Goal: Task Accomplishment & Management: Complete application form

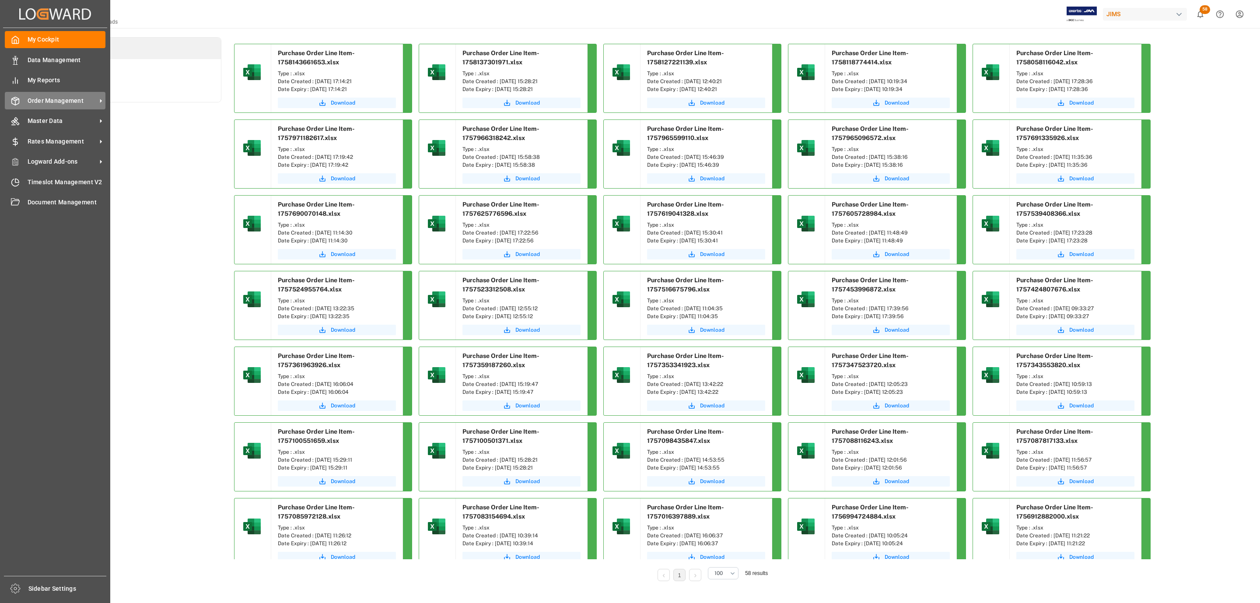
drag, startPoint x: 42, startPoint y: 102, endPoint x: 37, endPoint y: 96, distance: 8.1
click at [37, 96] on span "Order Management" at bounding box center [62, 100] width 69 height 9
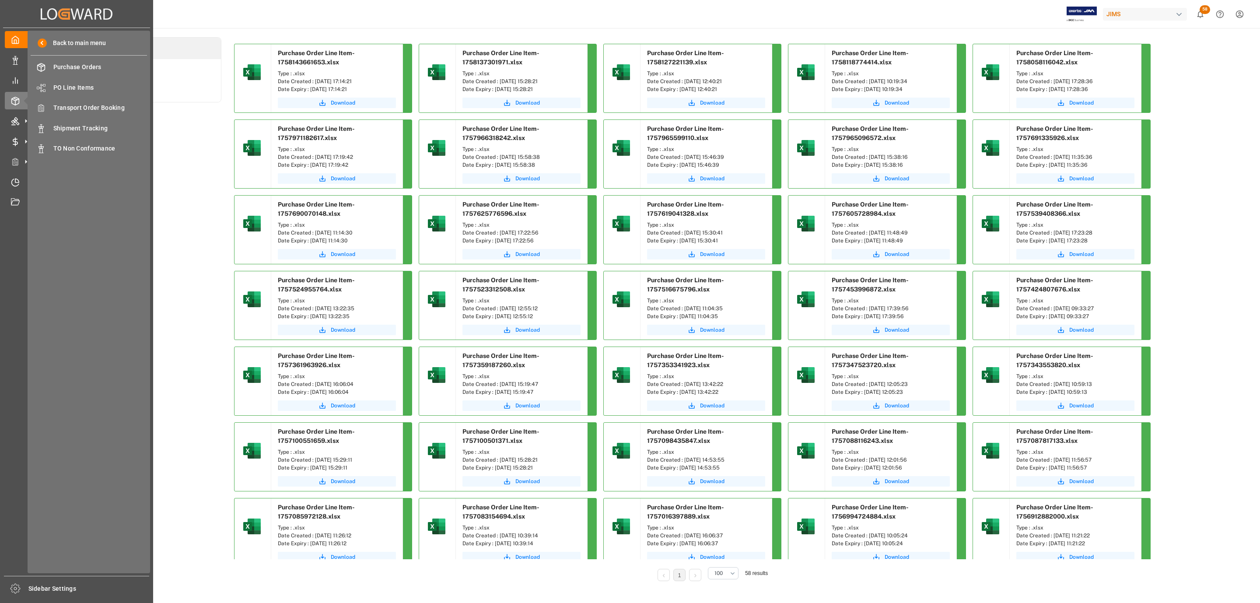
click at [98, 98] on div "Back to main menu Purchase Orders Purchase Orders PO Line Items PO Line Items T…" at bounding box center [89, 302] width 122 height 542
click at [88, 108] on span "Transport Order Booking" at bounding box center [100, 107] width 94 height 9
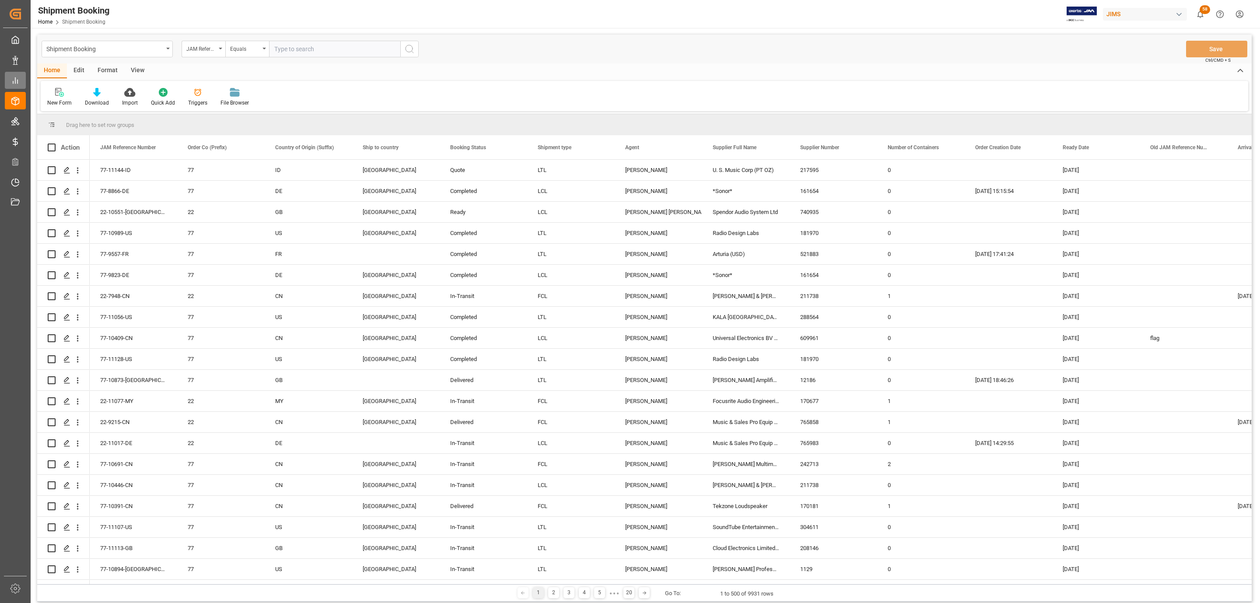
scroll to position [4330, 0]
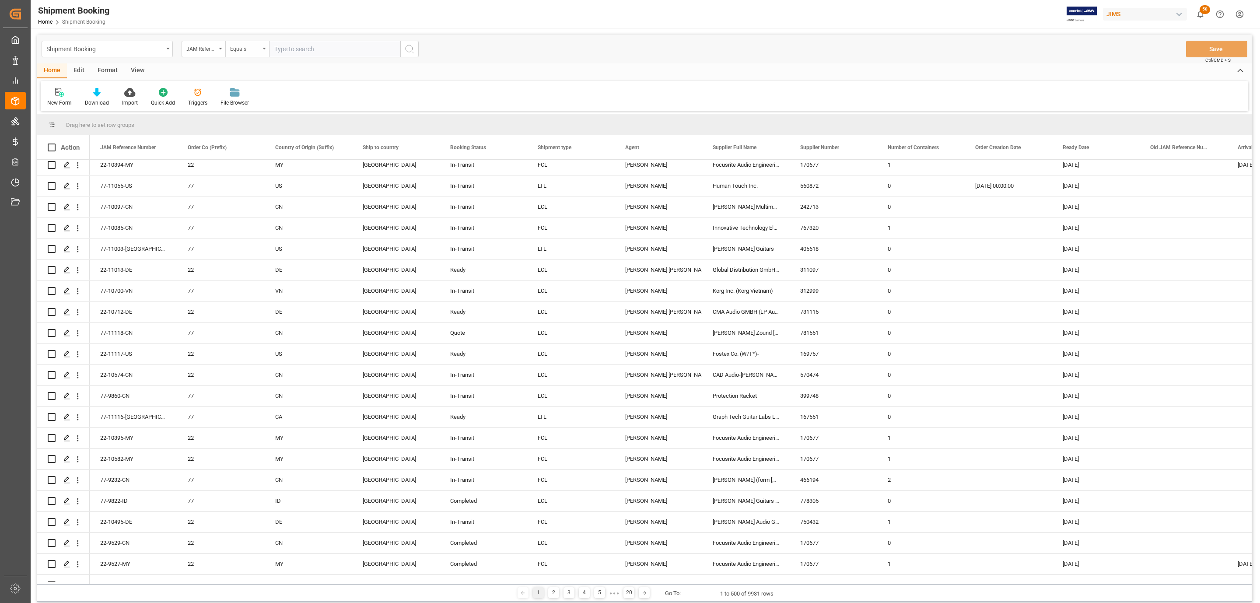
paste input "77-11134-[GEOGRAPHIC_DATA]"
type input "77-11134-[GEOGRAPHIC_DATA]"
click at [407, 47] on icon "search button" at bounding box center [409, 49] width 10 height 10
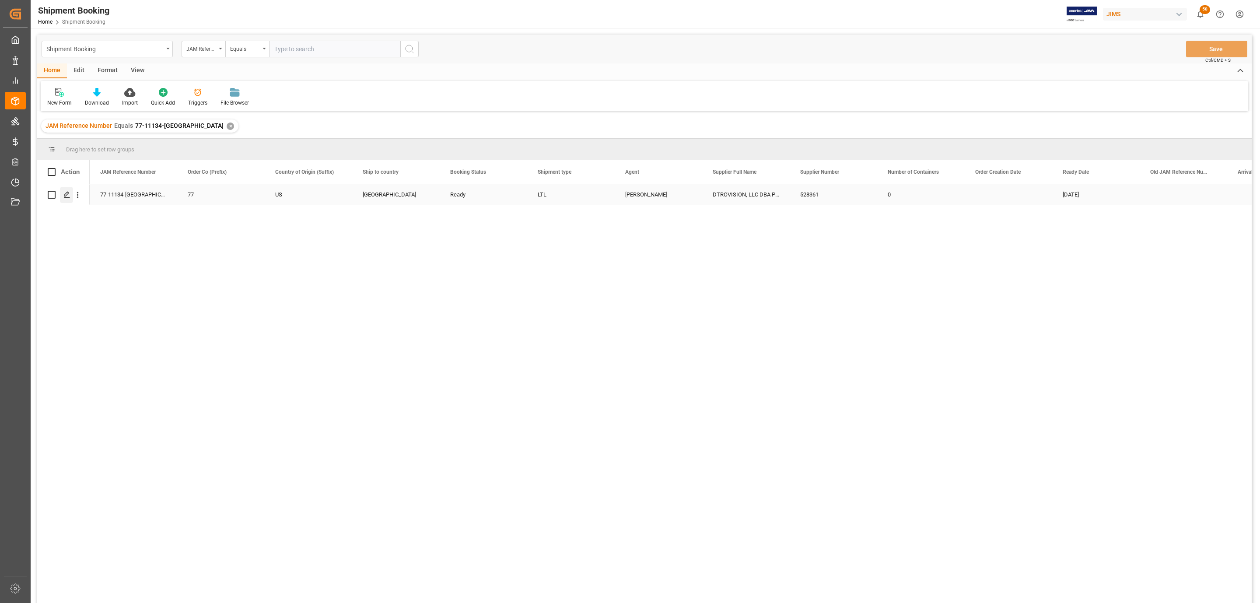
click at [63, 195] on icon "Press SPACE to select this row." at bounding box center [66, 194] width 7 height 7
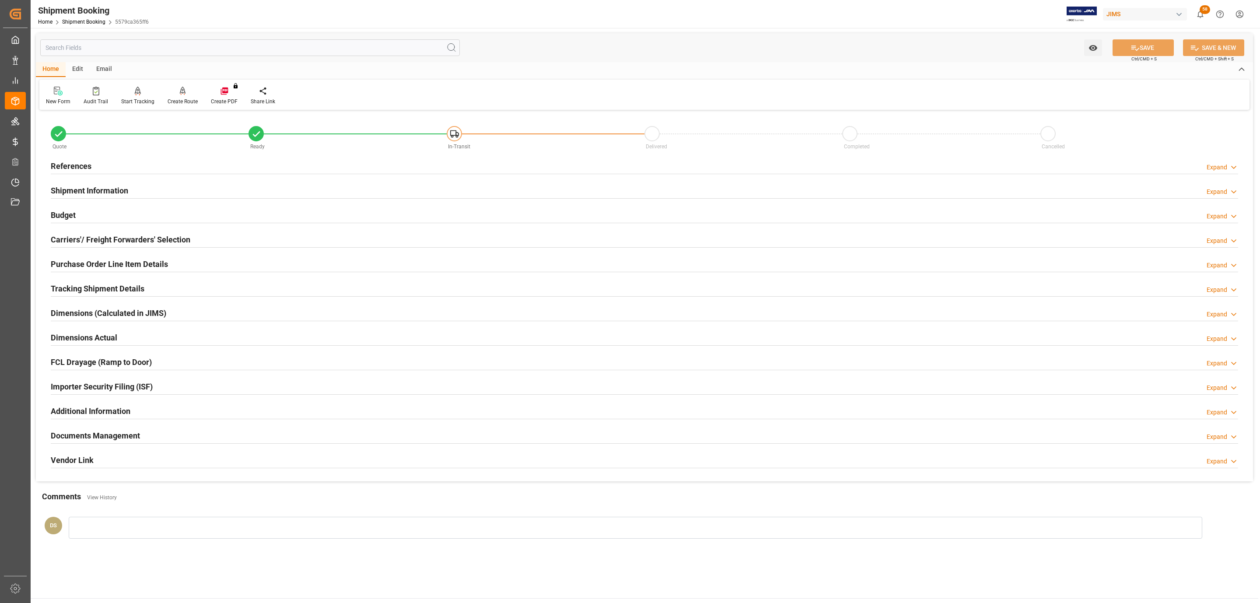
click at [71, 214] on h2 "Budget" at bounding box center [63, 215] width 25 height 12
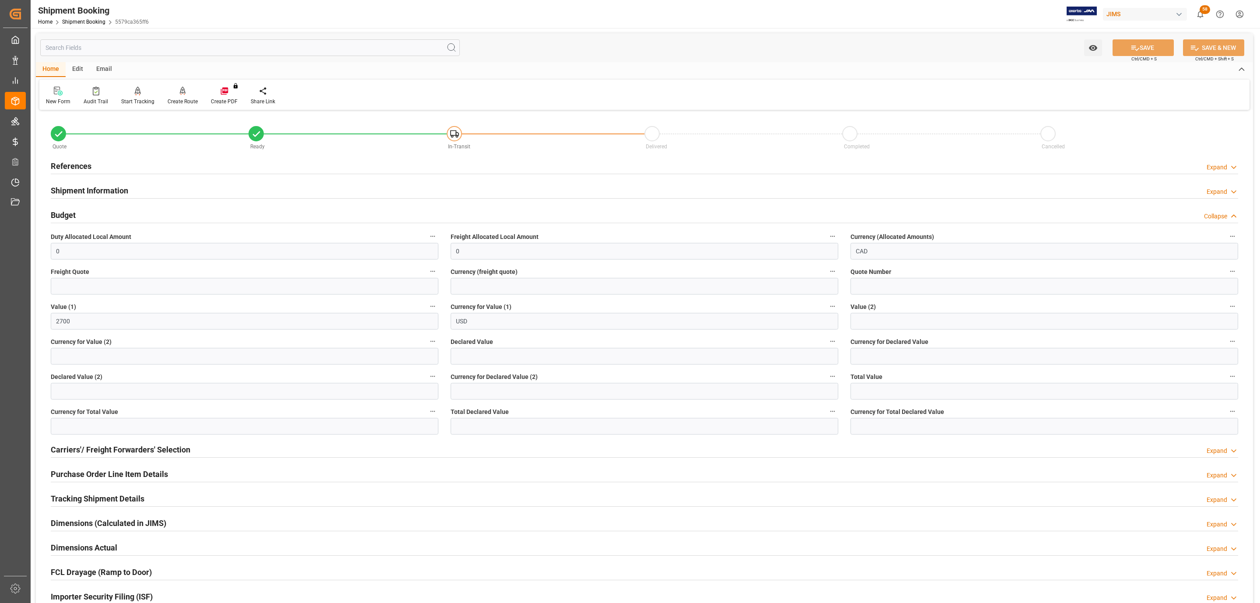
click at [79, 216] on div "Budget Collapse" at bounding box center [644, 214] width 1187 height 17
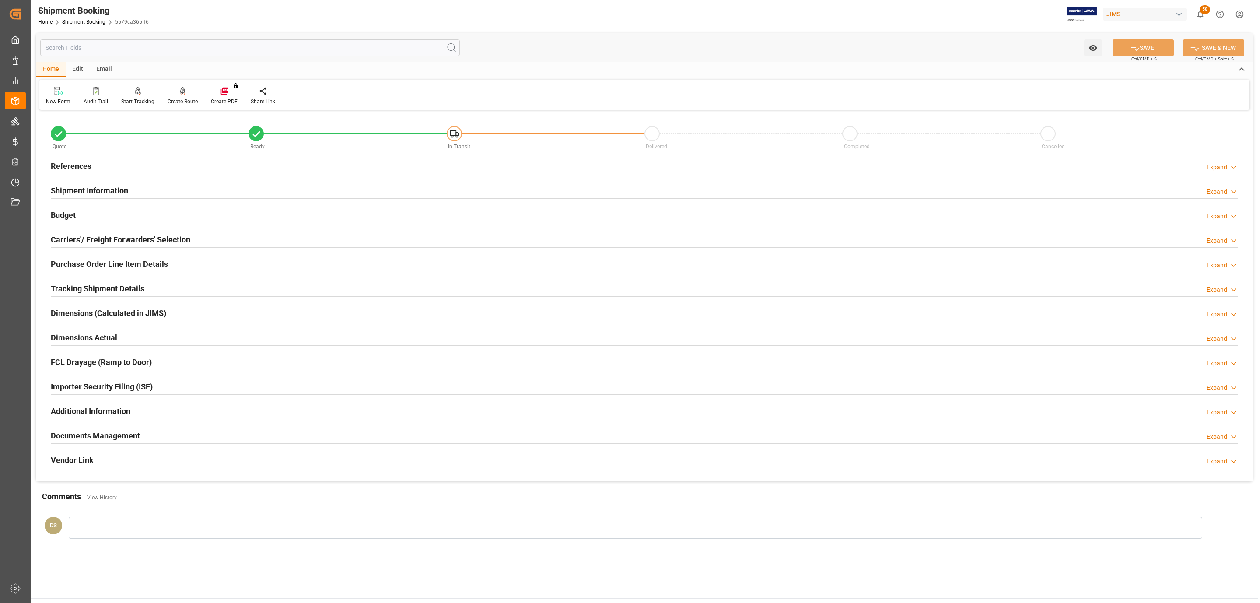
click at [91, 195] on h2 "Shipment Information" at bounding box center [89, 191] width 77 height 12
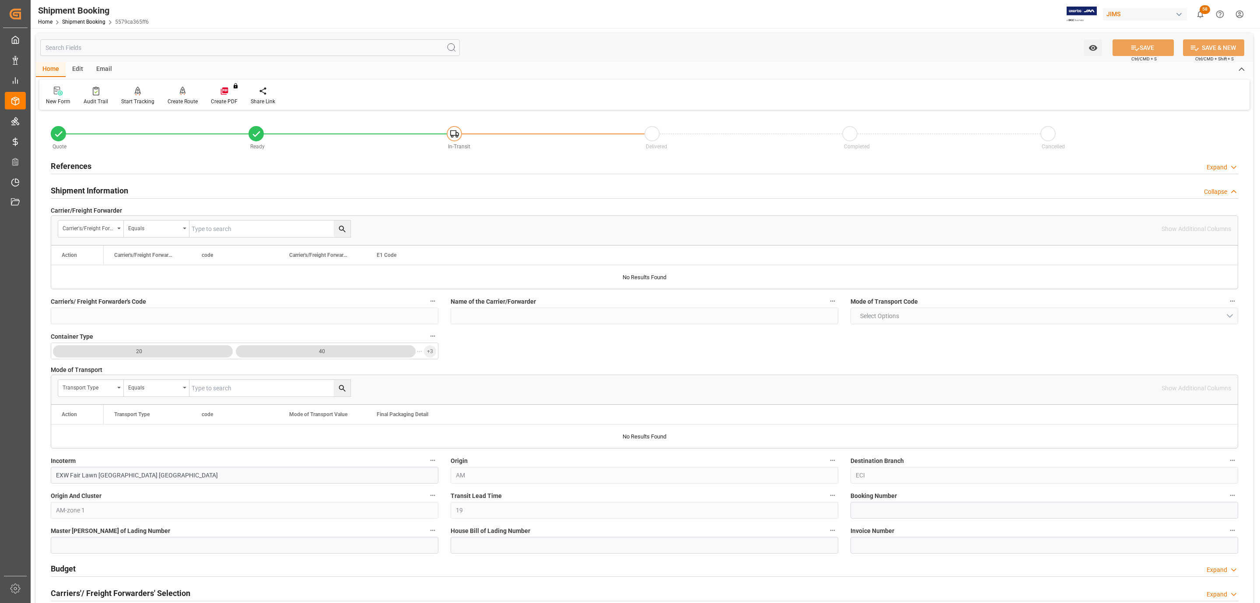
click at [94, 189] on h2 "Shipment Information" at bounding box center [89, 191] width 77 height 12
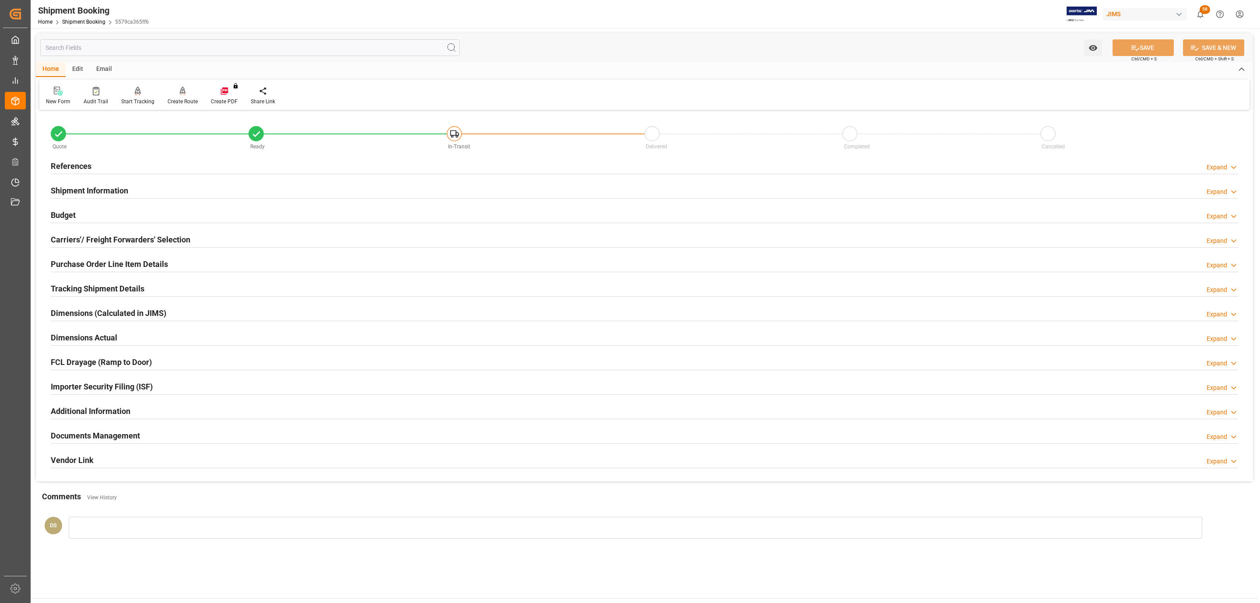
click at [79, 263] on h2 "Purchase Order Line Item Details" at bounding box center [109, 264] width 117 height 12
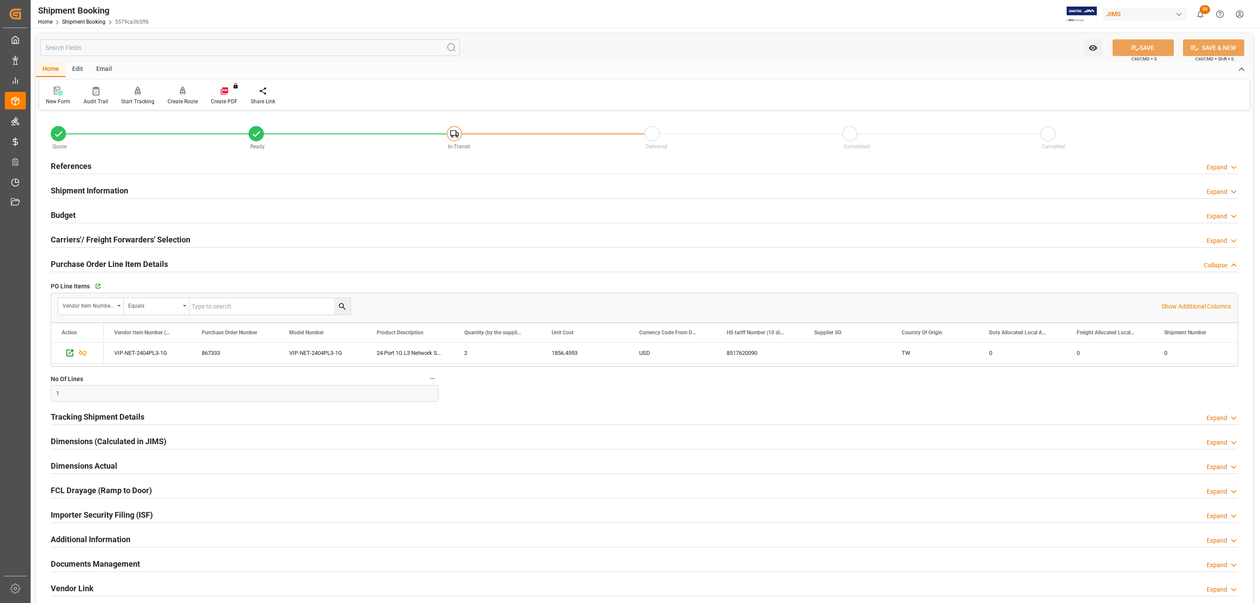
click at [79, 263] on h2 "Purchase Order Line Item Details" at bounding box center [109, 264] width 117 height 12
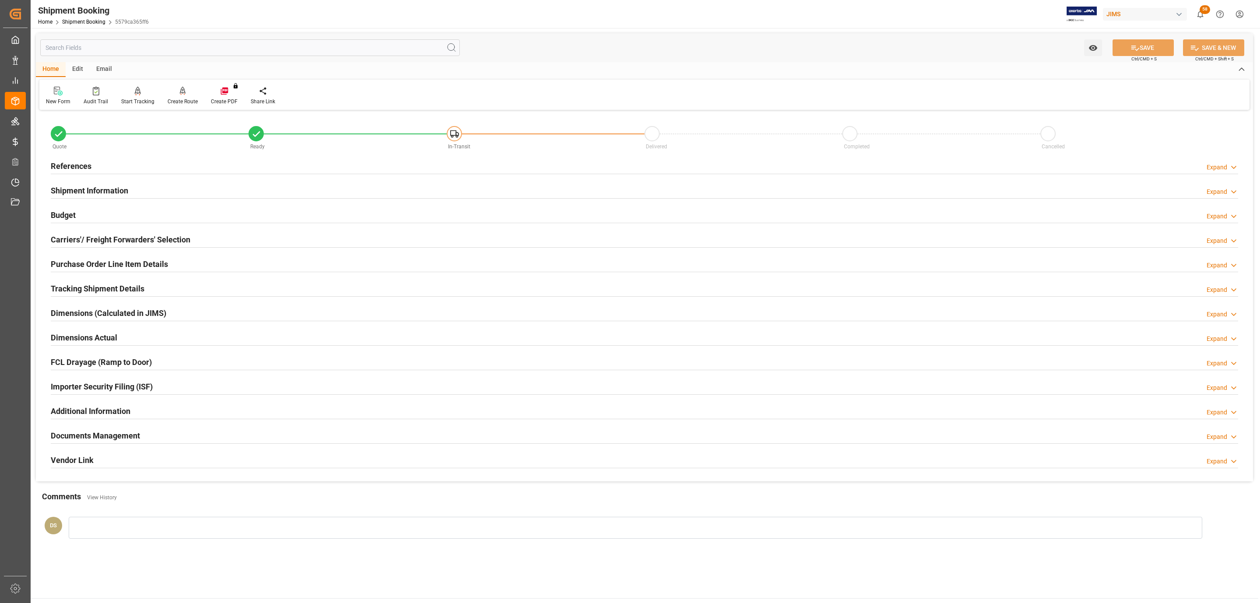
click at [79, 293] on h2 "Tracking Shipment Details" at bounding box center [98, 289] width 94 height 12
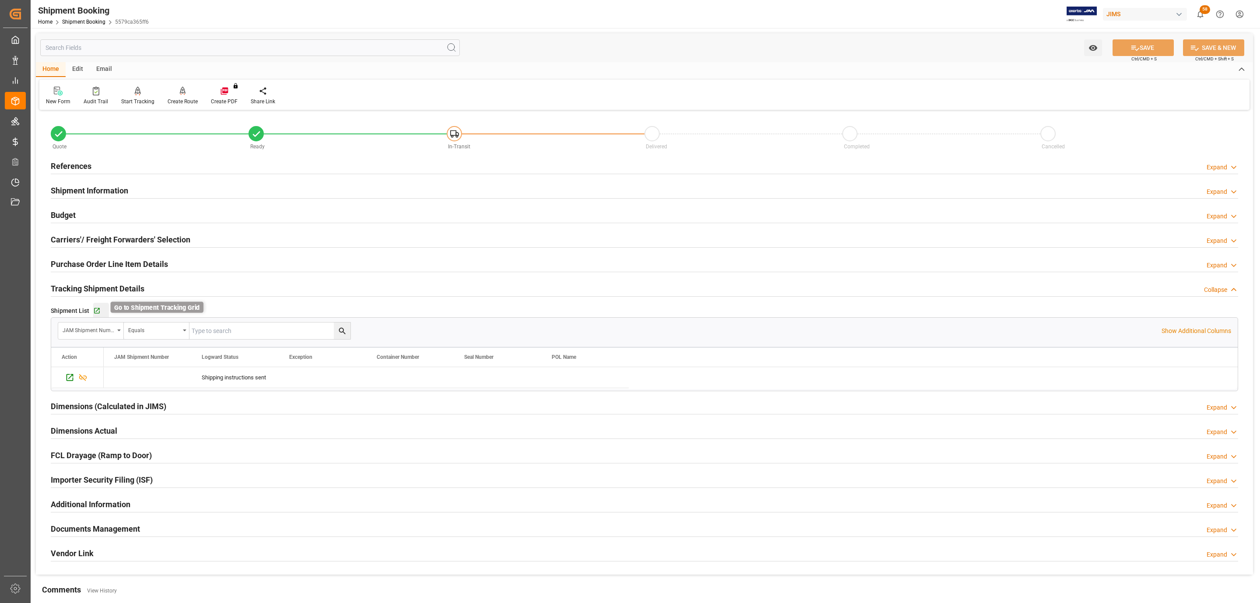
click at [98, 312] on icon "button" at bounding box center [96, 310] width 7 height 7
click at [130, 237] on h2 "Carriers'/ Freight Forwarders' Selection" at bounding box center [121, 240] width 140 height 12
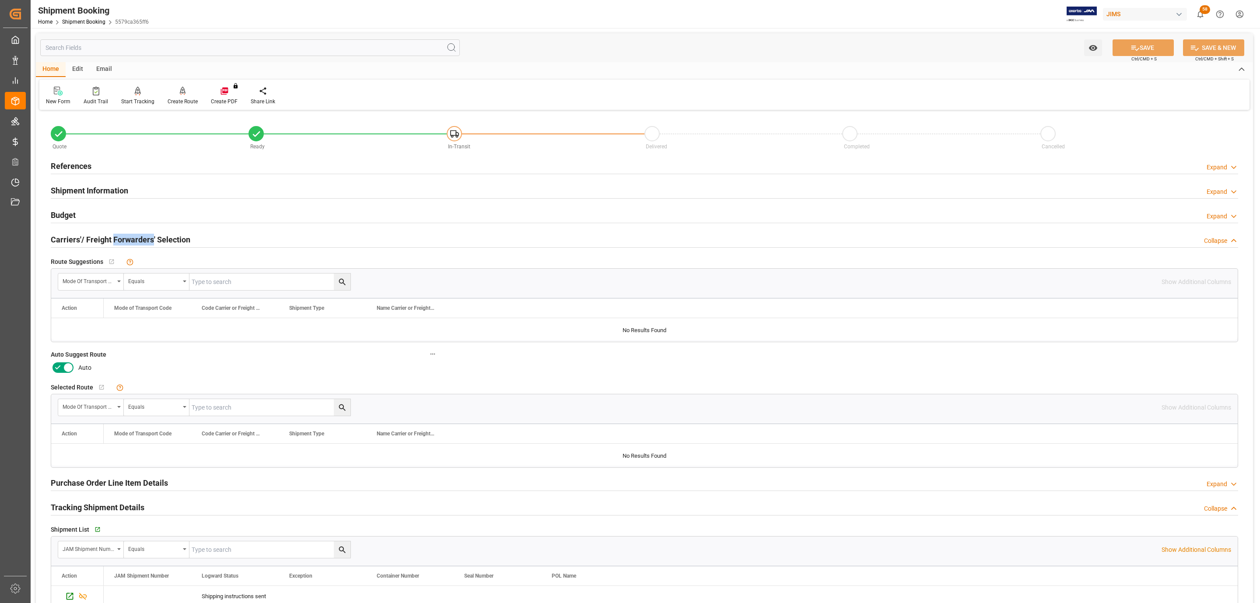
click at [130, 237] on h2 "Carriers'/ Freight Forwarders' Selection" at bounding box center [121, 240] width 140 height 12
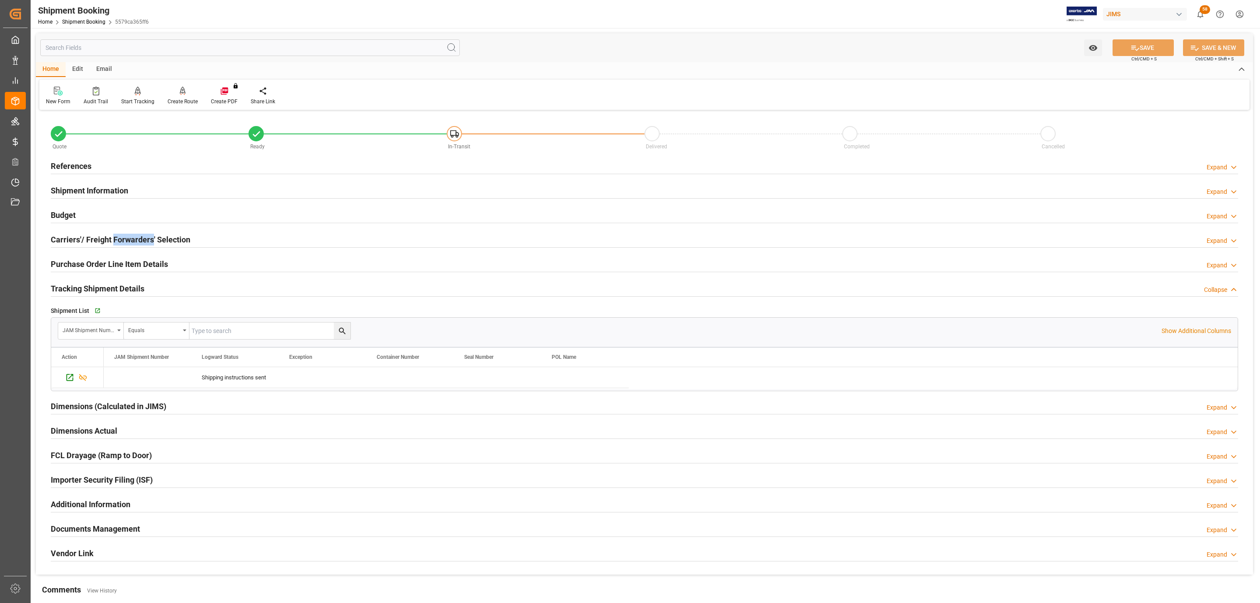
click at [124, 232] on div "Carriers'/ Freight Forwarders' Selection" at bounding box center [121, 238] width 140 height 17
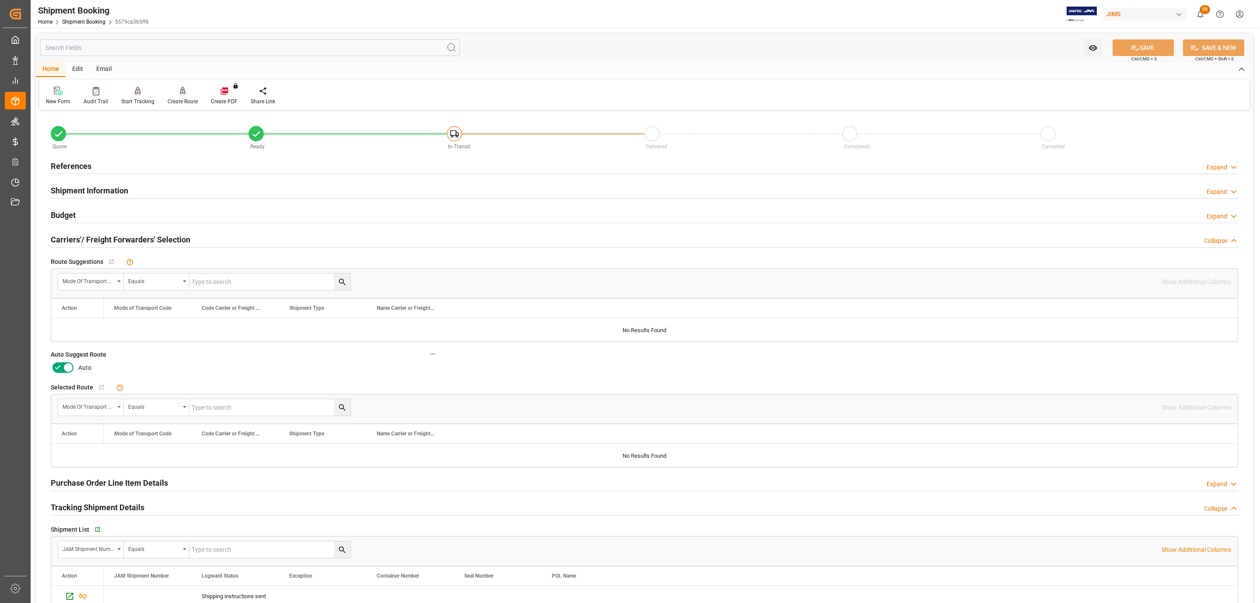
click at [59, 369] on icon at bounding box center [57, 367] width 10 height 10
click at [0, 0] on input "checkbox" at bounding box center [0, 0] width 0 height 0
click at [1149, 42] on button "SAVE" at bounding box center [1142, 47] width 61 height 17
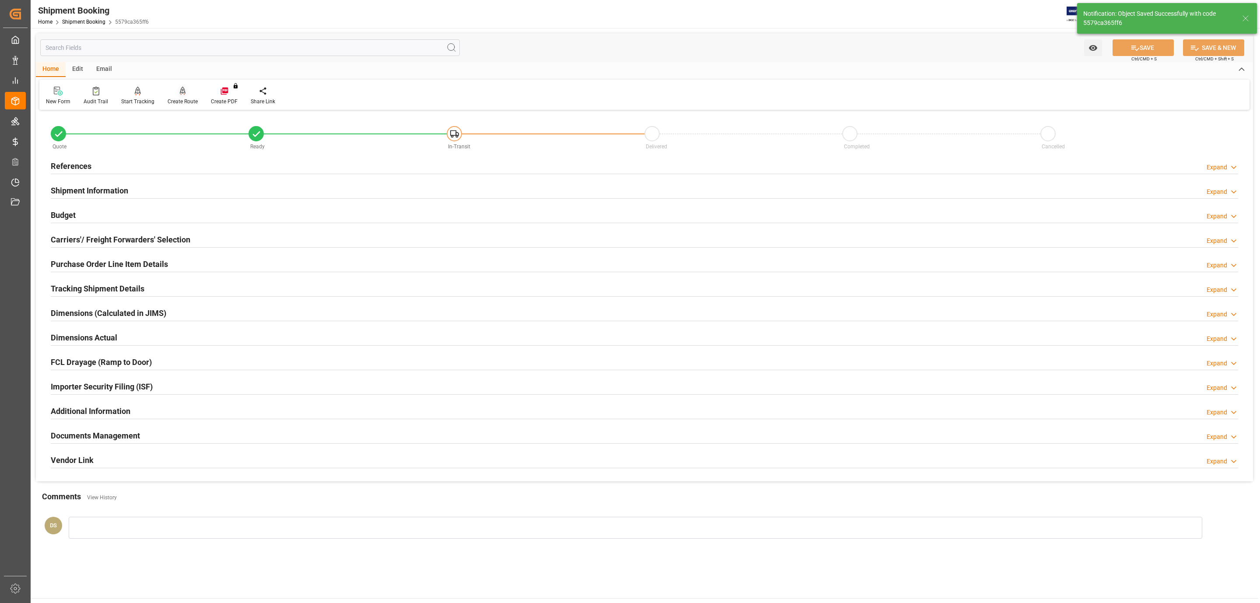
click at [180, 100] on div "Create Route" at bounding box center [183, 102] width 30 height 8
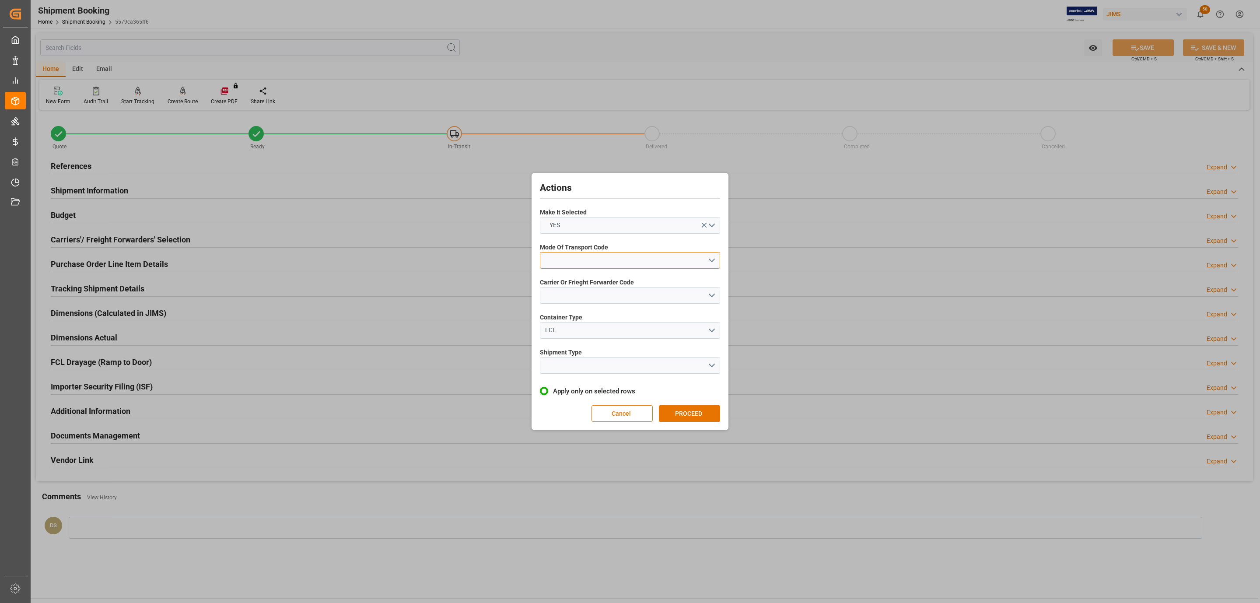
click at [634, 256] on button "open menu" at bounding box center [630, 260] width 180 height 17
click at [595, 278] on div "2- COURIER AIR" at bounding box center [629, 281] width 179 height 18
click at [588, 293] on button "open menu" at bounding box center [630, 295] width 180 height 17
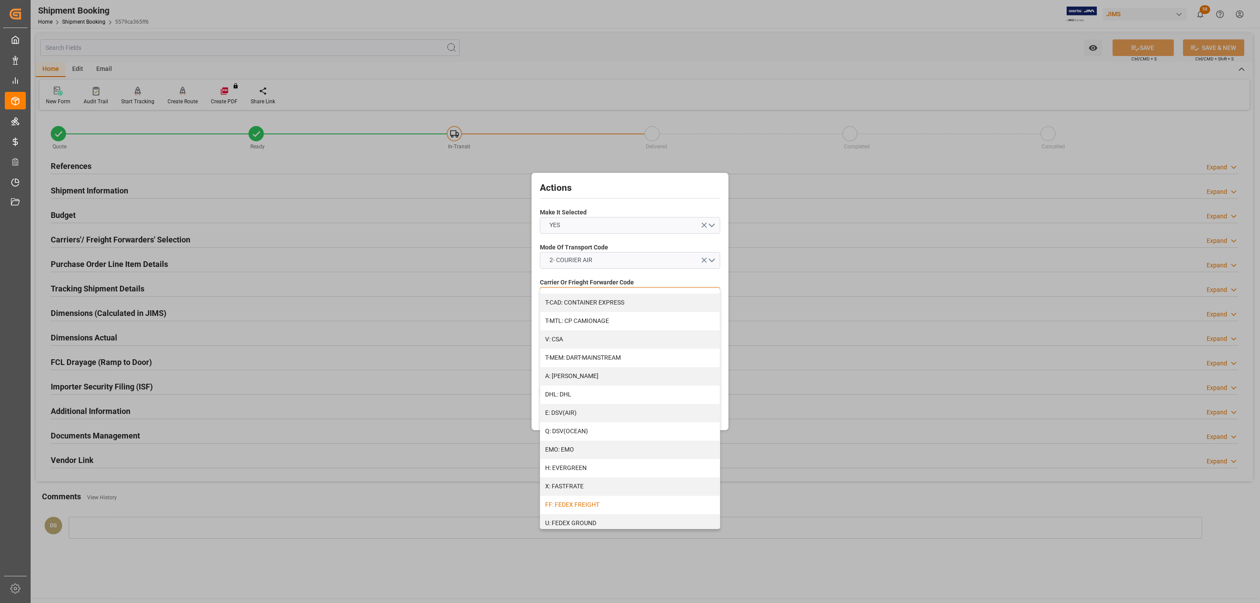
scroll to position [131, 0]
click at [605, 455] on div "J: FEDEX INTERNATIONAL ECONOMY" at bounding box center [629, 460] width 179 height 18
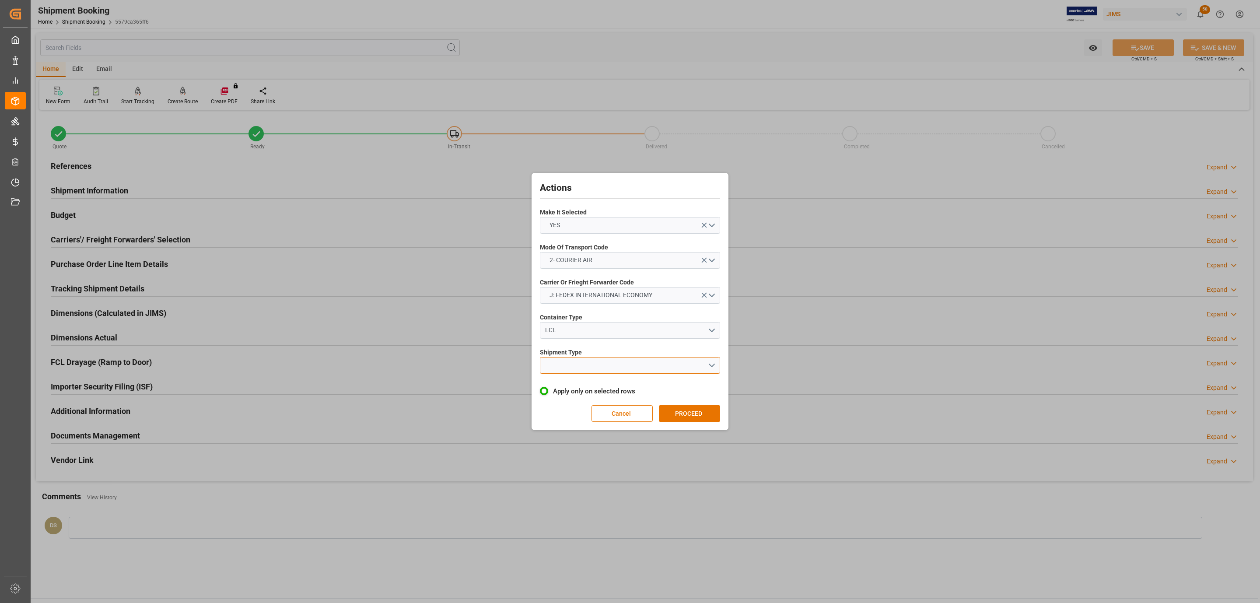
click at [571, 365] on button "open menu" at bounding box center [630, 365] width 180 height 17
click at [571, 365] on div "LTL" at bounding box center [629, 367] width 179 height 18
click at [678, 416] on button "PROCEED" at bounding box center [689, 413] width 61 height 17
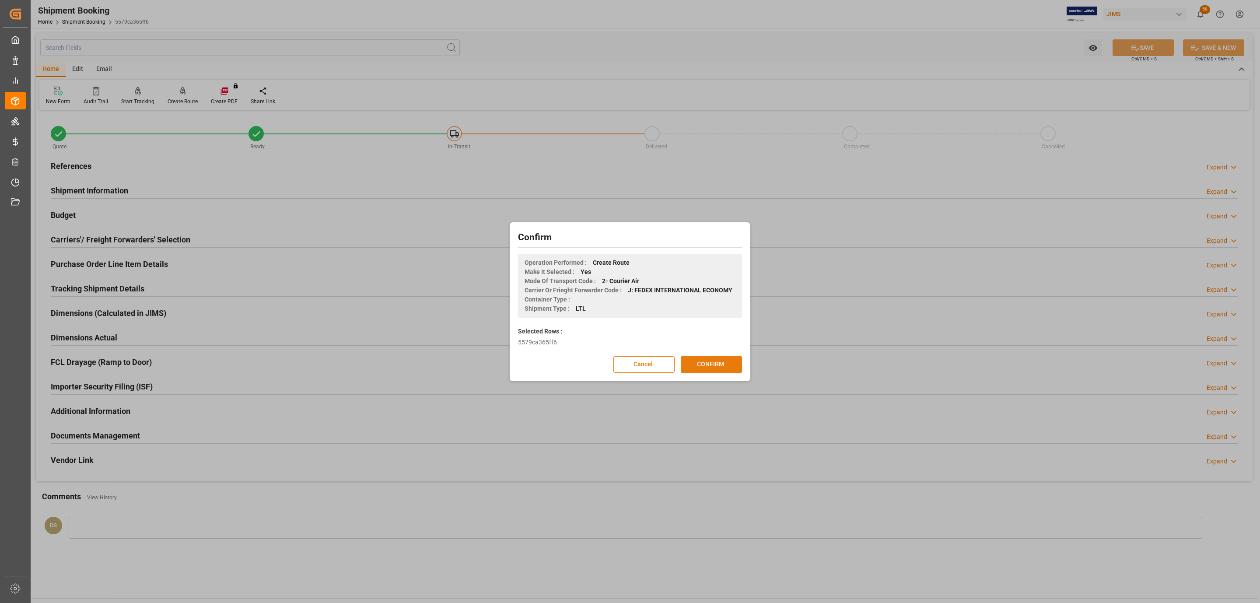
click at [703, 366] on button "CONFIRM" at bounding box center [711, 364] width 61 height 17
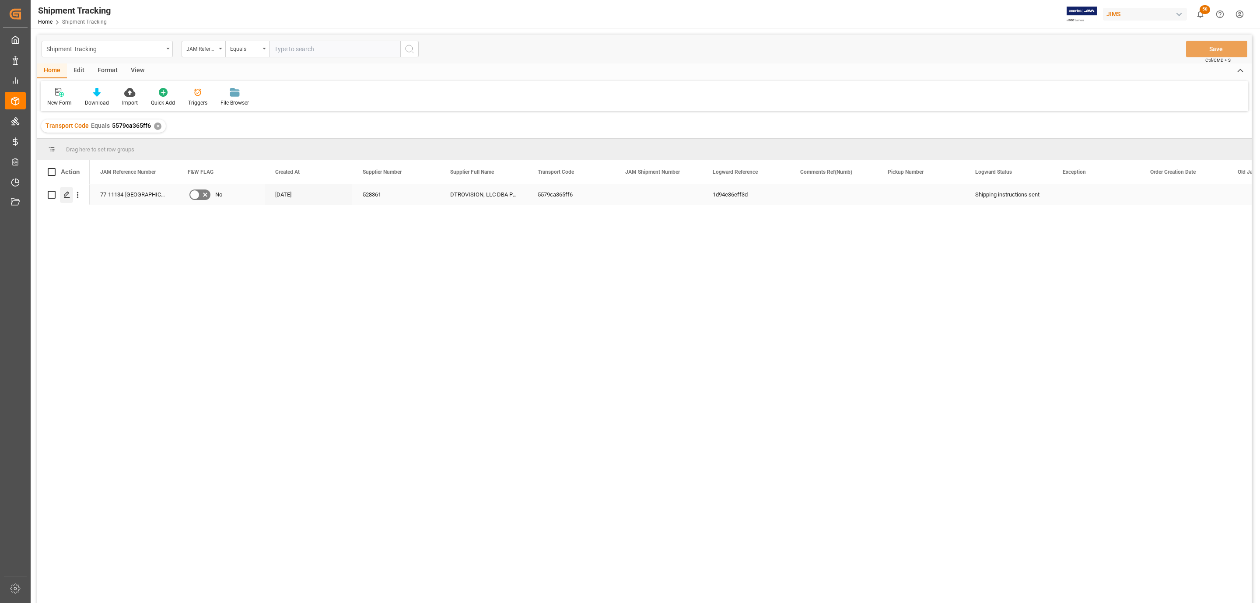
click at [66, 199] on div "Press SPACE to select this row." at bounding box center [66, 195] width 13 height 16
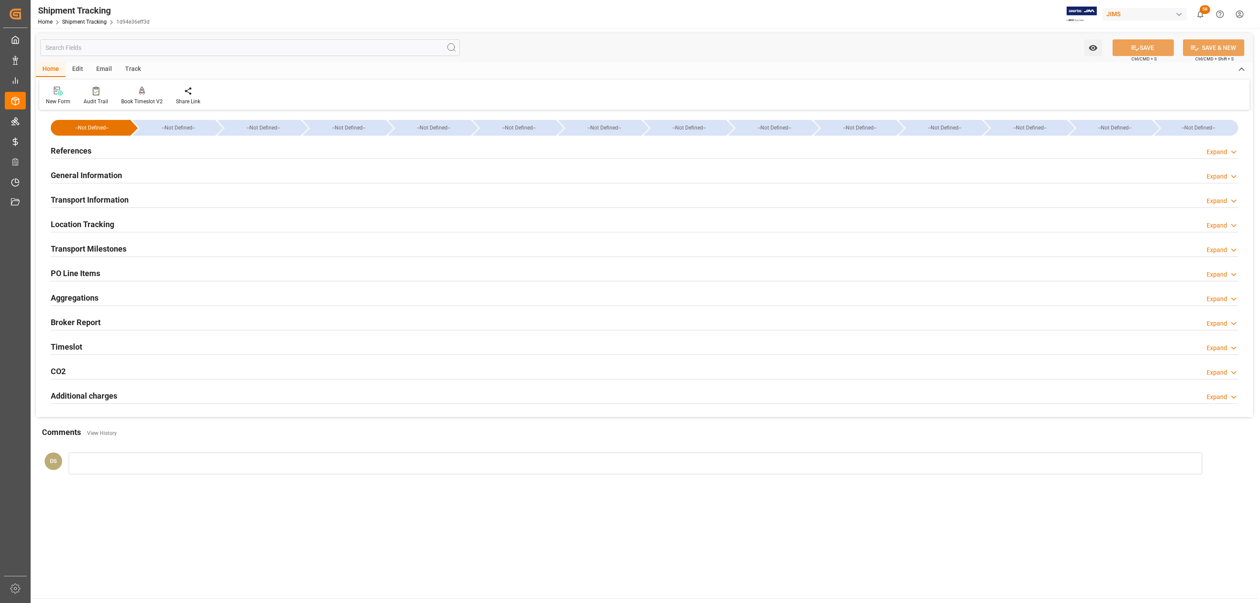
click at [81, 199] on h2 "Transport Information" at bounding box center [90, 200] width 78 height 12
click at [104, 190] on div "Transport Information Expand" at bounding box center [644, 200] width 1199 height 24
click at [105, 199] on h2 "Transport Information" at bounding box center [90, 200] width 78 height 12
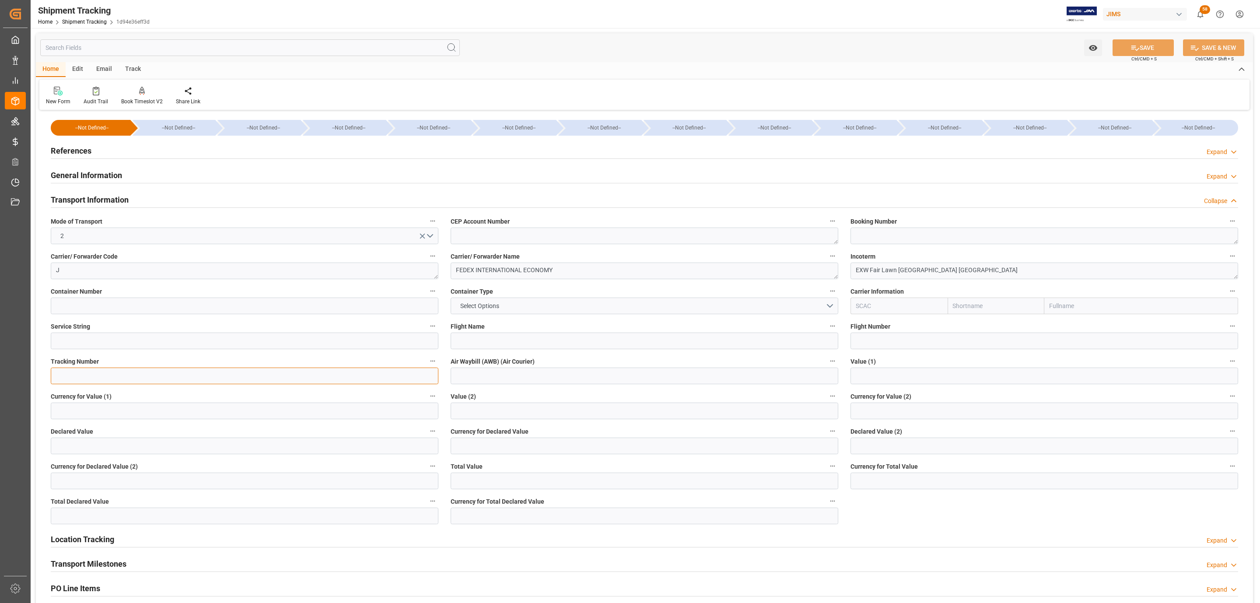
click at [161, 377] on input at bounding box center [244, 375] width 387 height 17
paste input "437513373885"
type input "437513373885"
click at [1136, 49] on icon at bounding box center [1134, 47] width 9 height 9
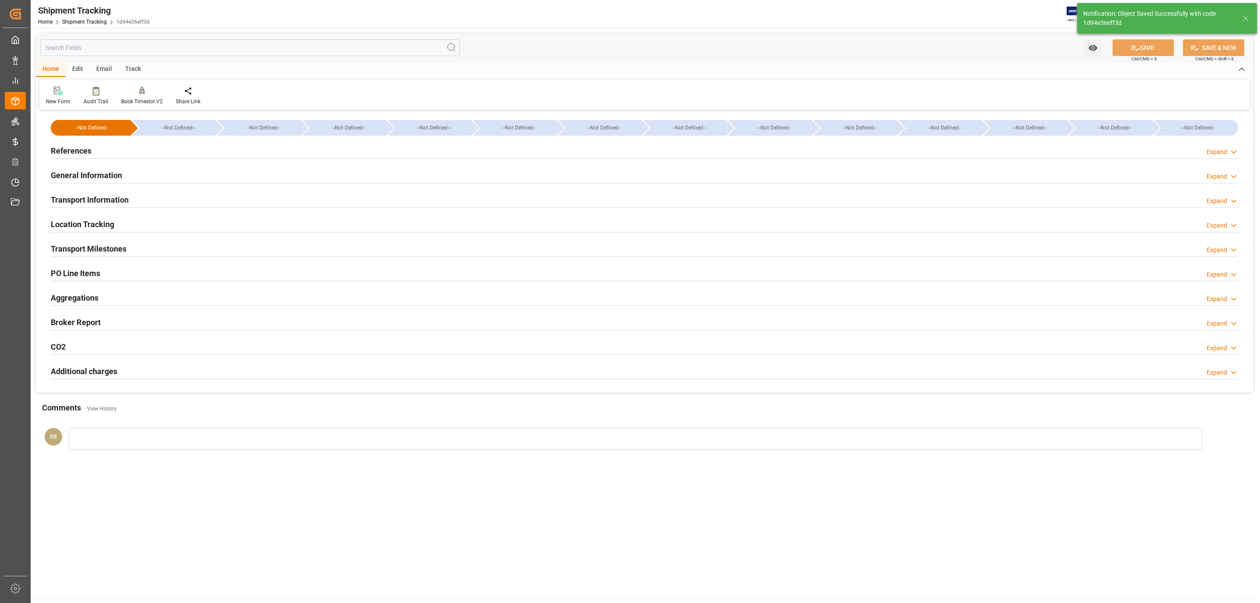
click at [101, 245] on h2 "Transport Milestones" at bounding box center [89, 249] width 76 height 12
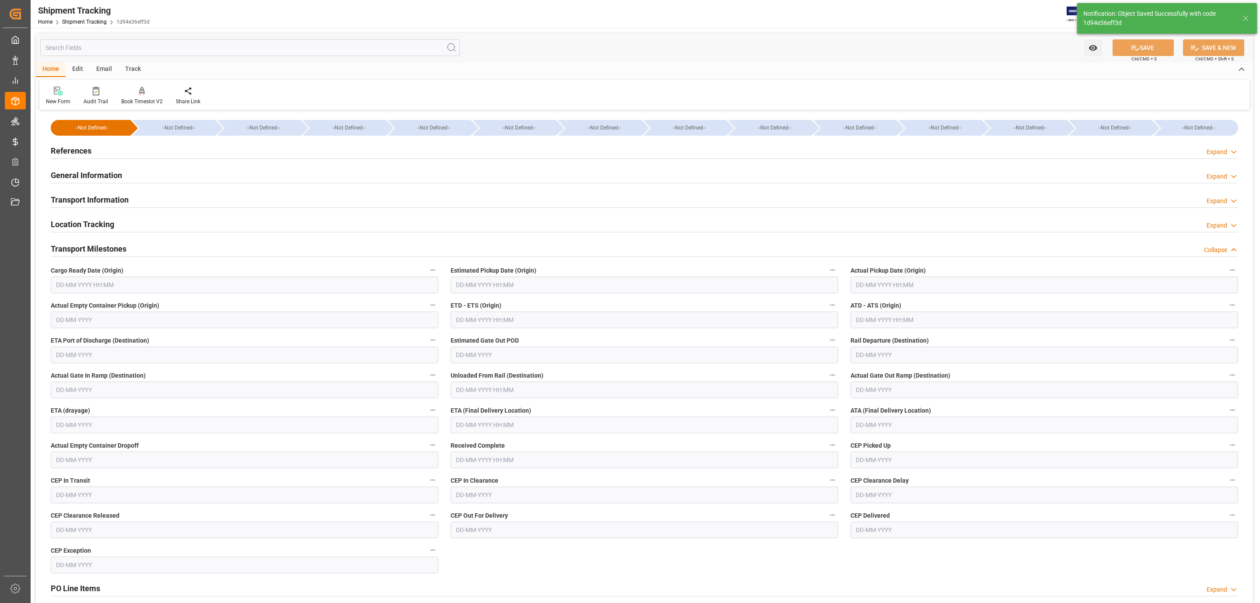
click at [83, 283] on input "text" at bounding box center [244, 284] width 387 height 17
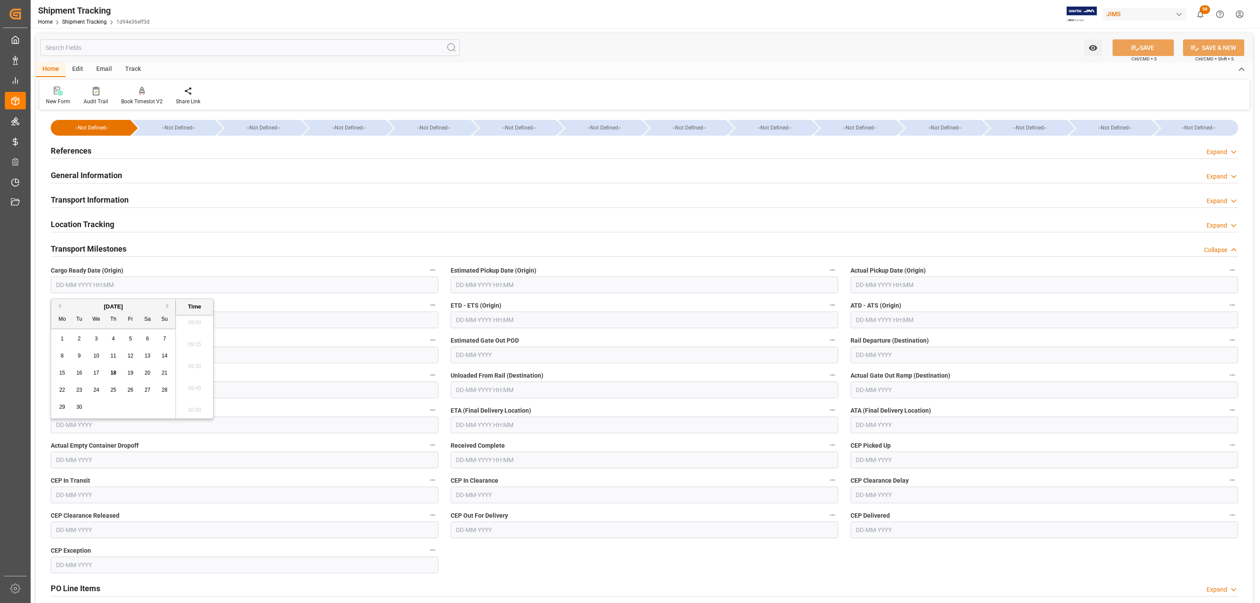
drag, startPoint x: 95, startPoint y: 373, endPoint x: 100, endPoint y: 369, distance: 6.6
click at [95, 373] on span "17" at bounding box center [96, 373] width 6 height 6
type input "[DATE] 00:00"
click at [479, 278] on input "text" at bounding box center [643, 284] width 387 height 17
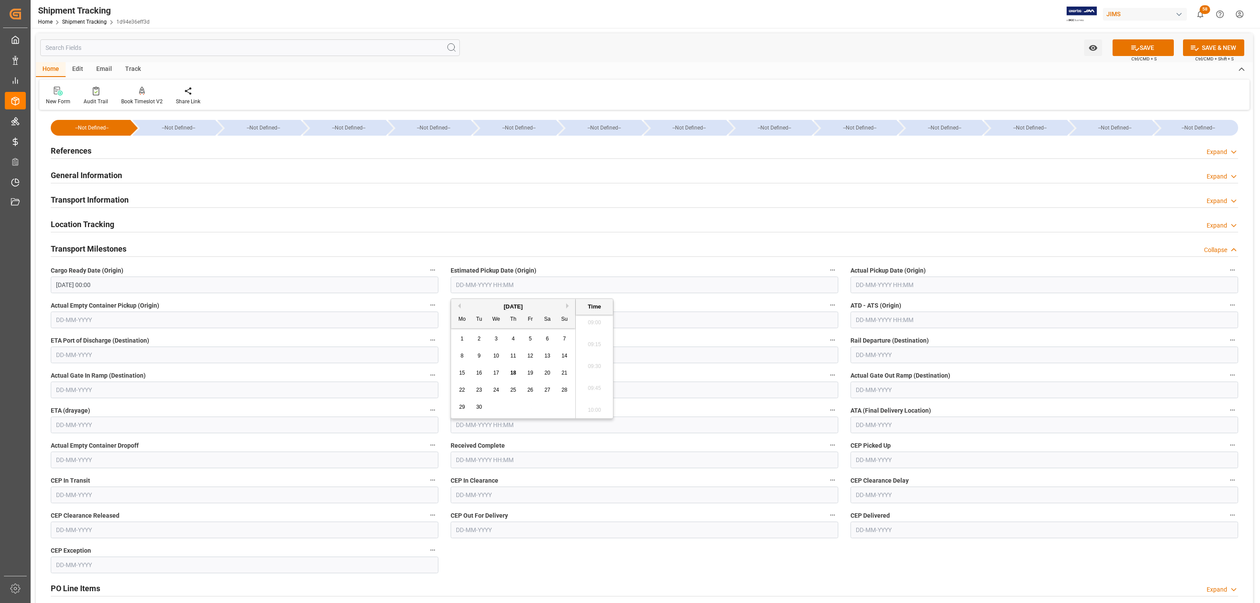
click at [493, 373] on span "17" at bounding box center [496, 373] width 6 height 6
type input "[DATE] 00:00"
click at [873, 277] on input "text" at bounding box center [1043, 284] width 387 height 17
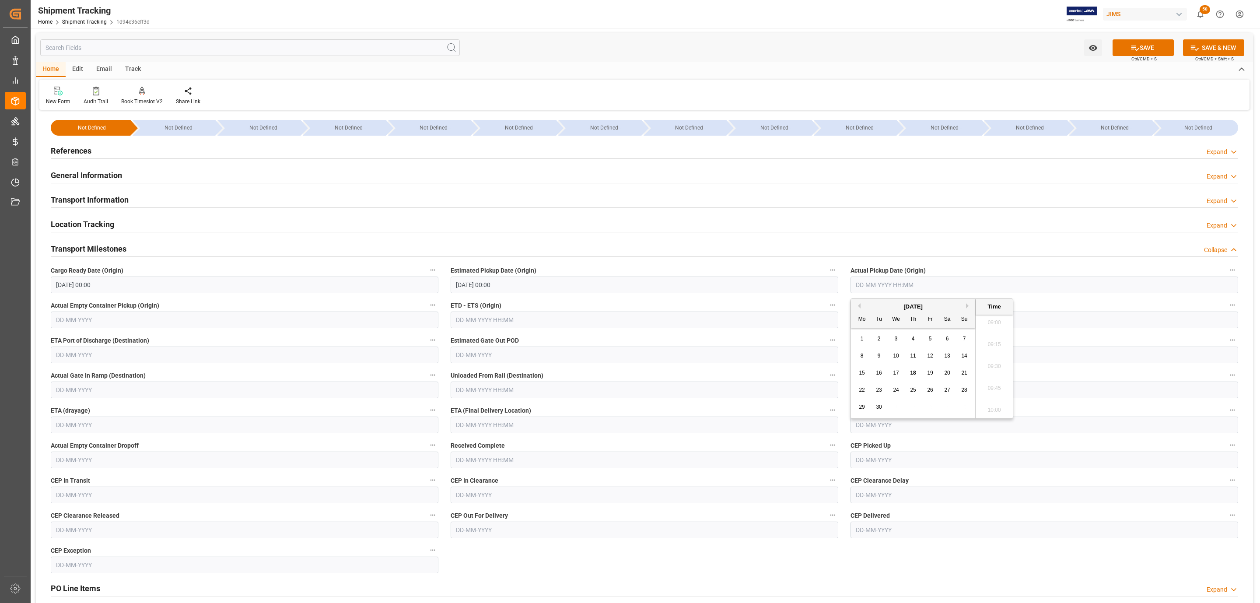
click at [894, 373] on span "17" at bounding box center [896, 373] width 6 height 6
type input "[DATE] 00:00"
click at [483, 427] on input "text" at bounding box center [643, 424] width 387 height 17
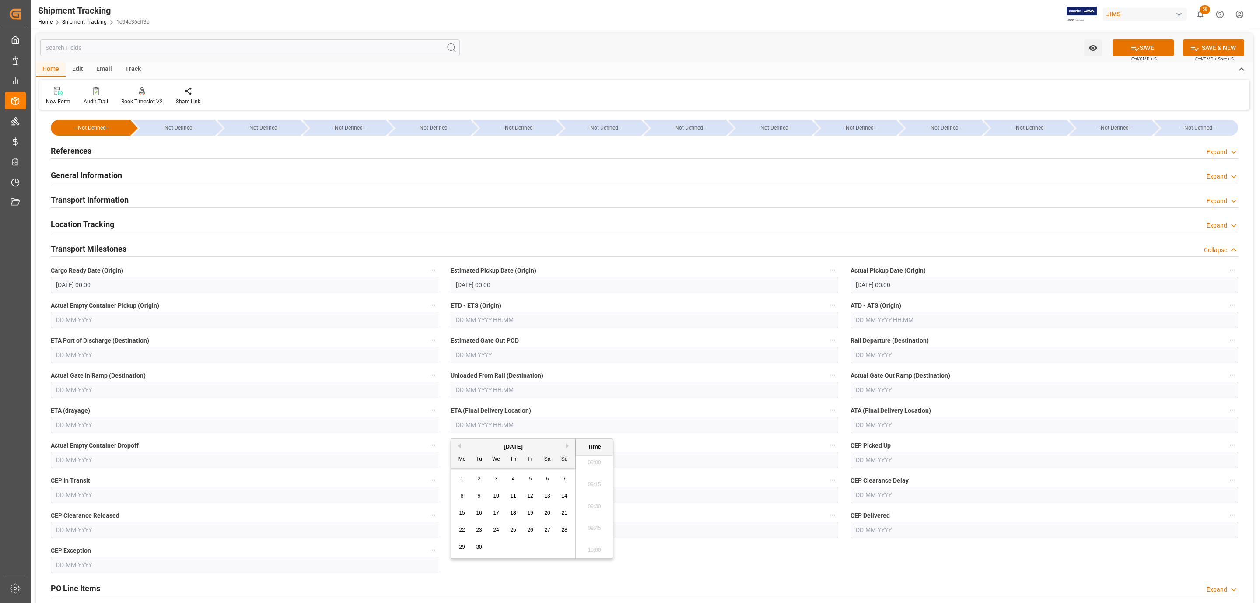
click at [463, 533] on span "22" at bounding box center [462, 530] width 6 height 6
type input "[DATE] 00:00"
click at [1155, 42] on button "SAVE" at bounding box center [1142, 47] width 61 height 17
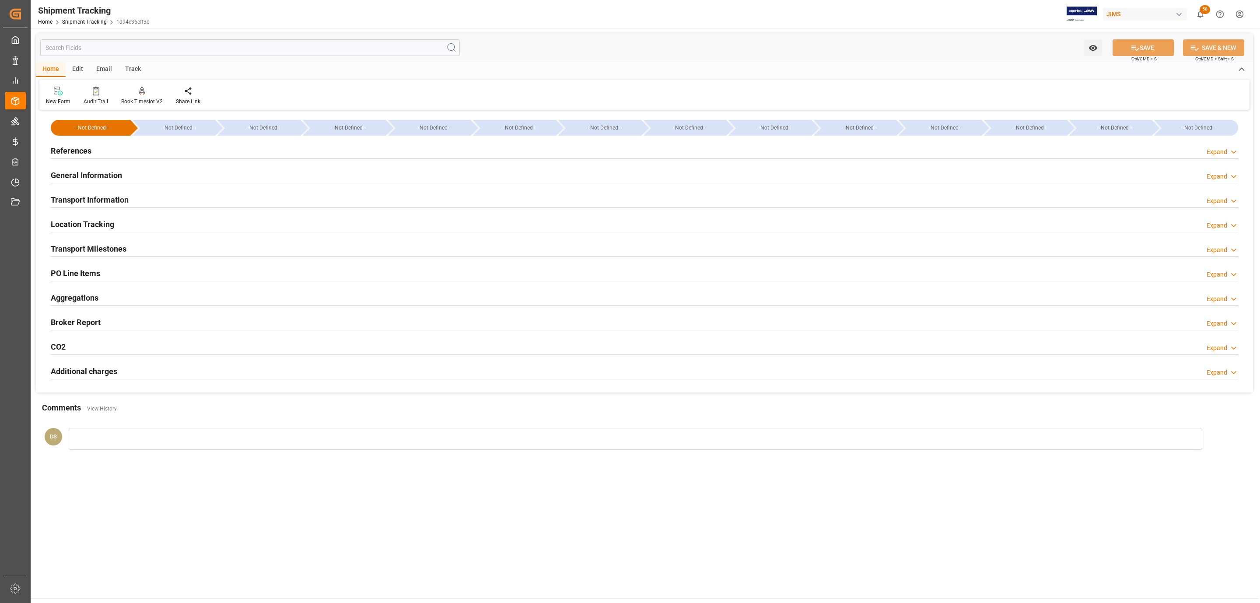
click at [102, 143] on div "References Expand" at bounding box center [644, 150] width 1187 height 17
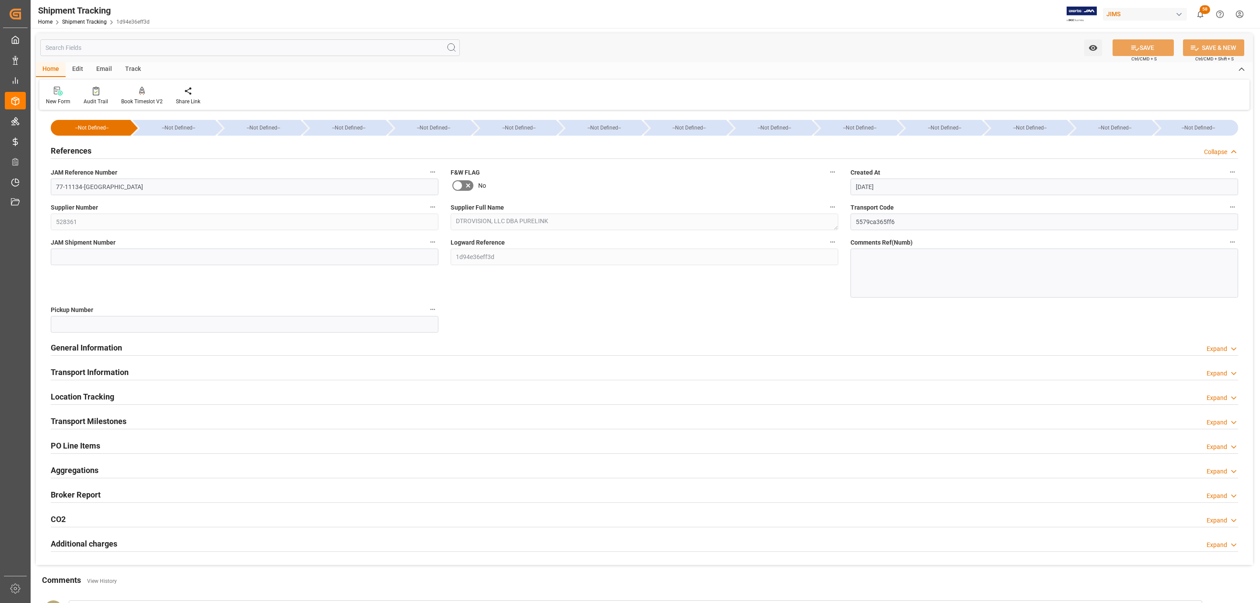
click at [103, 146] on div "References Collapse" at bounding box center [644, 150] width 1187 height 17
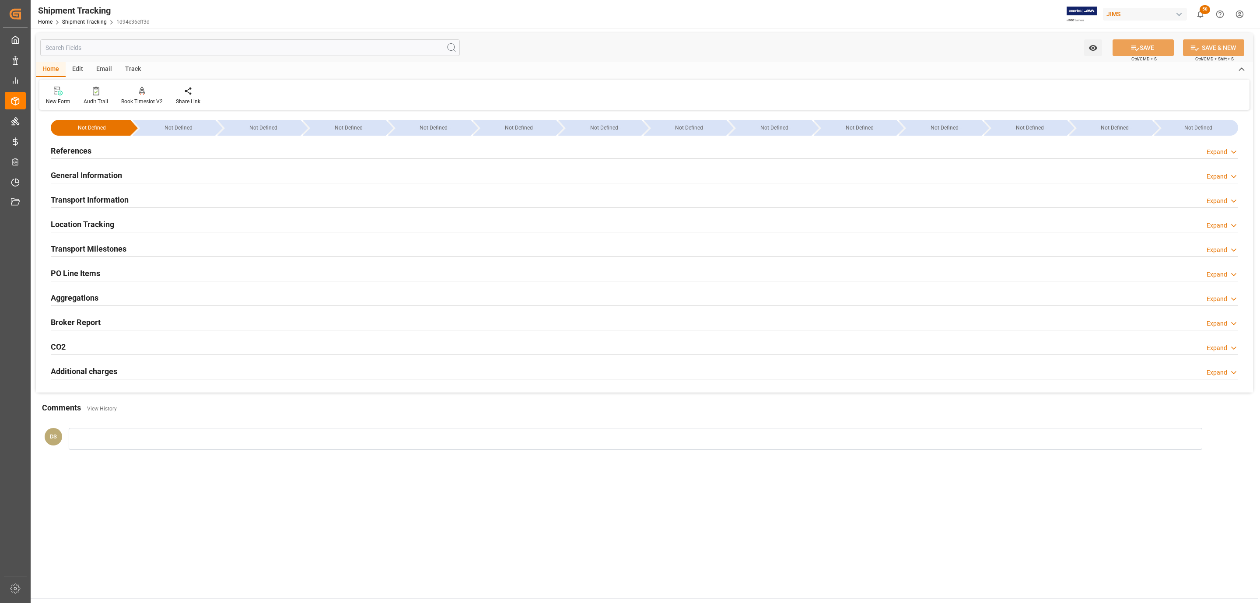
click at [88, 201] on h2 "Transport Information" at bounding box center [90, 200] width 78 height 12
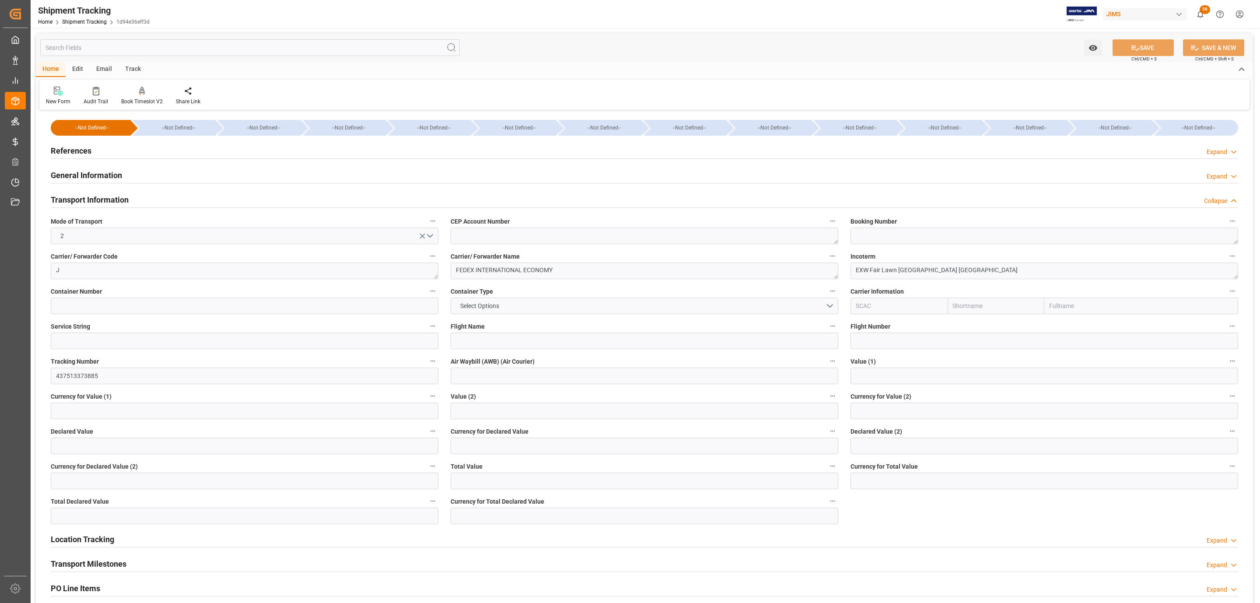
click at [87, 150] on h2 "References" at bounding box center [71, 151] width 41 height 12
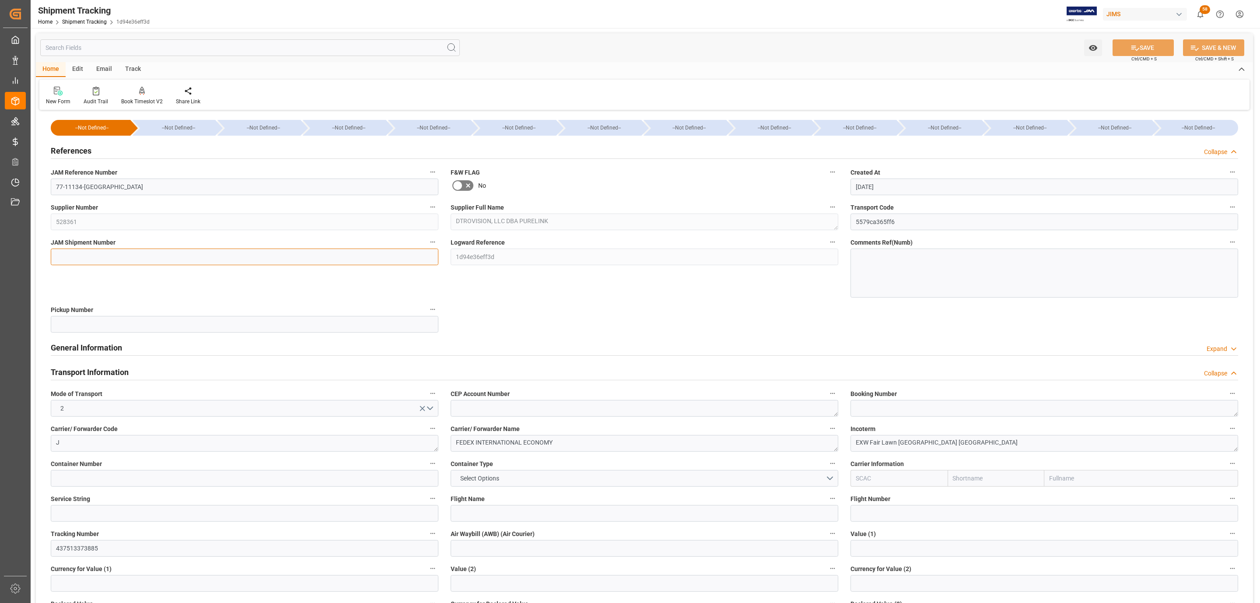
click at [81, 256] on input at bounding box center [244, 256] width 387 height 17
paste input "73085"
type input "73085"
click at [1142, 51] on button "SAVE" at bounding box center [1142, 47] width 61 height 17
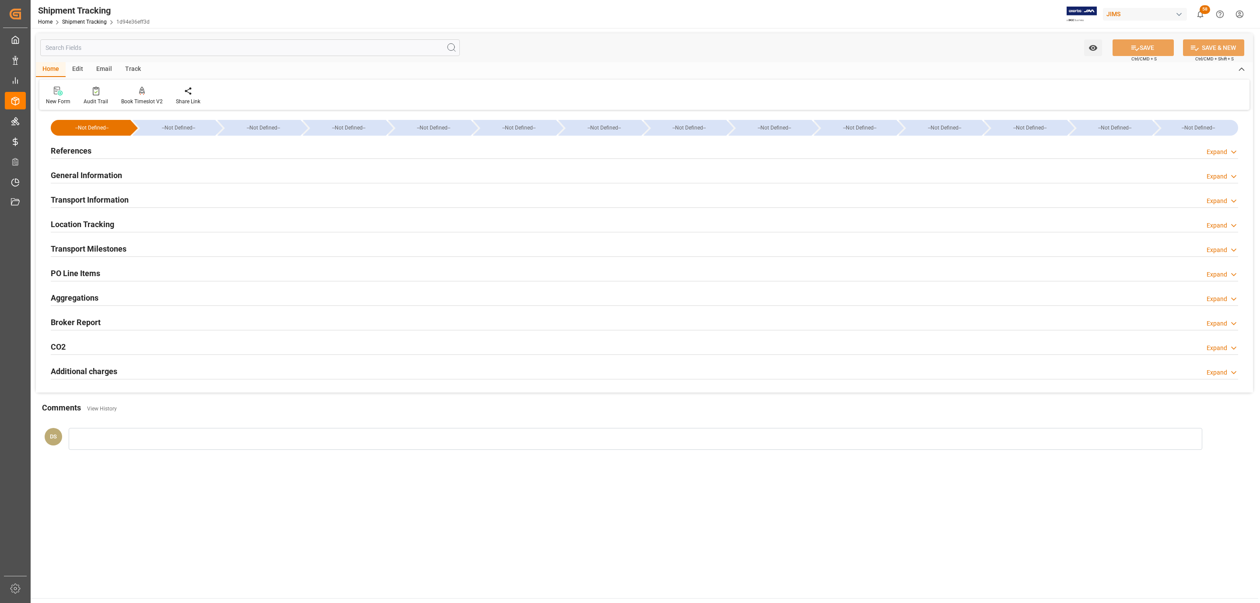
click at [92, 251] on h2 "Transport Milestones" at bounding box center [89, 249] width 76 height 12
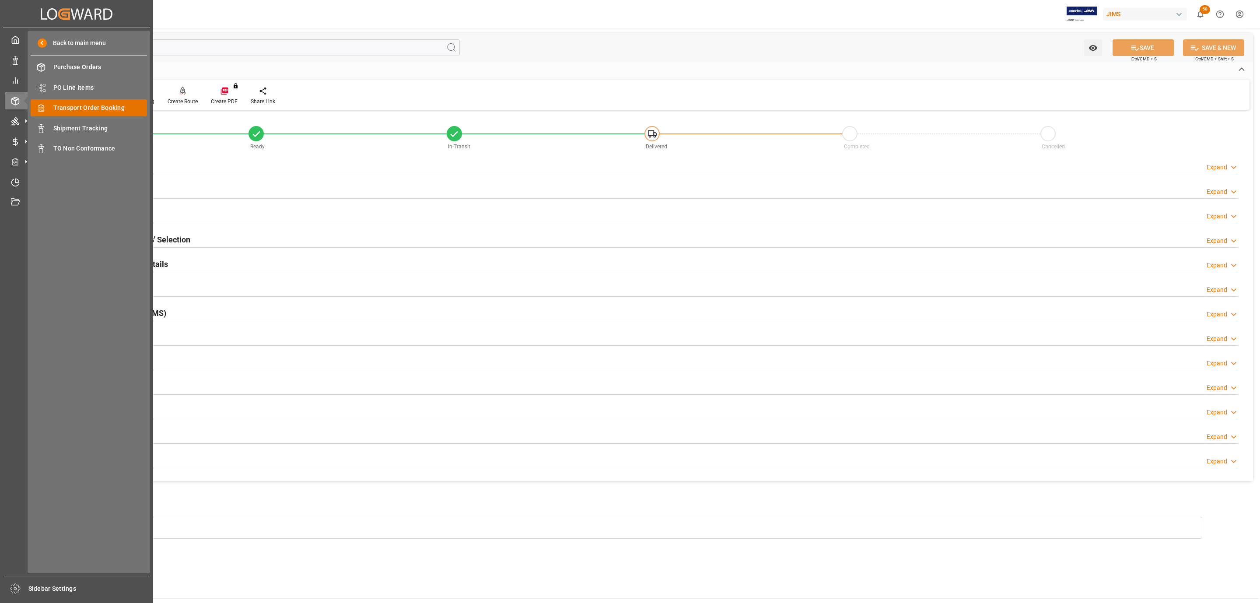
click at [122, 111] on span "Transport Order Booking" at bounding box center [100, 107] width 94 height 9
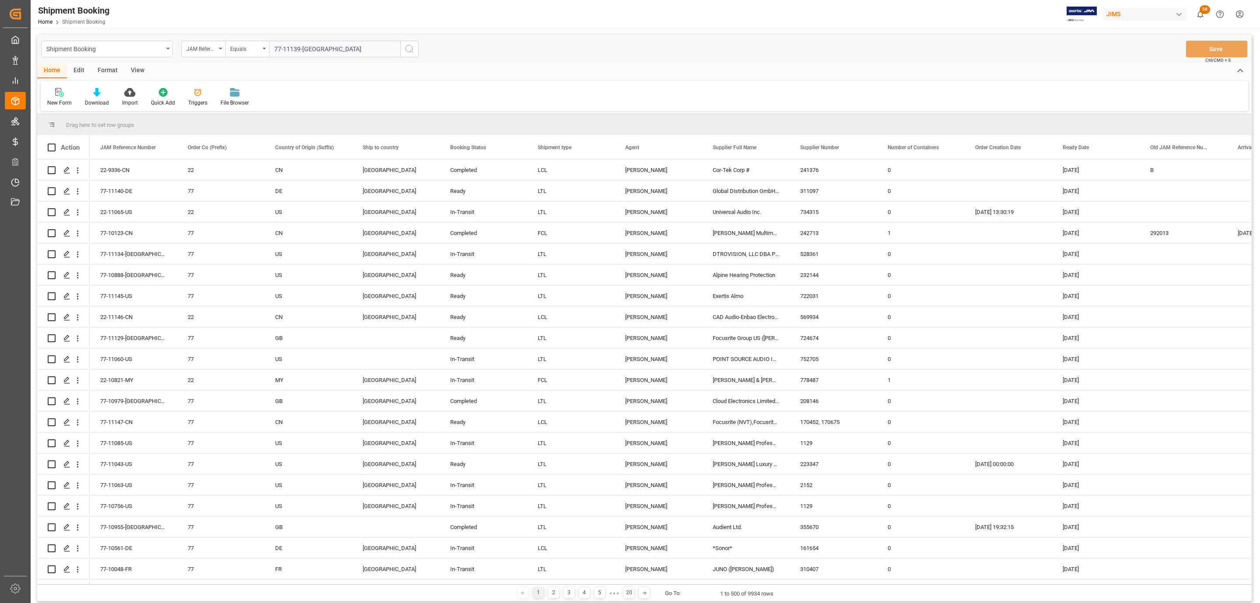
type input "77-11139-US"
drag, startPoint x: 410, startPoint y: 59, endPoint x: 409, endPoint y: 50, distance: 9.2
click at [408, 50] on div "Shipment Booking JAM Reference Number Equals 77-11139-US Save Ctrl/CMD + S" at bounding box center [644, 49] width 1214 height 29
click at [410, 50] on icon "search button" at bounding box center [409, 49] width 10 height 10
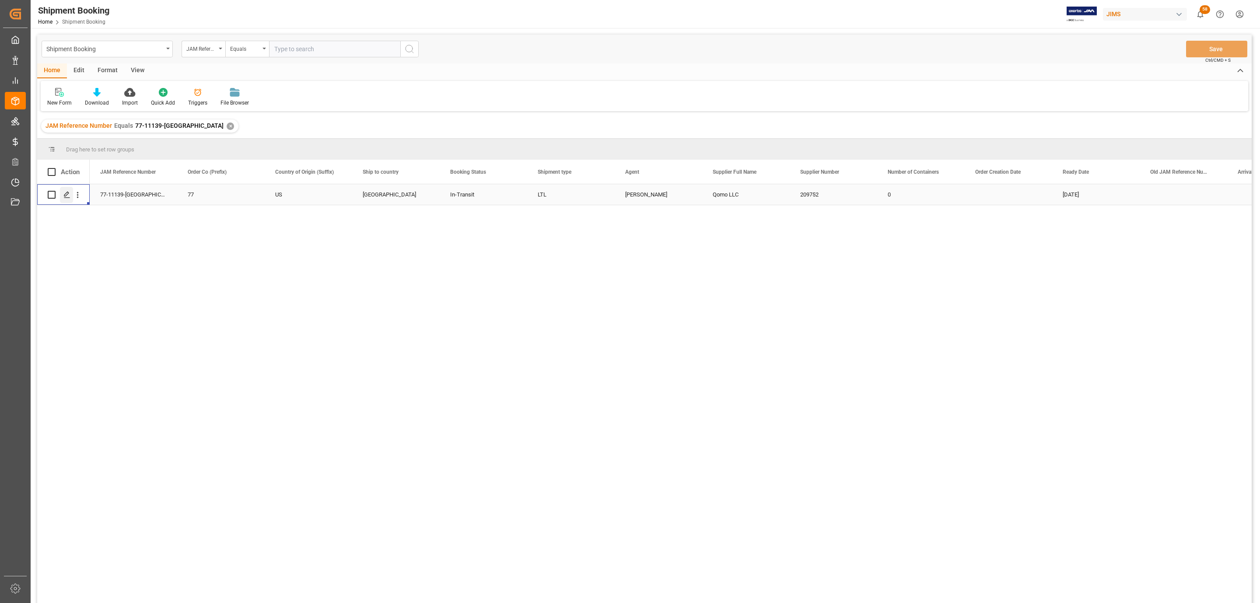
click at [67, 194] on polygon "Press SPACE to select this row." at bounding box center [66, 194] width 4 height 4
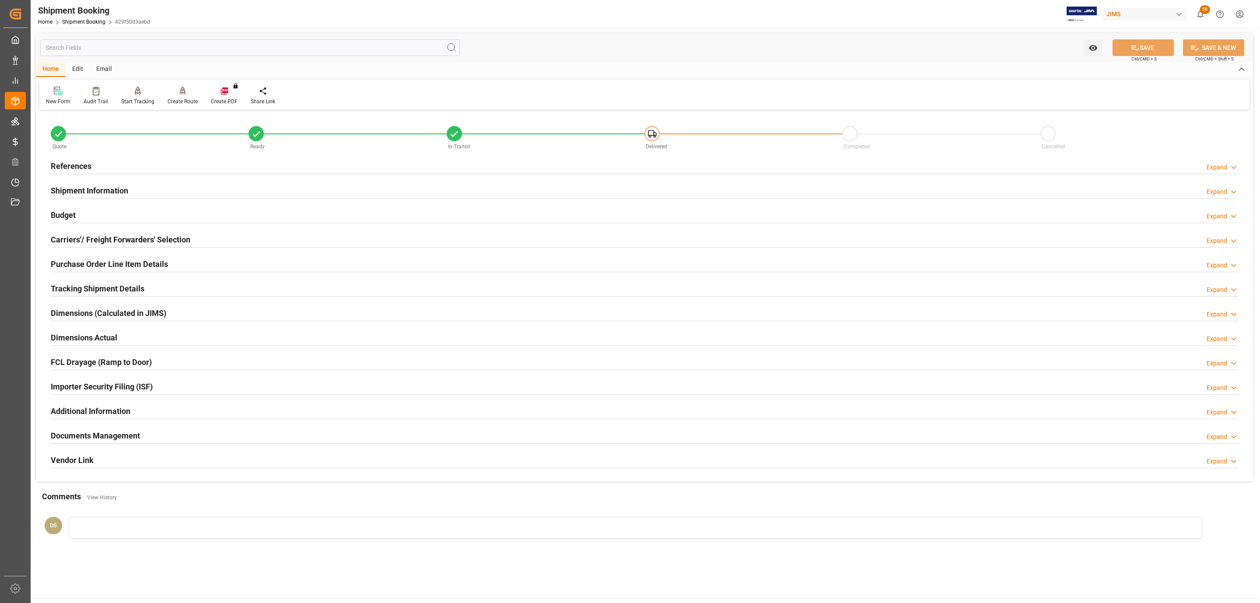
click at [83, 434] on h2 "Documents Management" at bounding box center [95, 435] width 89 height 12
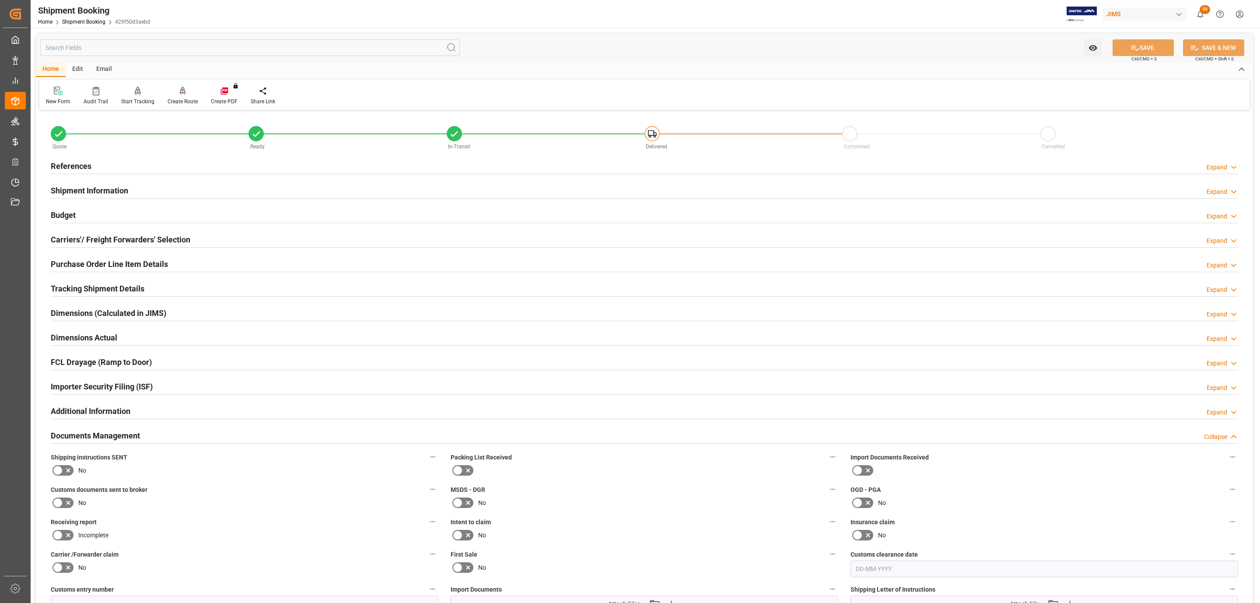
click at [79, 161] on h2 "References" at bounding box center [71, 166] width 41 height 12
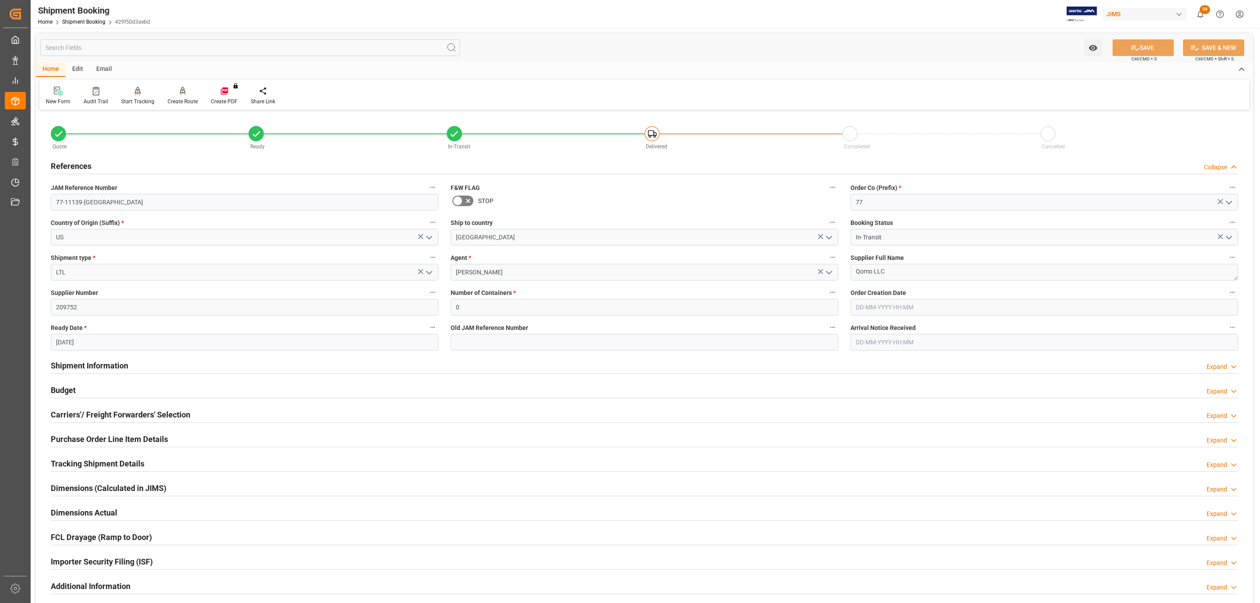
click at [77, 161] on h2 "References" at bounding box center [71, 166] width 41 height 12
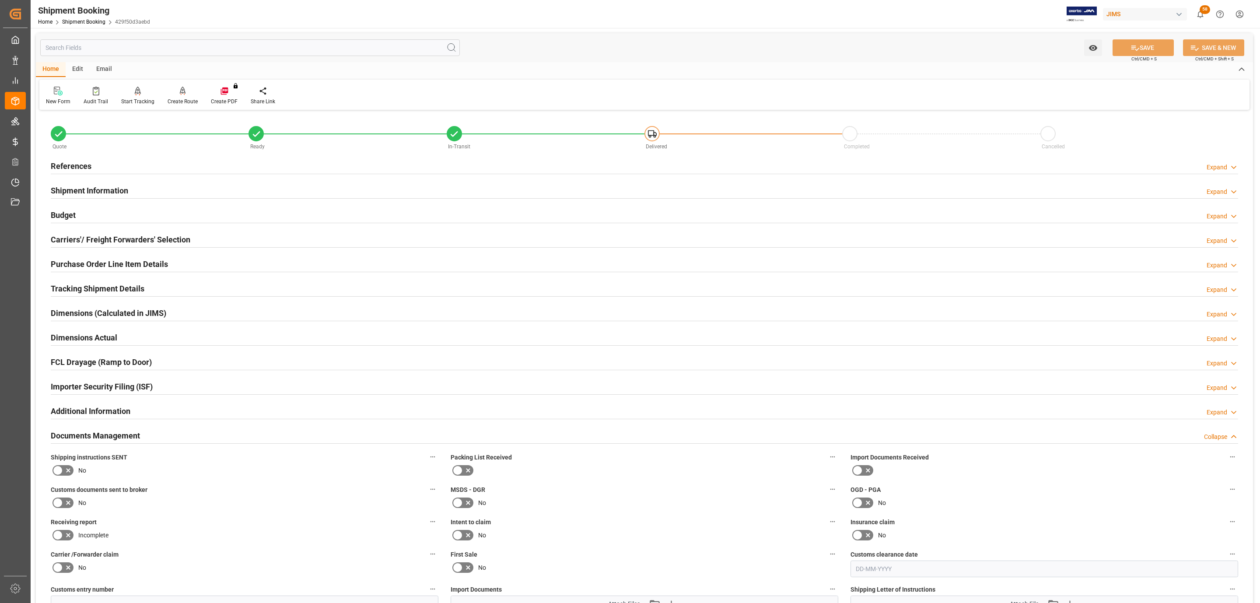
drag, startPoint x: 56, startPoint y: 472, endPoint x: 62, endPoint y: 491, distance: 19.9
click at [56, 472] on icon at bounding box center [57, 470] width 10 height 10
click at [0, 0] on input "checkbox" at bounding box center [0, 0] width 0 height 0
click at [66, 502] on icon at bounding box center [68, 502] width 10 height 10
click at [0, 0] on input "checkbox" at bounding box center [0, 0] width 0 height 0
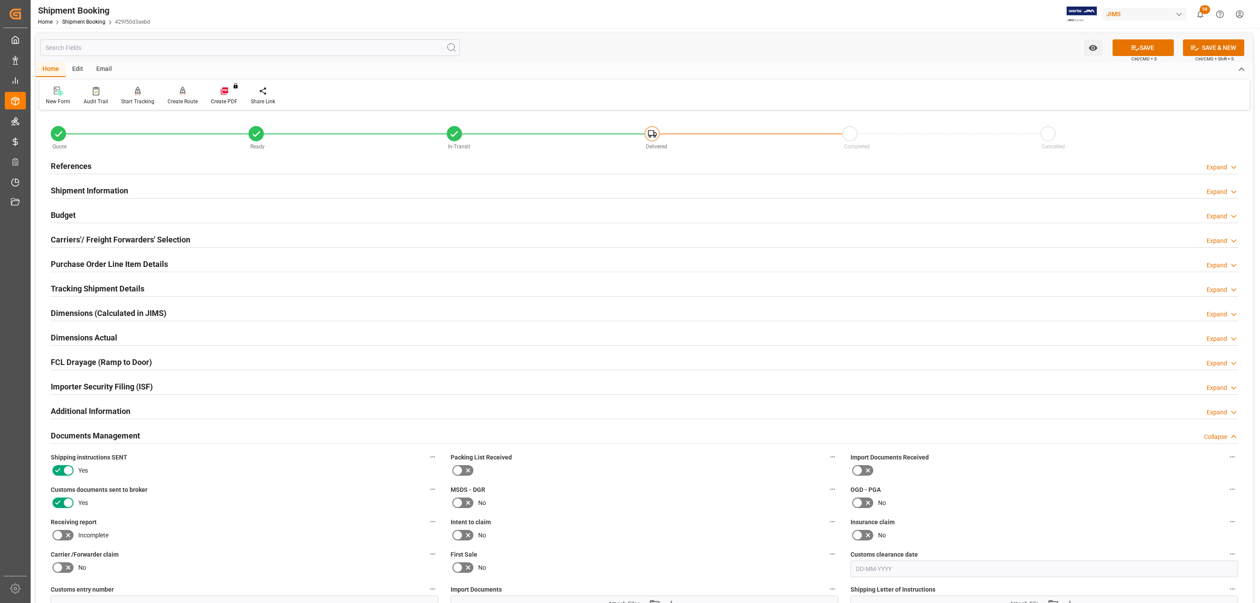
scroll to position [262, 0]
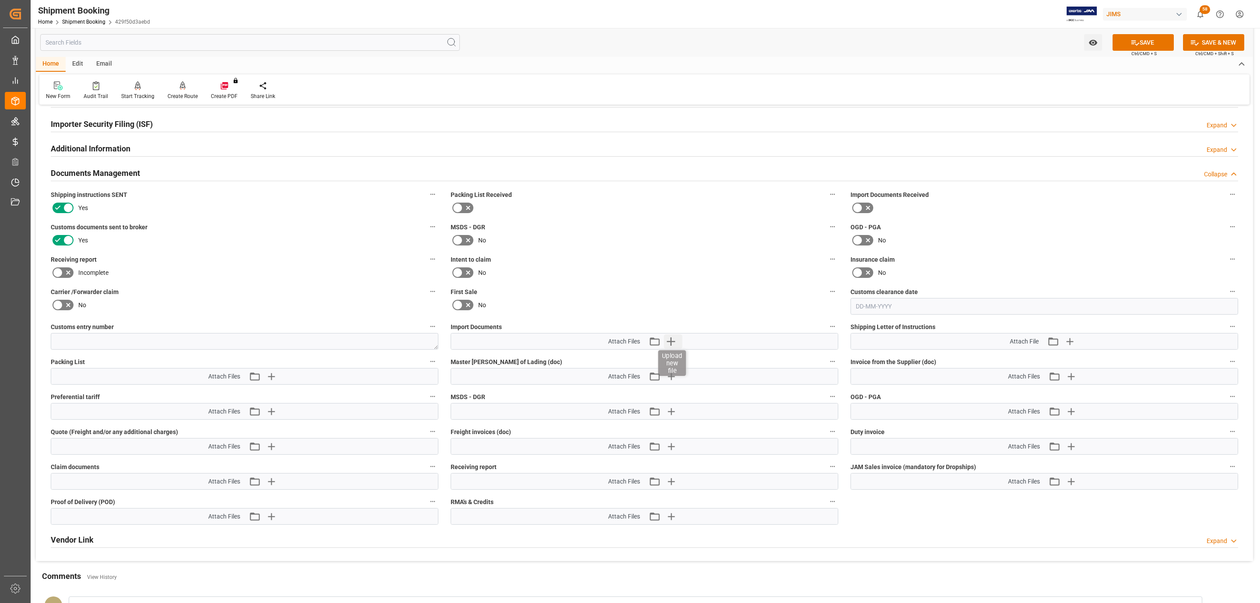
click at [676, 340] on icon "button" at bounding box center [671, 341] width 14 height 14
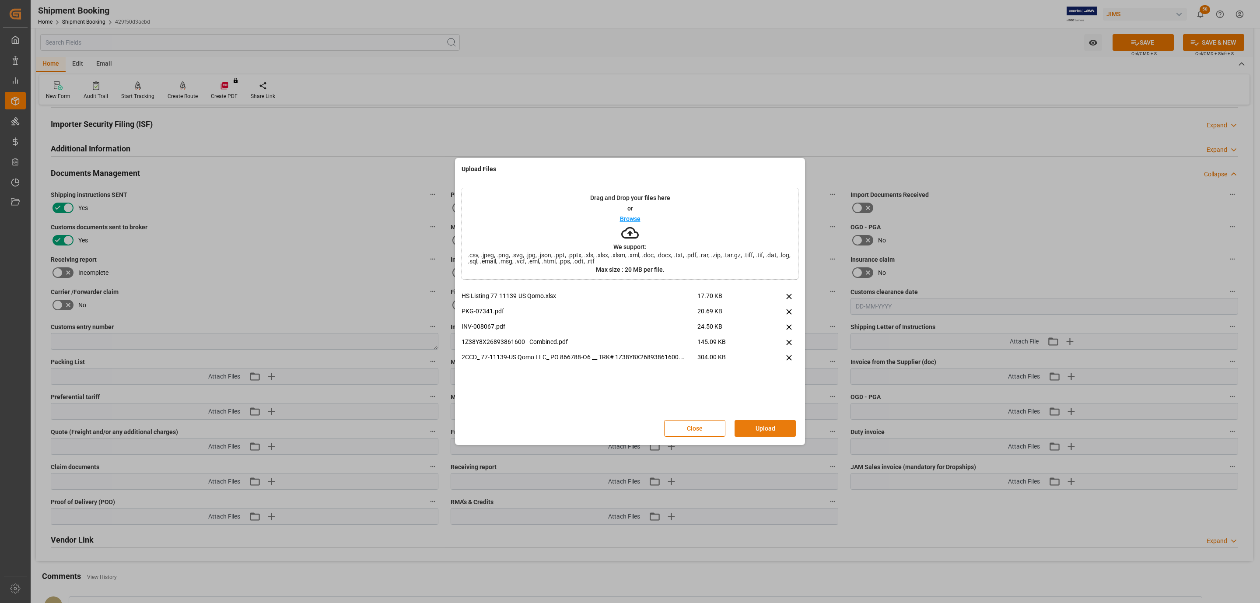
click at [752, 424] on button "Upload" at bounding box center [764, 428] width 61 height 17
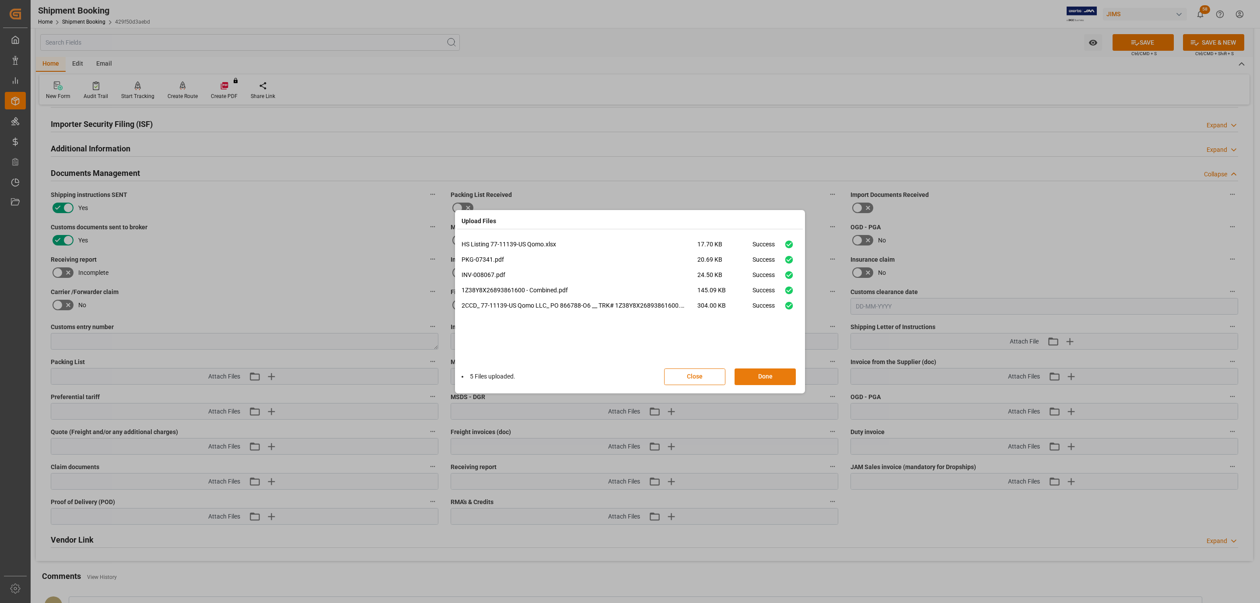
click at [773, 372] on button "Done" at bounding box center [764, 376] width 61 height 17
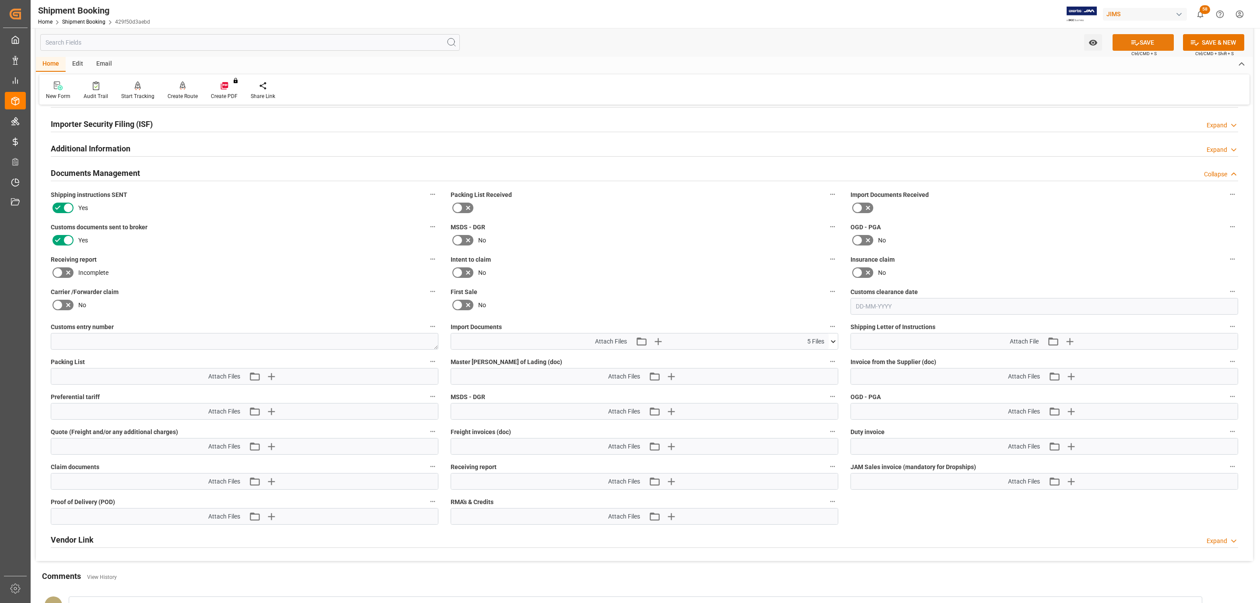
click at [1125, 37] on button "SAVE" at bounding box center [1142, 42] width 61 height 17
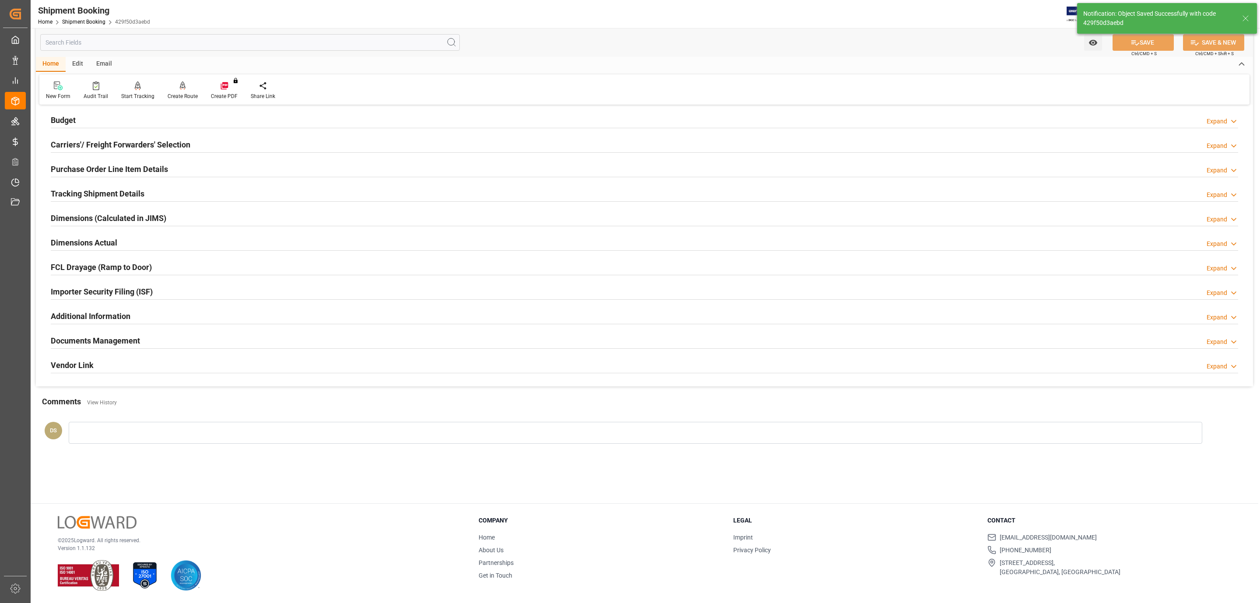
scroll to position [95, 0]
click at [102, 170] on h2 "Purchase Order Line Item Details" at bounding box center [109, 169] width 117 height 12
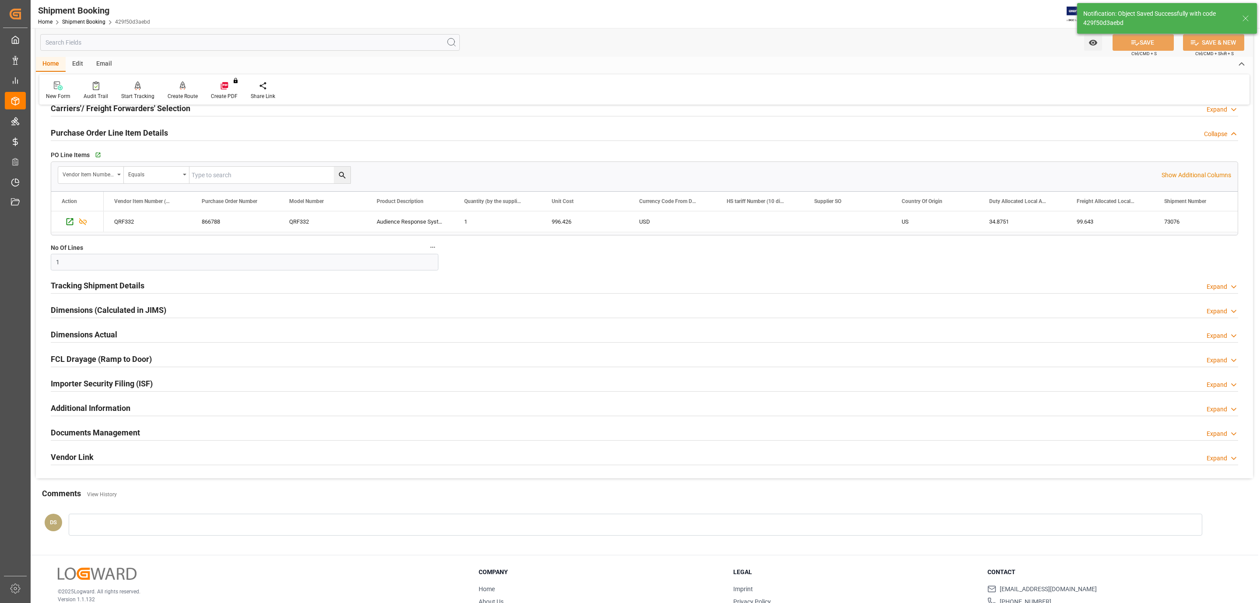
scroll to position [55, 0]
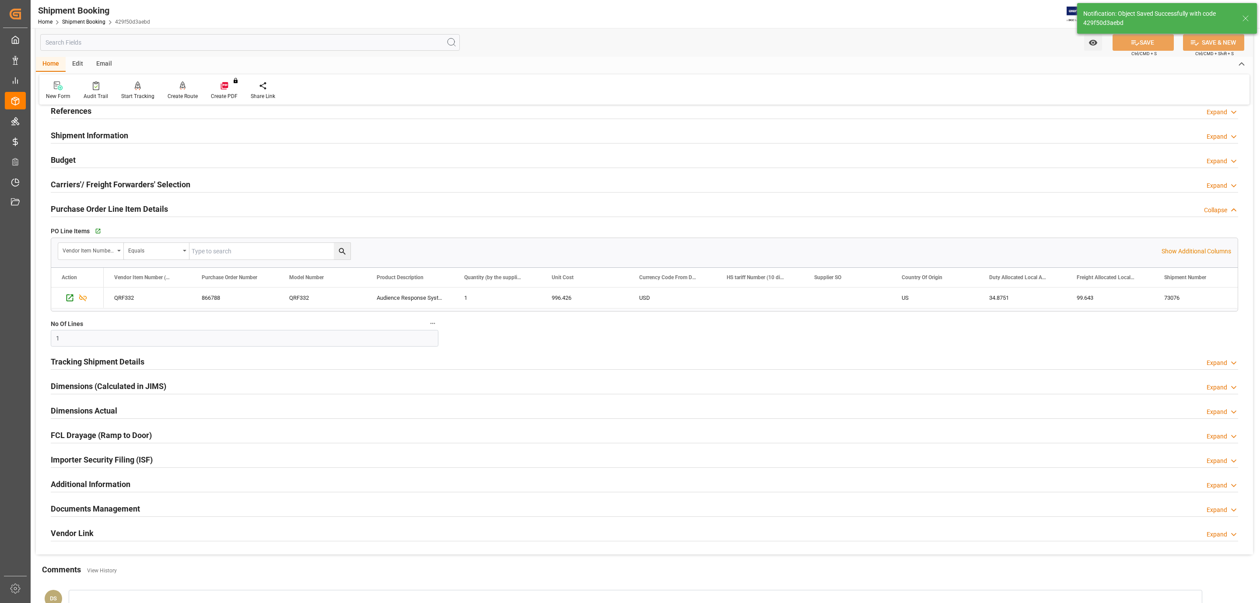
click at [104, 182] on h2 "Carriers'/ Freight Forwarders' Selection" at bounding box center [121, 184] width 140 height 12
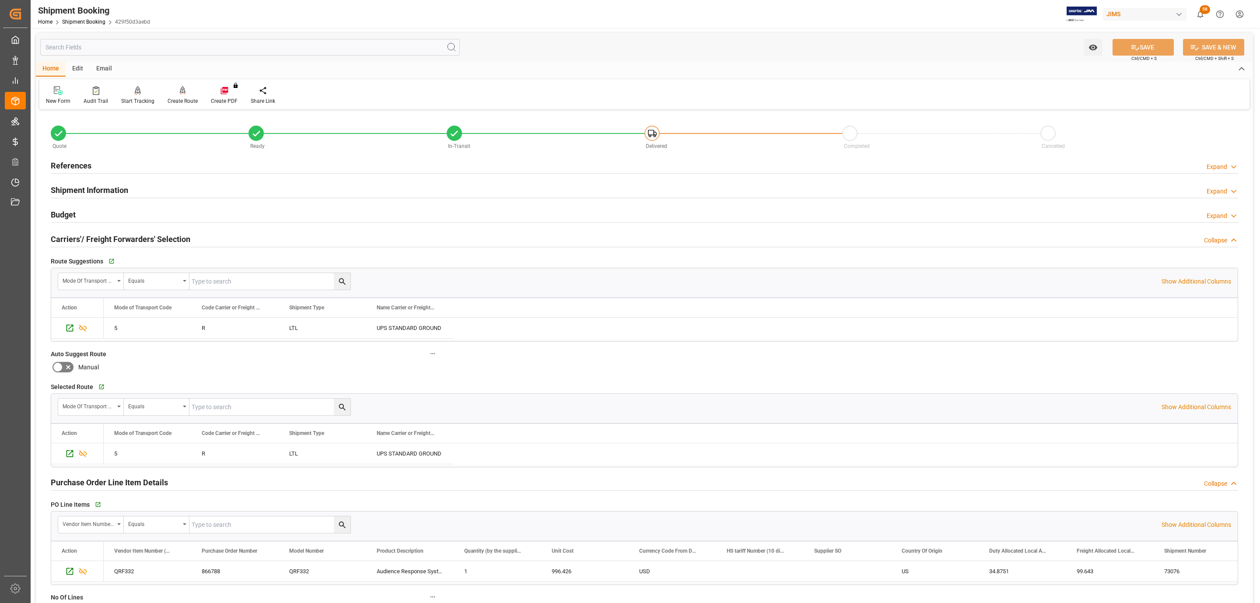
scroll to position [0, 0]
click at [83, 176] on div "References Expand" at bounding box center [644, 166] width 1199 height 24
click at [86, 165] on h2 "References" at bounding box center [71, 166] width 41 height 12
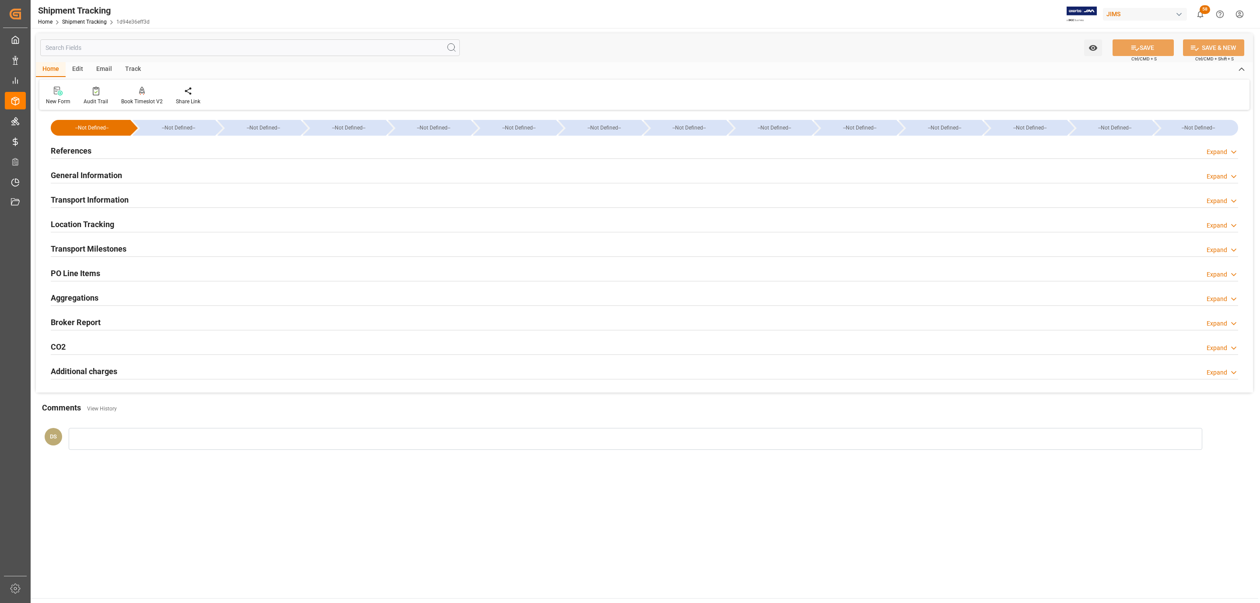
click at [159, 279] on div "PO Line Items Expand" at bounding box center [644, 272] width 1187 height 17
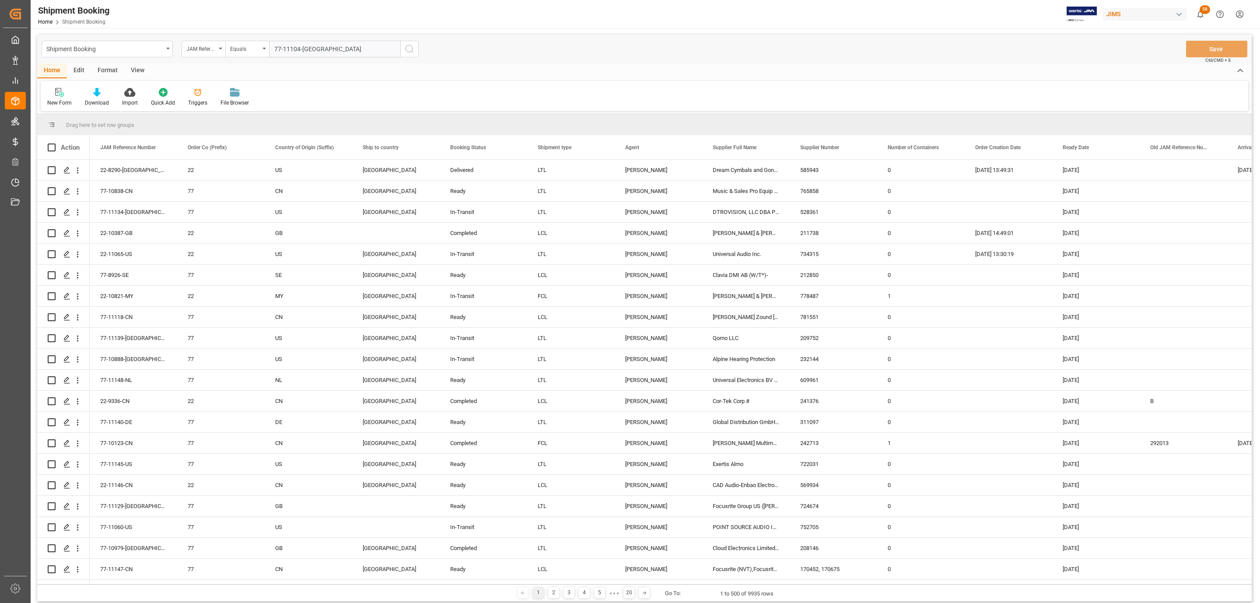
type input "77-11104-US"
click at [411, 51] on icon "search button" at bounding box center [409, 49] width 10 height 10
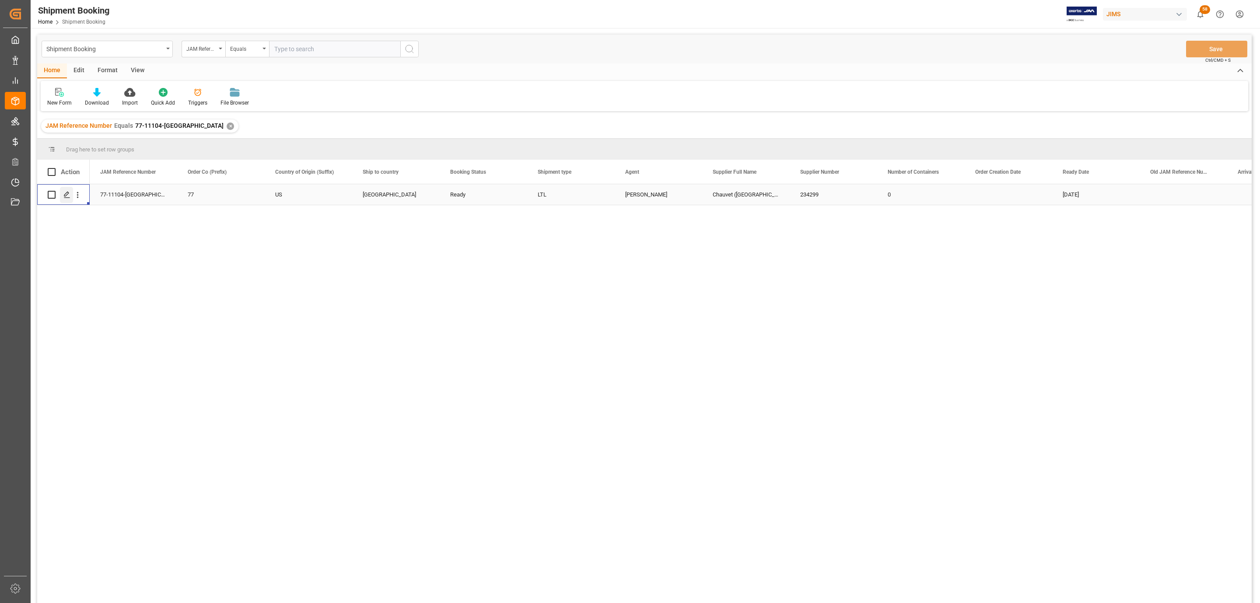
click at [67, 195] on icon "Press SPACE to select this row." at bounding box center [66, 194] width 7 height 7
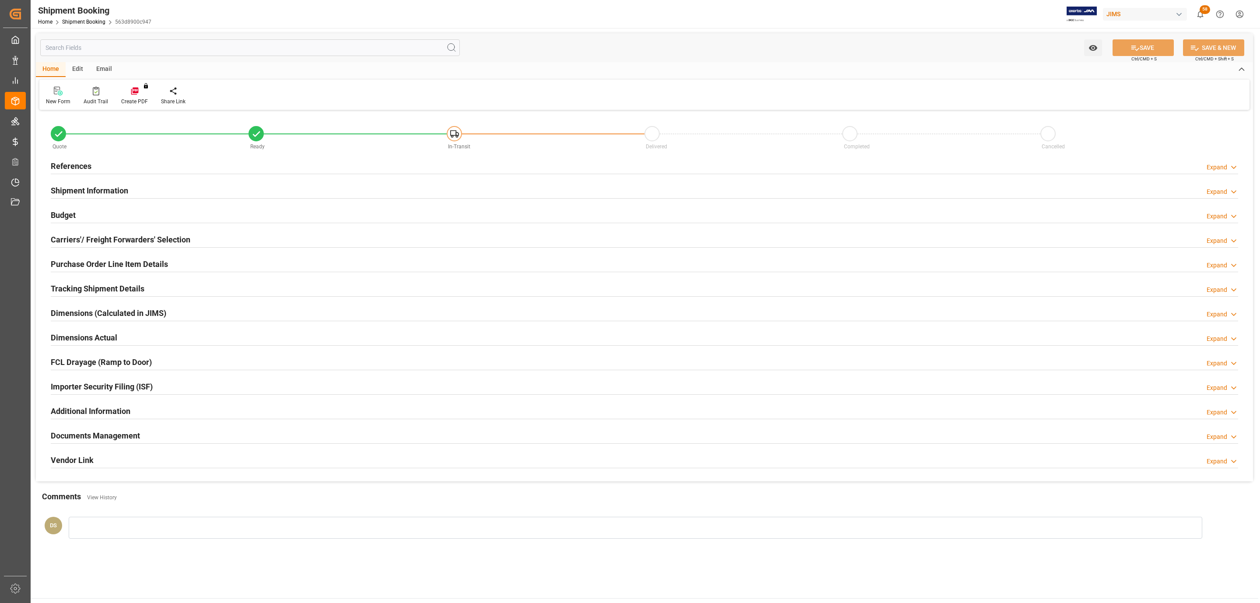
type input "0"
type input "[DATE]"
click at [75, 286] on h2 "Tracking Shipment Details" at bounding box center [98, 289] width 94 height 12
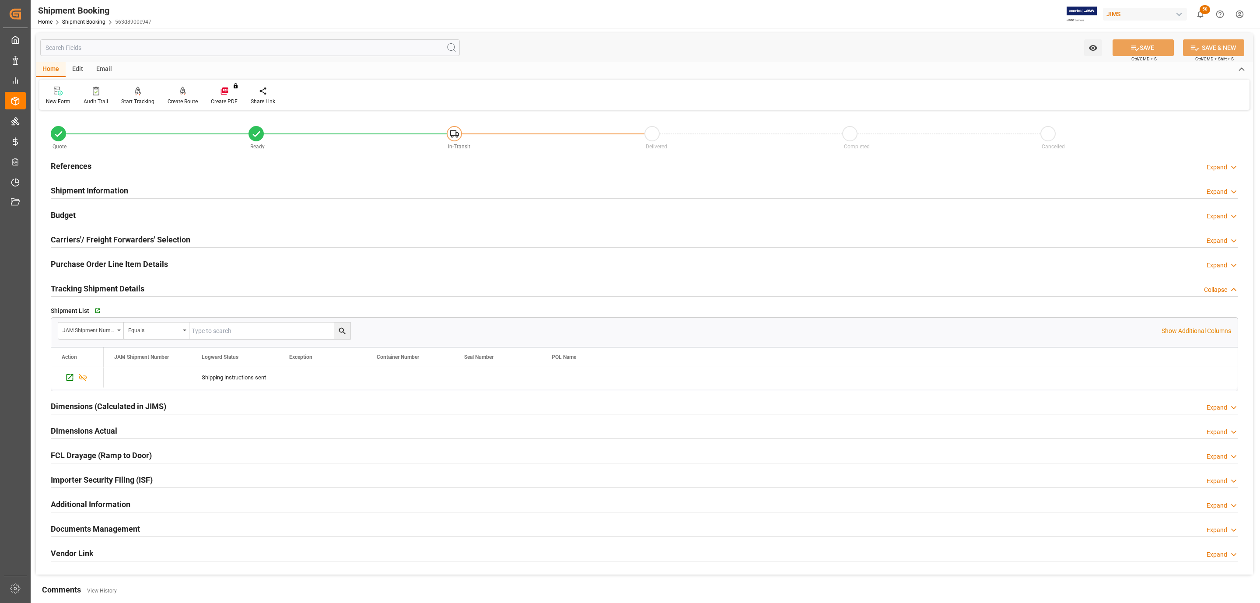
click at [75, 167] on h2 "References" at bounding box center [71, 166] width 41 height 12
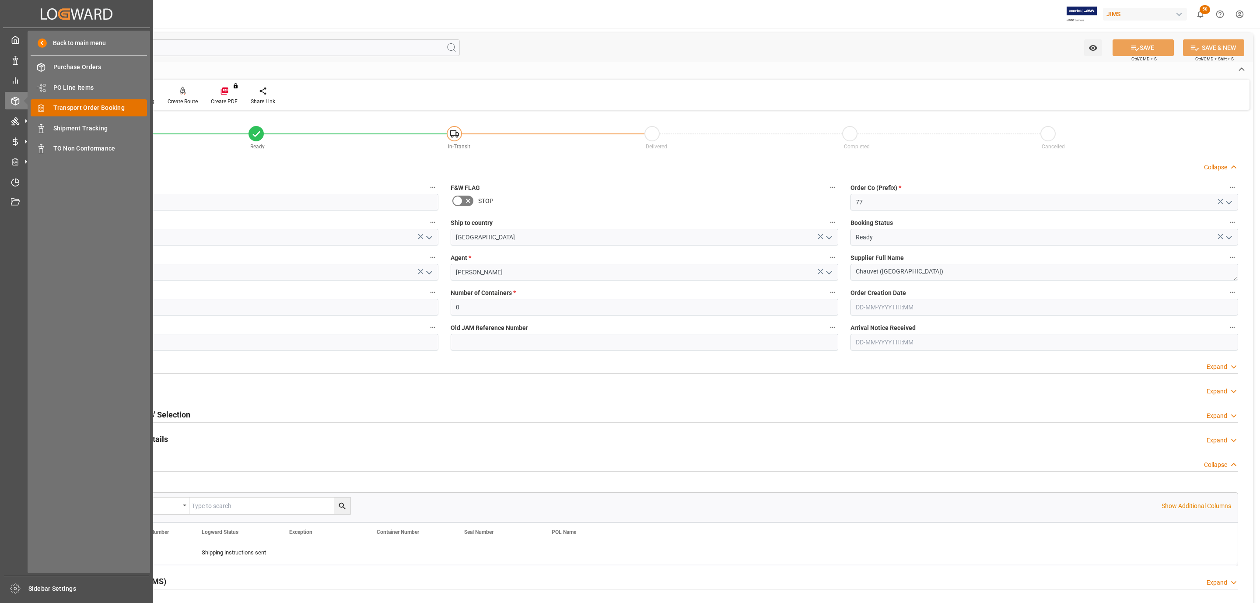
click at [125, 112] on span "Transport Order Booking" at bounding box center [100, 107] width 94 height 9
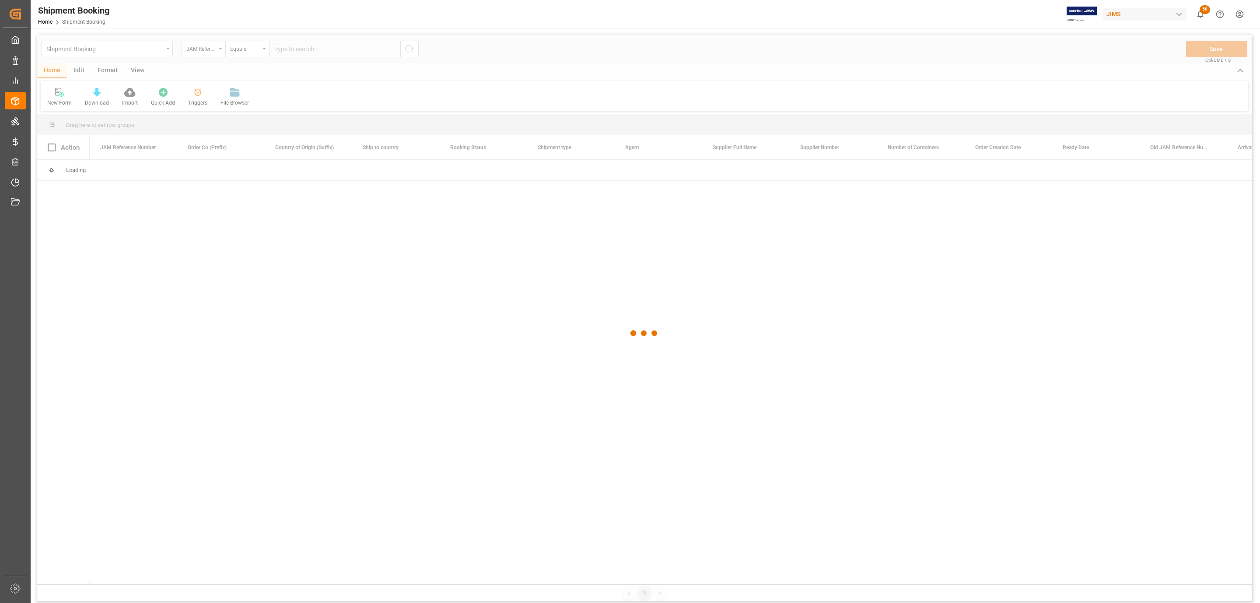
click at [306, 52] on div at bounding box center [644, 333] width 1214 height 597
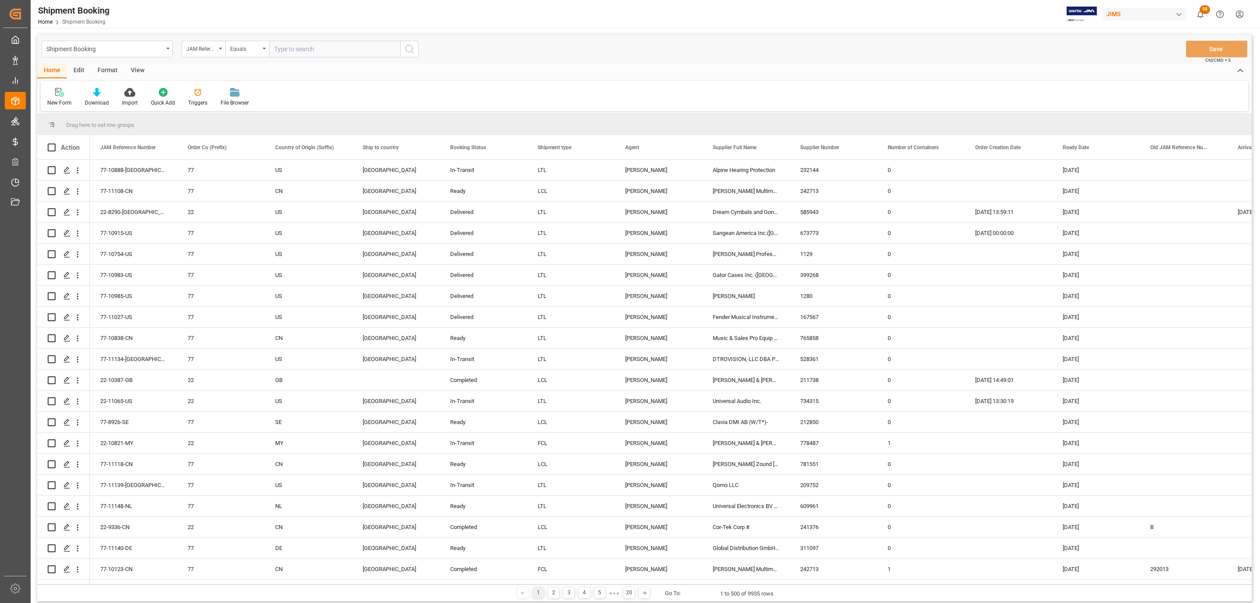
click at [306, 52] on input "text" at bounding box center [334, 49] width 131 height 17
paste input "77-10483-BE"
type input "77-10483-BE"
click at [414, 45] on button "search button" at bounding box center [409, 49] width 18 height 17
click at [411, 44] on icon "search button" at bounding box center [409, 49] width 10 height 10
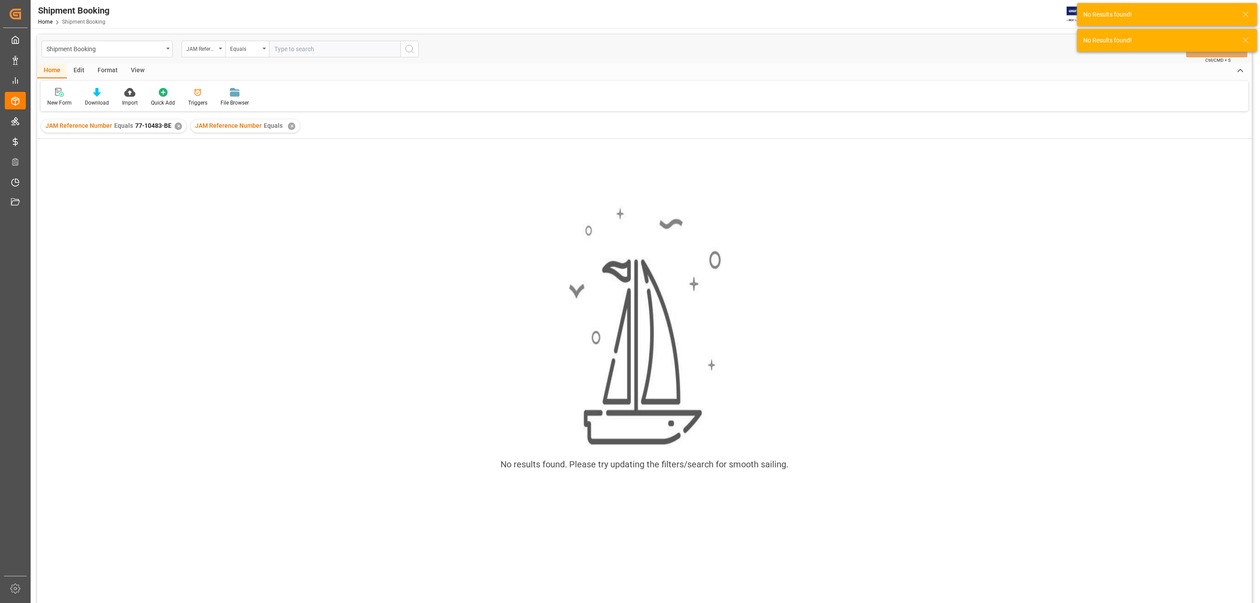
click at [288, 127] on div "✕" at bounding box center [291, 125] width 7 height 7
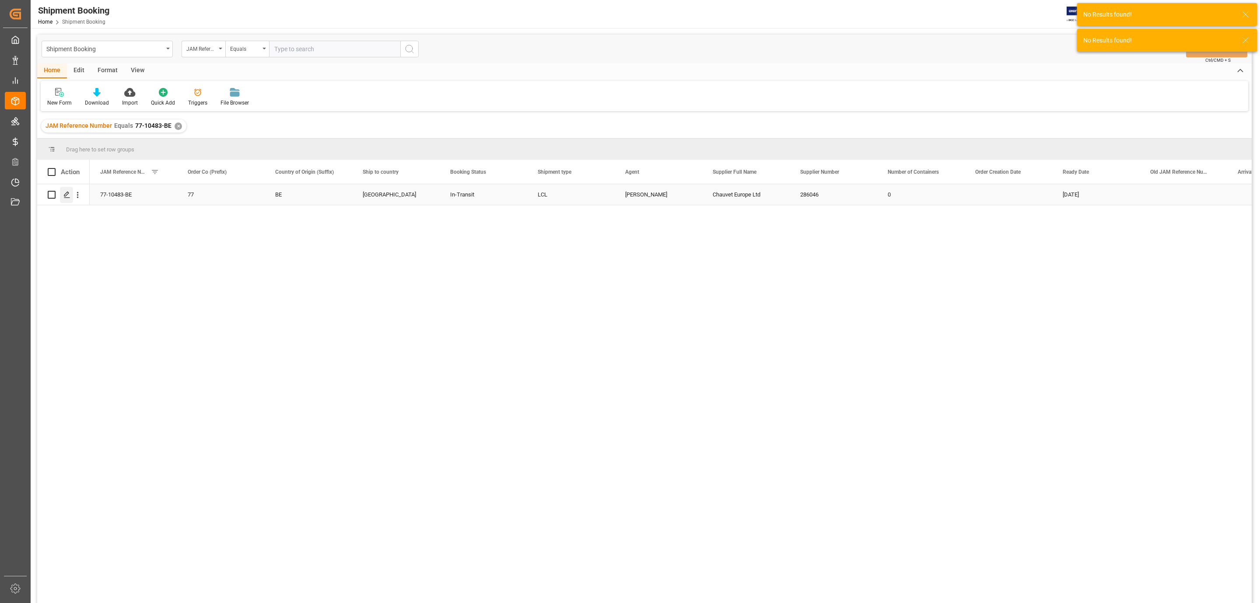
click at [63, 197] on icon "Press SPACE to select this row." at bounding box center [66, 194] width 7 height 7
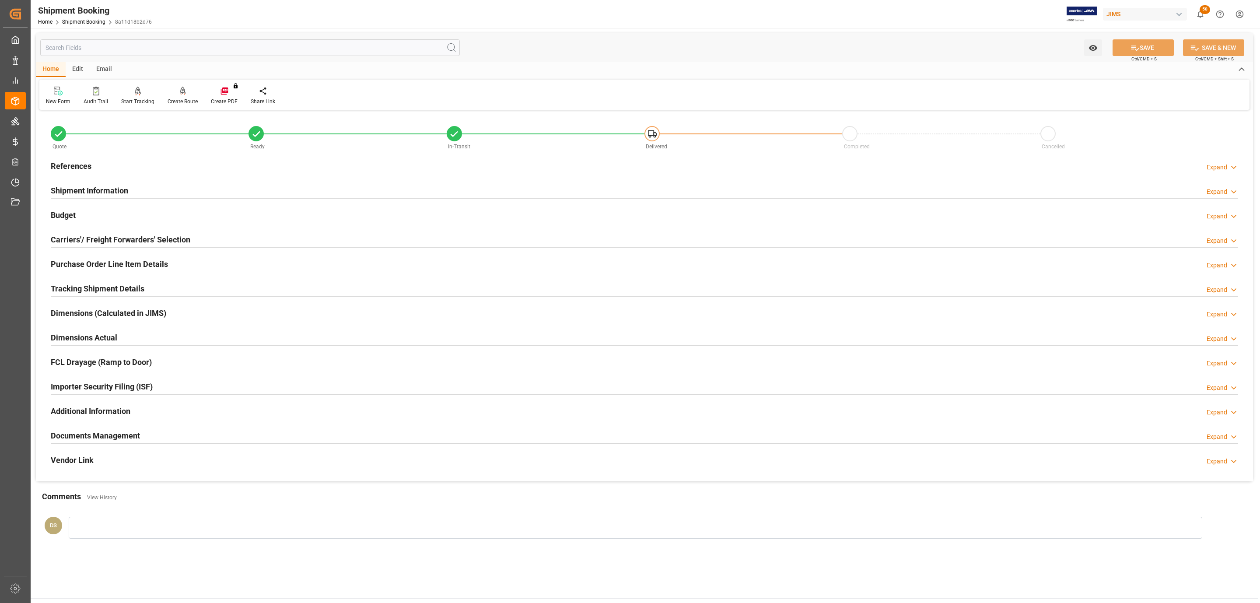
click at [78, 160] on h2 "References" at bounding box center [71, 166] width 41 height 12
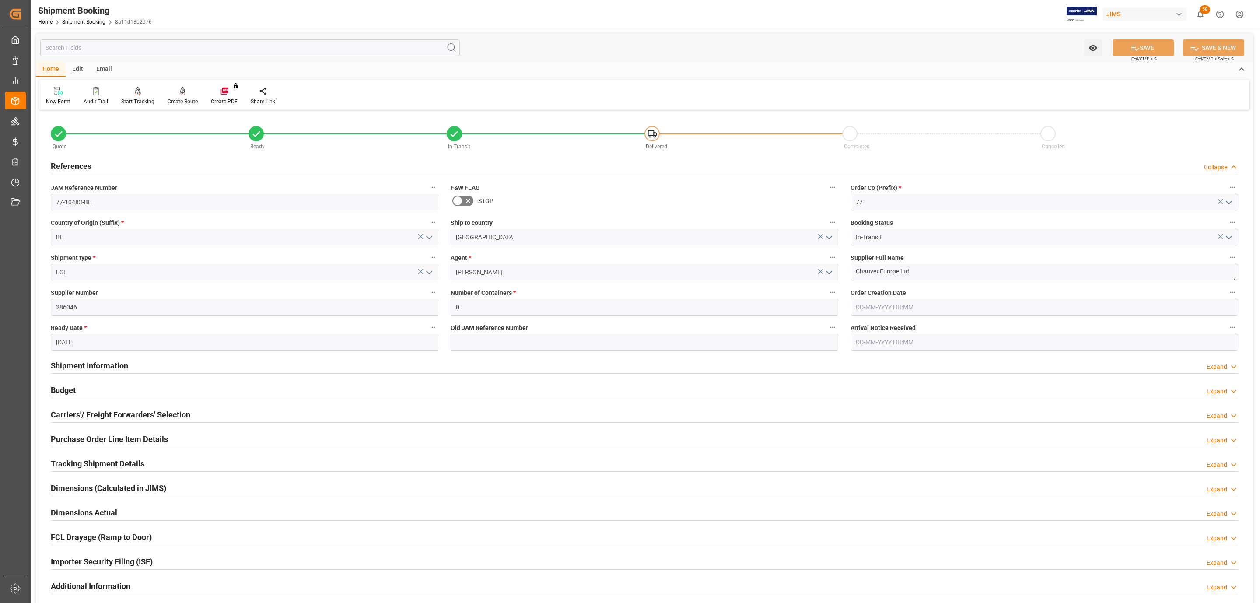
click at [78, 160] on h2 "References" at bounding box center [71, 166] width 41 height 12
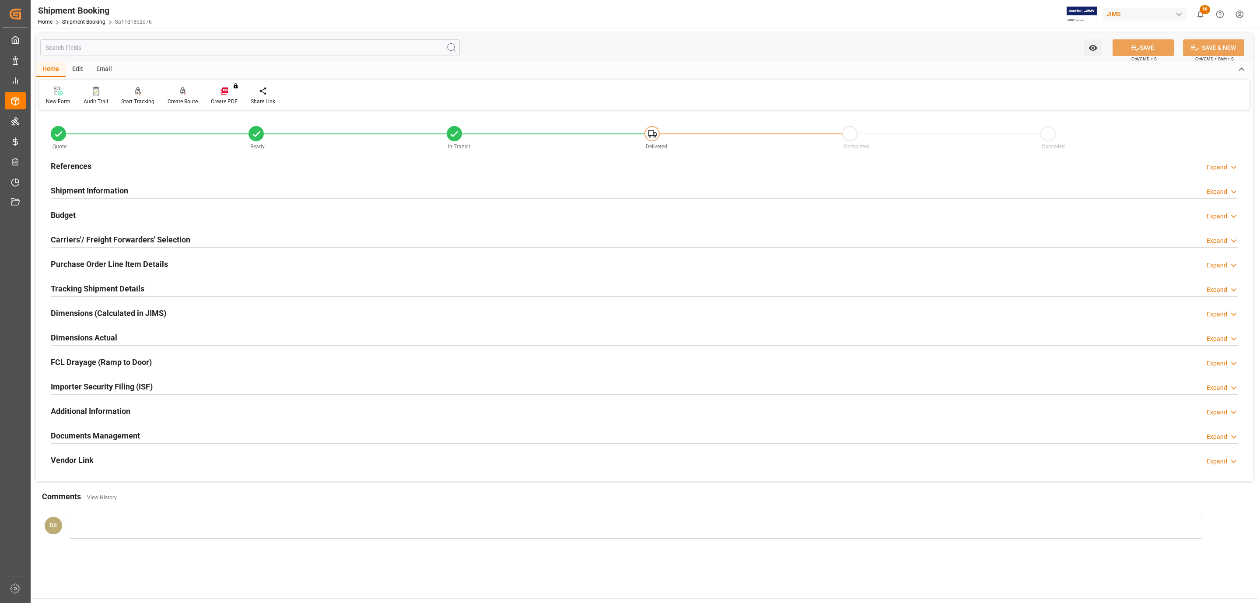
click at [79, 164] on h2 "References" at bounding box center [71, 166] width 41 height 12
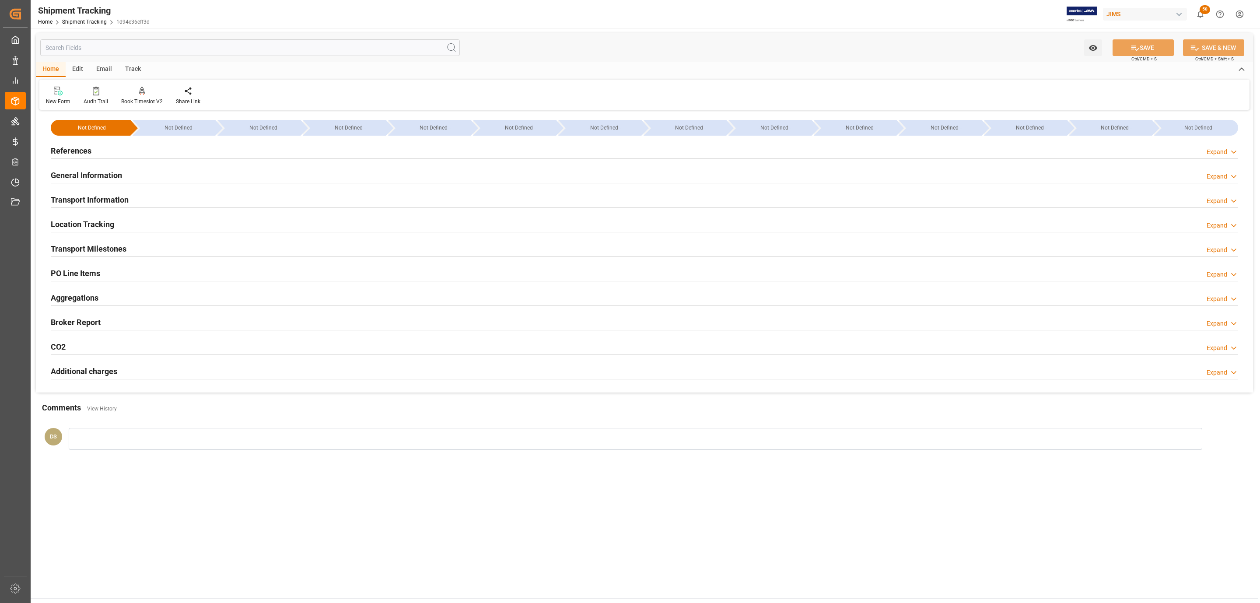
click at [70, 154] on h2 "References" at bounding box center [71, 151] width 41 height 12
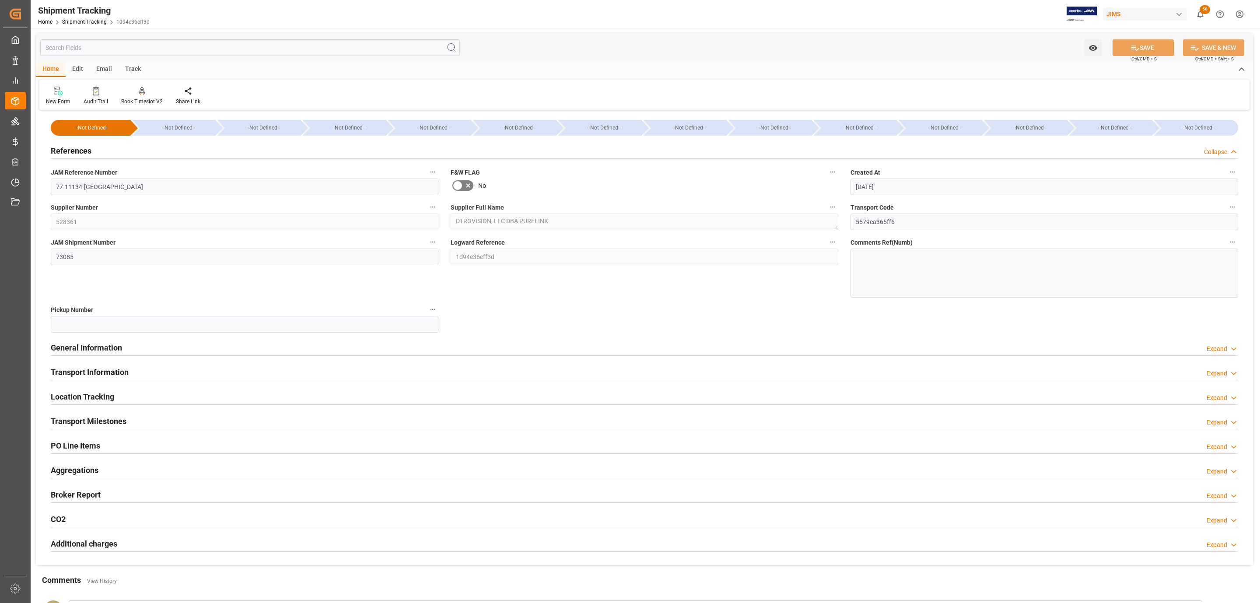
click at [70, 154] on h2 "References" at bounding box center [71, 151] width 41 height 12
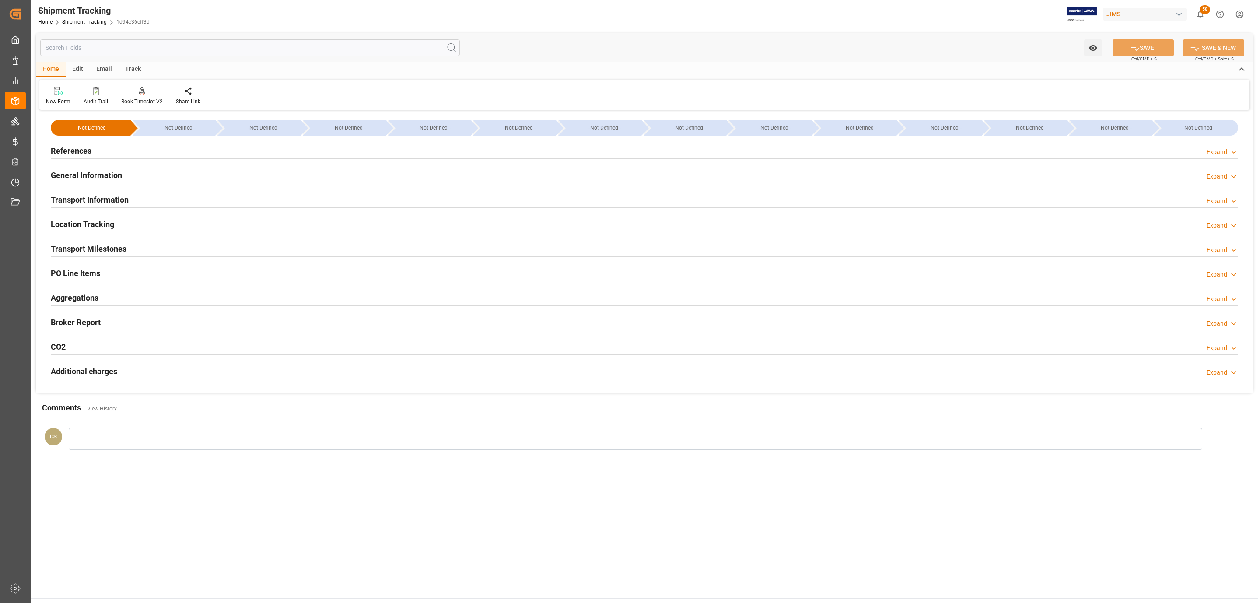
click at [83, 268] on h2 "PO Line Items" at bounding box center [75, 273] width 49 height 12
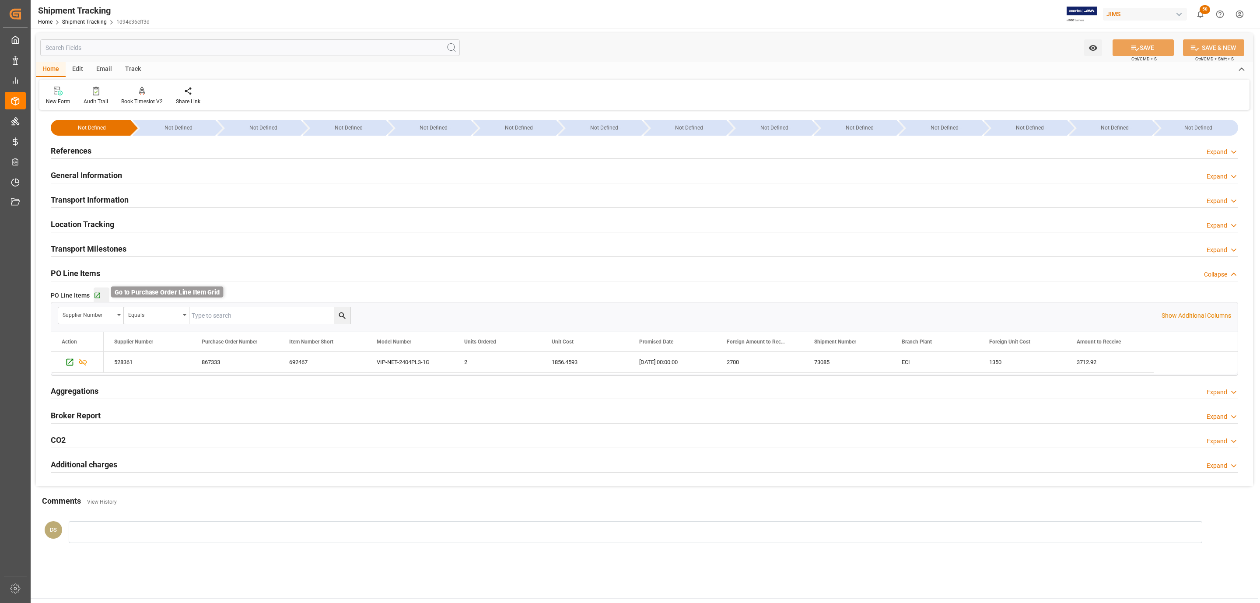
click at [94, 294] on icon "button" at bounding box center [97, 296] width 6 height 6
click at [172, 148] on div "References Expand" at bounding box center [644, 150] width 1187 height 17
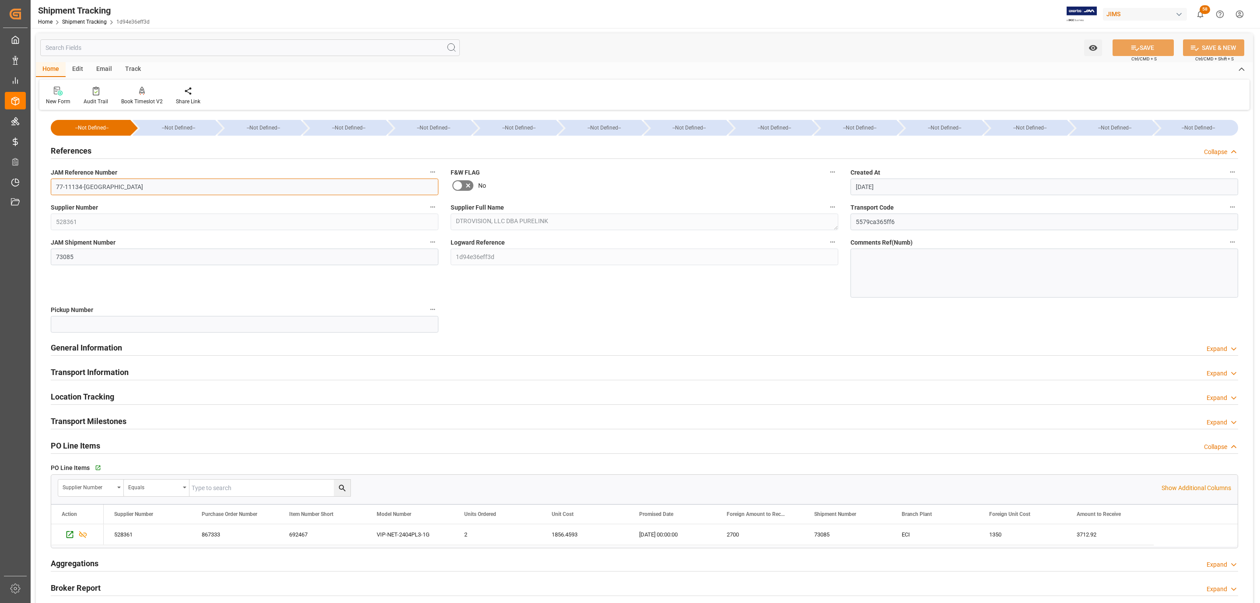
click at [155, 180] on input "77-11134-[GEOGRAPHIC_DATA]" at bounding box center [244, 186] width 387 height 17
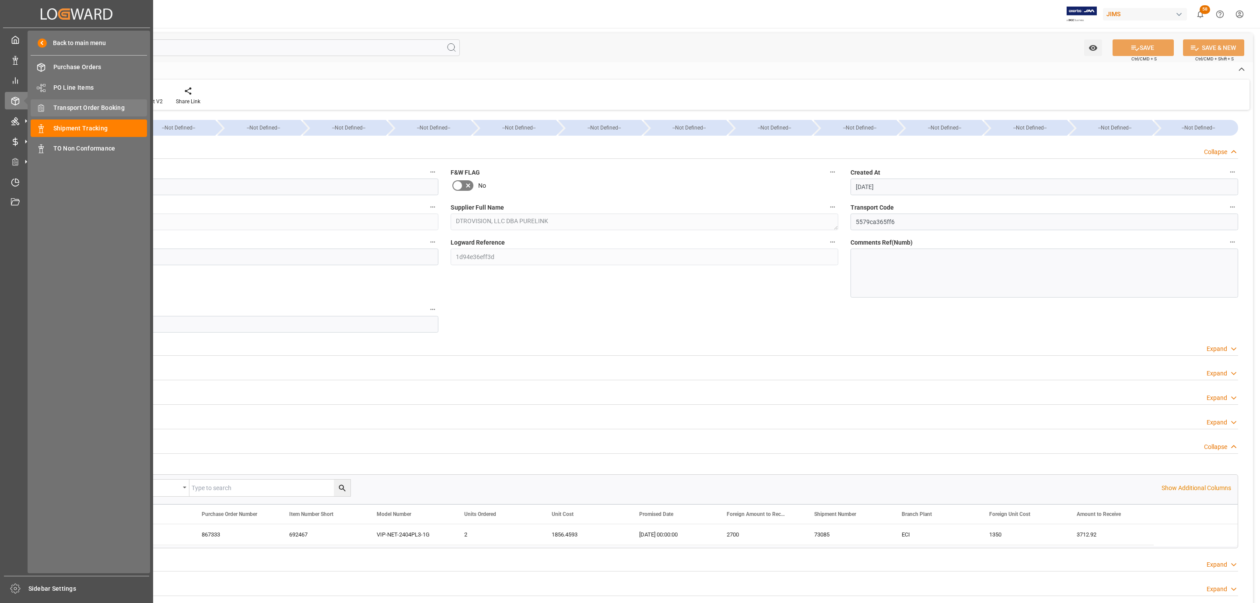
click at [98, 109] on span "Transport Order Booking" at bounding box center [100, 107] width 94 height 9
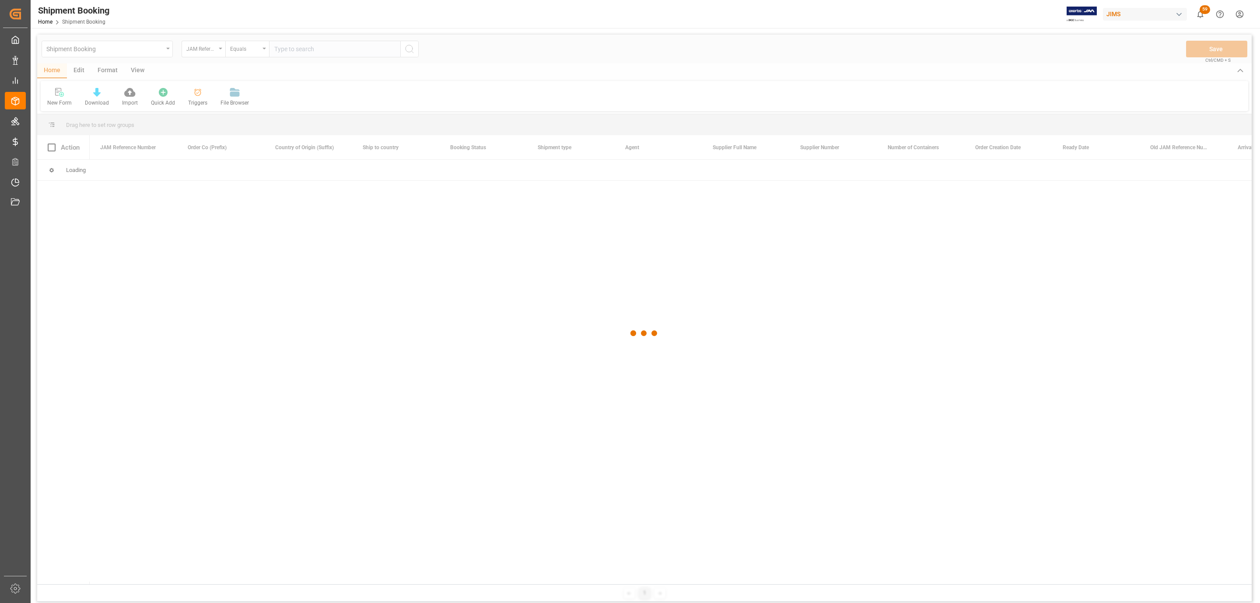
type input "77-11134-[GEOGRAPHIC_DATA]"
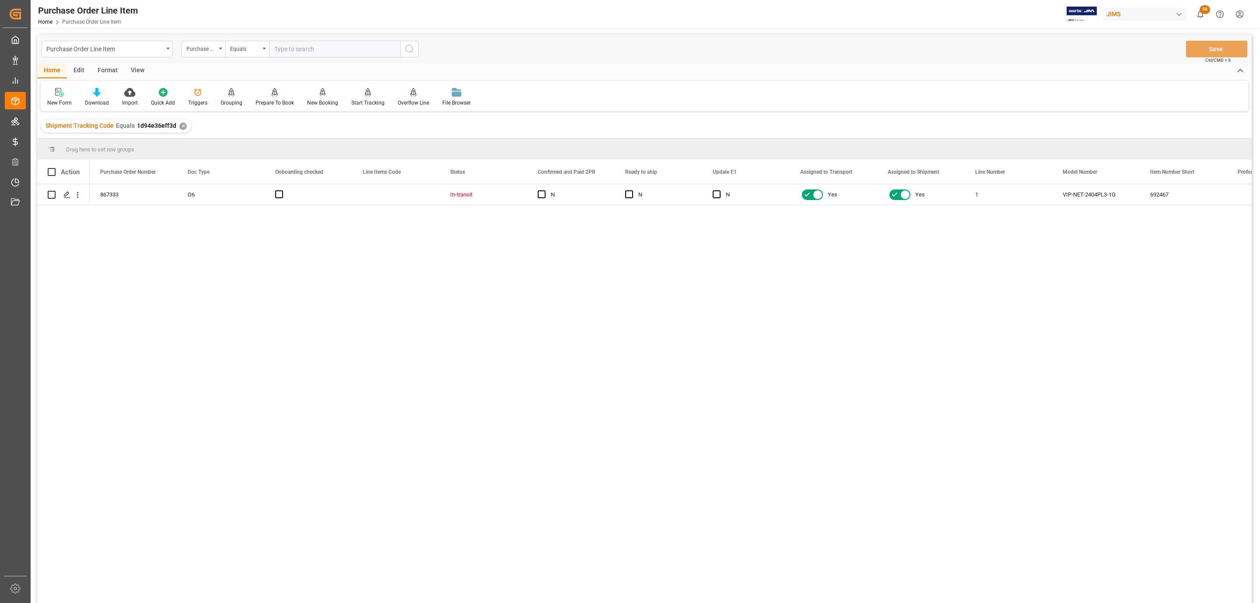
click at [141, 71] on div "View" at bounding box center [137, 70] width 27 height 15
click at [95, 92] on icon at bounding box center [99, 92] width 9 height 9
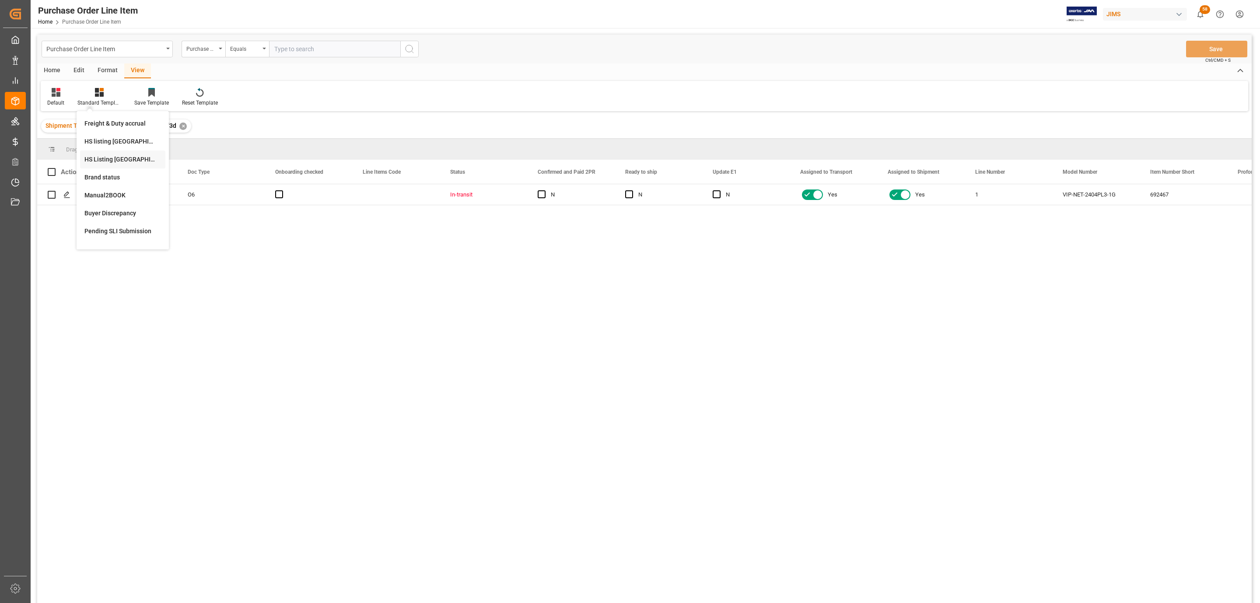
click at [133, 167] on div "HS Listing CANADA" at bounding box center [122, 159] width 85 height 18
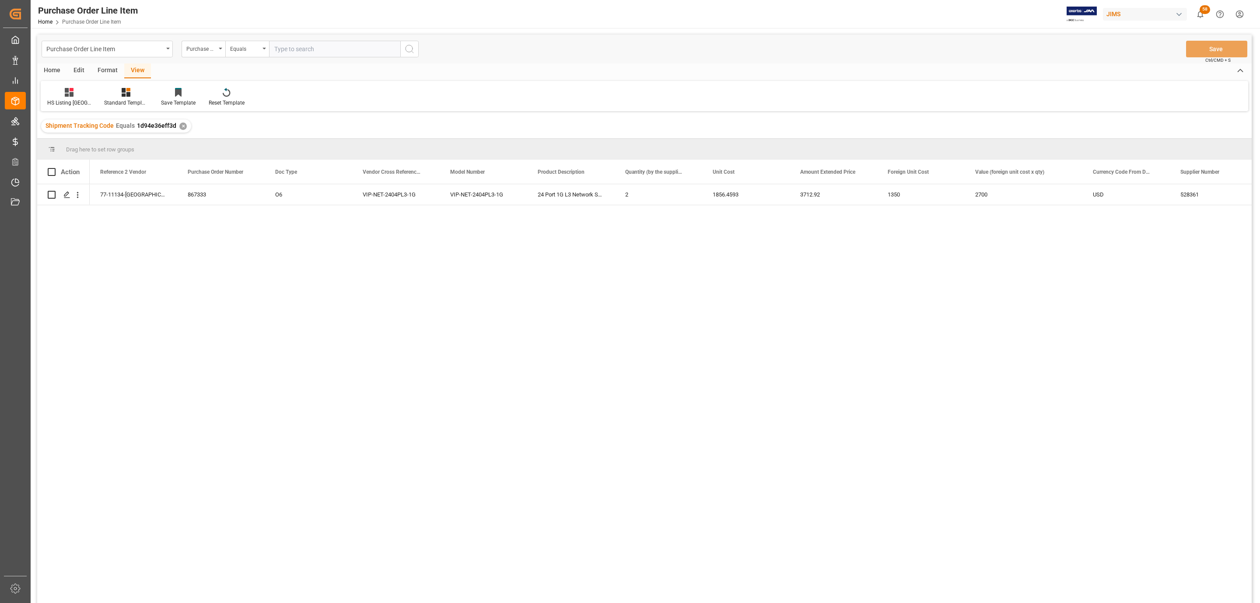
click at [52, 67] on div "Home" at bounding box center [52, 70] width 30 height 15
click at [52, 170] on span at bounding box center [52, 172] width 8 height 8
click at [54, 168] on input "checkbox" at bounding box center [54, 168] width 0 height 0
checkbox input "true"
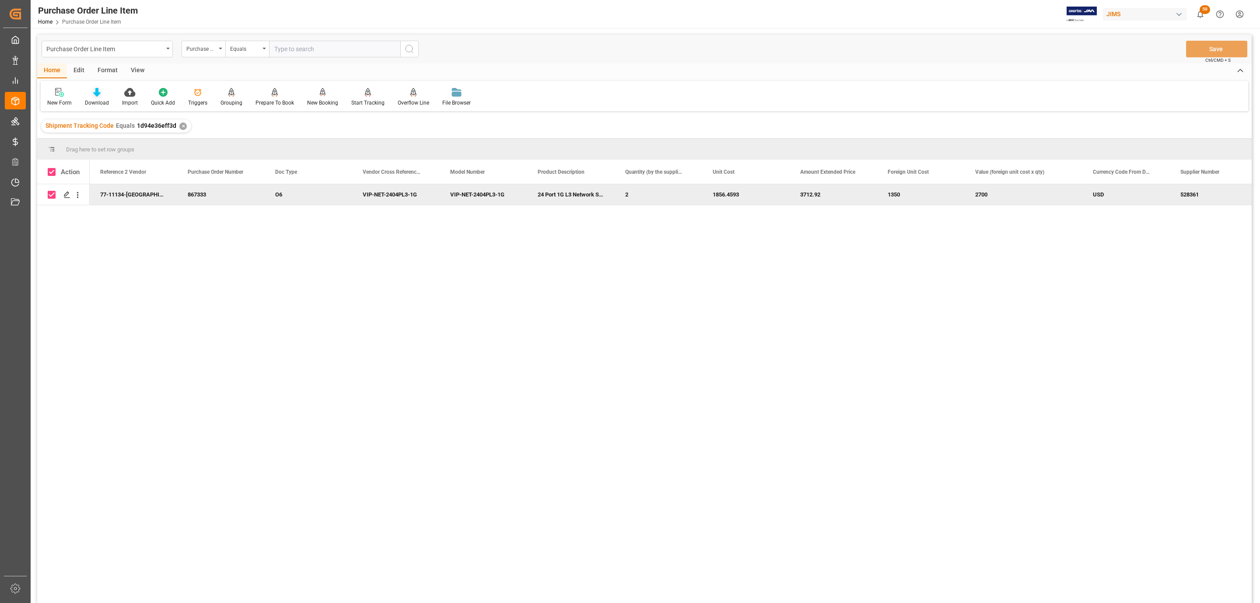
click at [98, 99] on div "Download" at bounding box center [97, 103] width 24 height 8
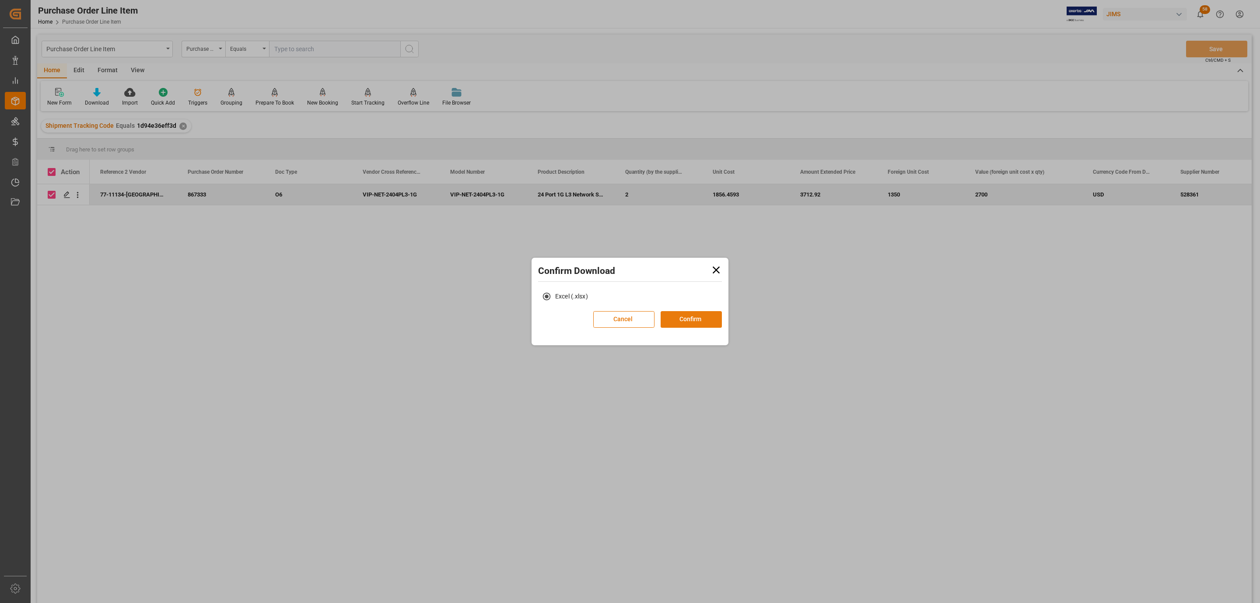
click at [674, 316] on button "Confirm" at bounding box center [690, 319] width 61 height 17
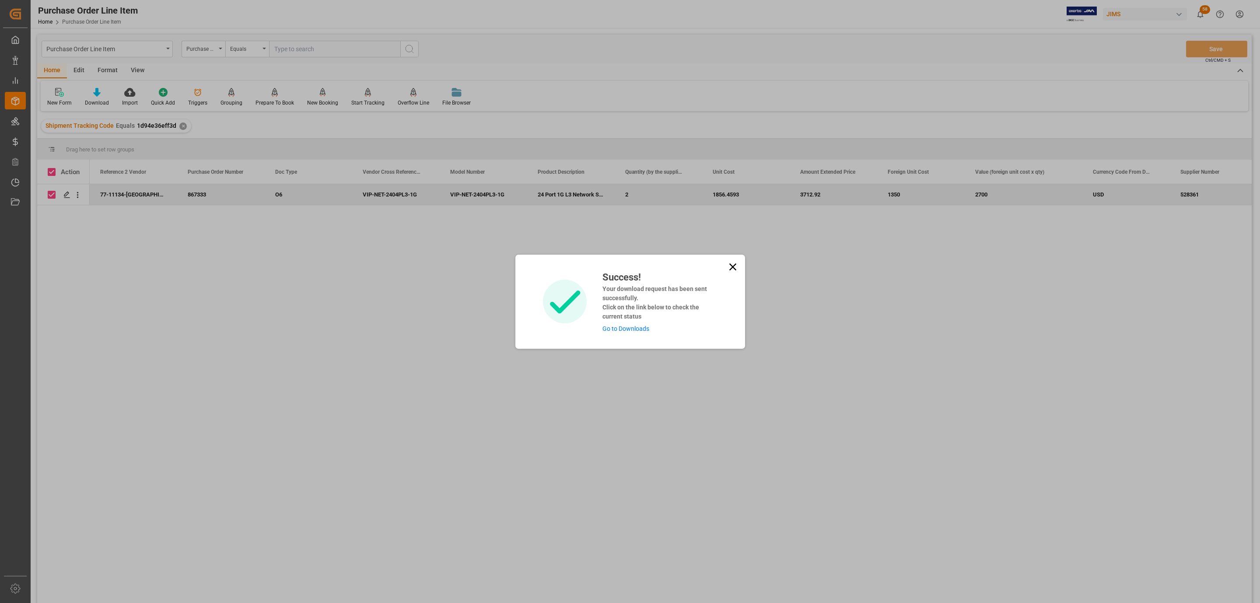
click at [638, 327] on link "Go to Downloads" at bounding box center [625, 328] width 47 height 7
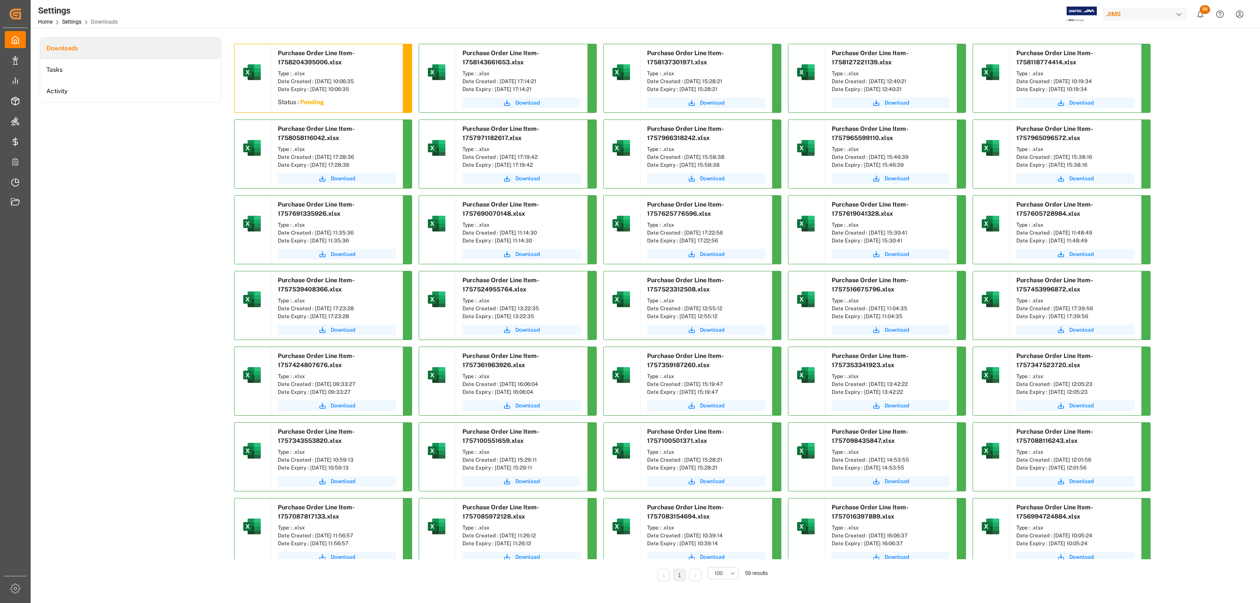
click at [185, 177] on div "Downloads Tasks Activity" at bounding box center [130, 315] width 181 height 556
click at [358, 98] on button "Download" at bounding box center [337, 103] width 118 height 10
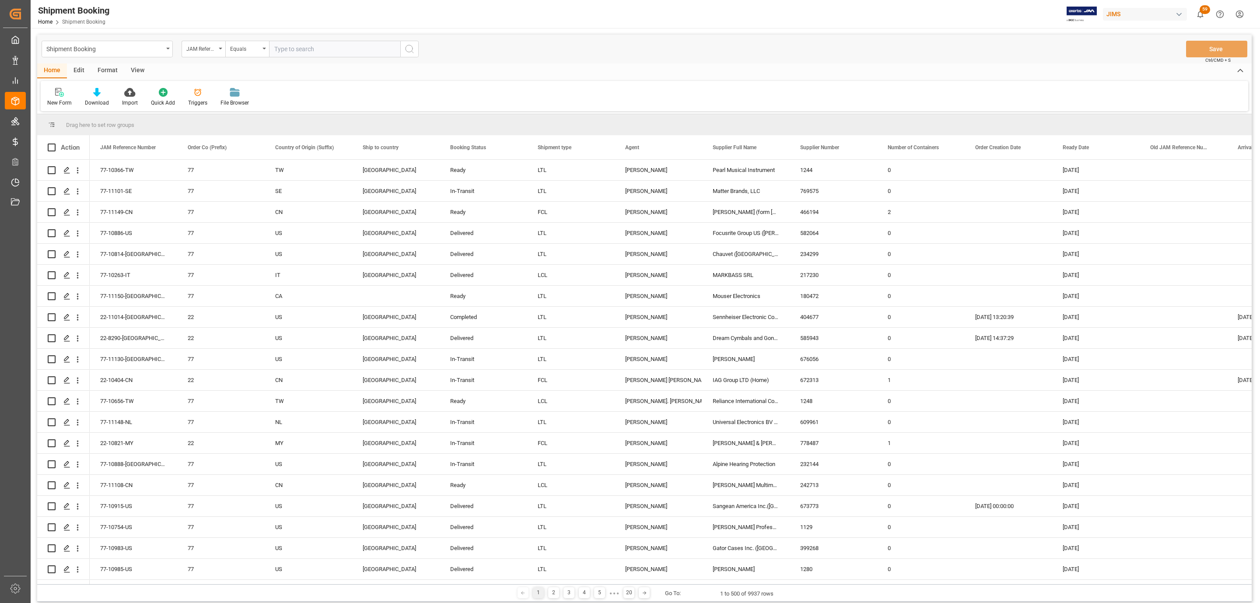
drag, startPoint x: 82, startPoint y: 43, endPoint x: 329, endPoint y: 88, distance: 251.5
click at [336, 79] on div "Home Edit Format View New Form Download Import Quick Add Triggers File Browser" at bounding box center [644, 87] width 1214 height 48
click at [58, 92] on icon at bounding box center [58, 92] width 6 height 8
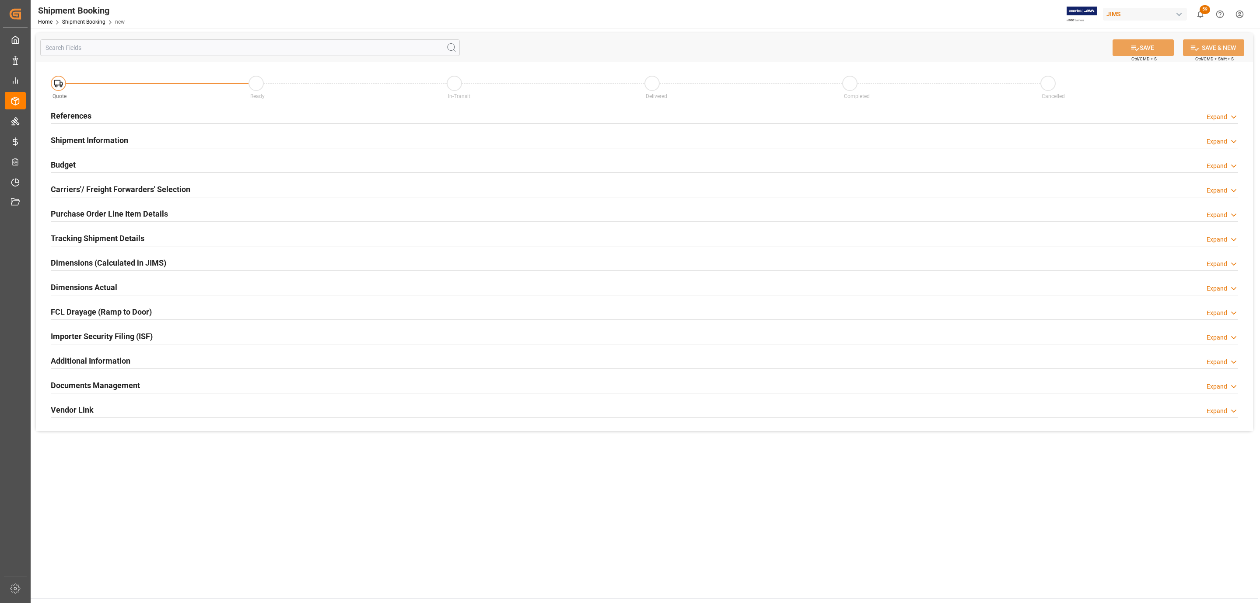
click at [126, 188] on h2 "Carriers'/ Freight Forwarders' Selection" at bounding box center [121, 189] width 140 height 12
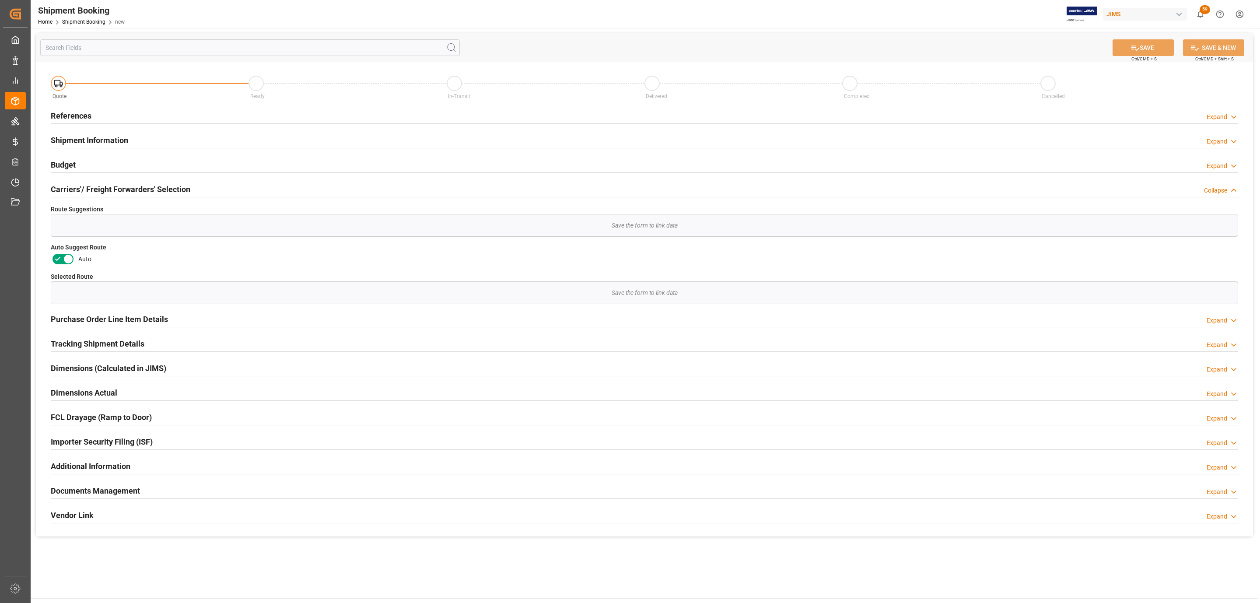
click at [76, 108] on div "References" at bounding box center [71, 115] width 41 height 17
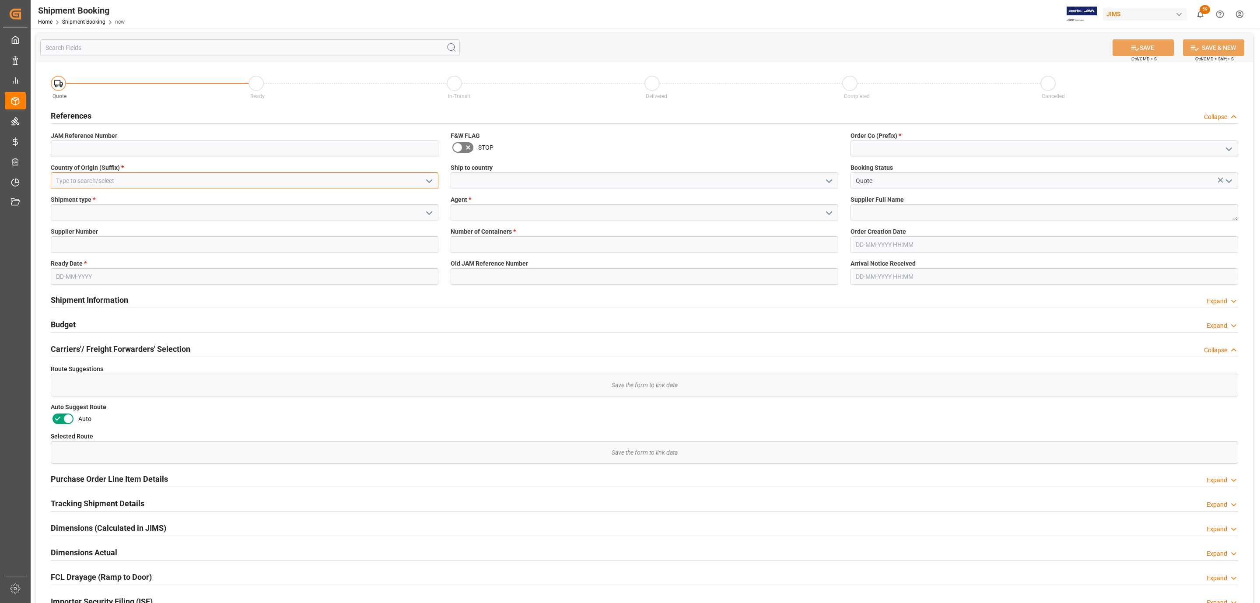
click at [252, 188] on input at bounding box center [244, 180] width 387 height 17
click at [230, 203] on div "US" at bounding box center [244, 200] width 387 height 20
type input "US"
click at [428, 212] on icon "open menu" at bounding box center [429, 213] width 10 height 10
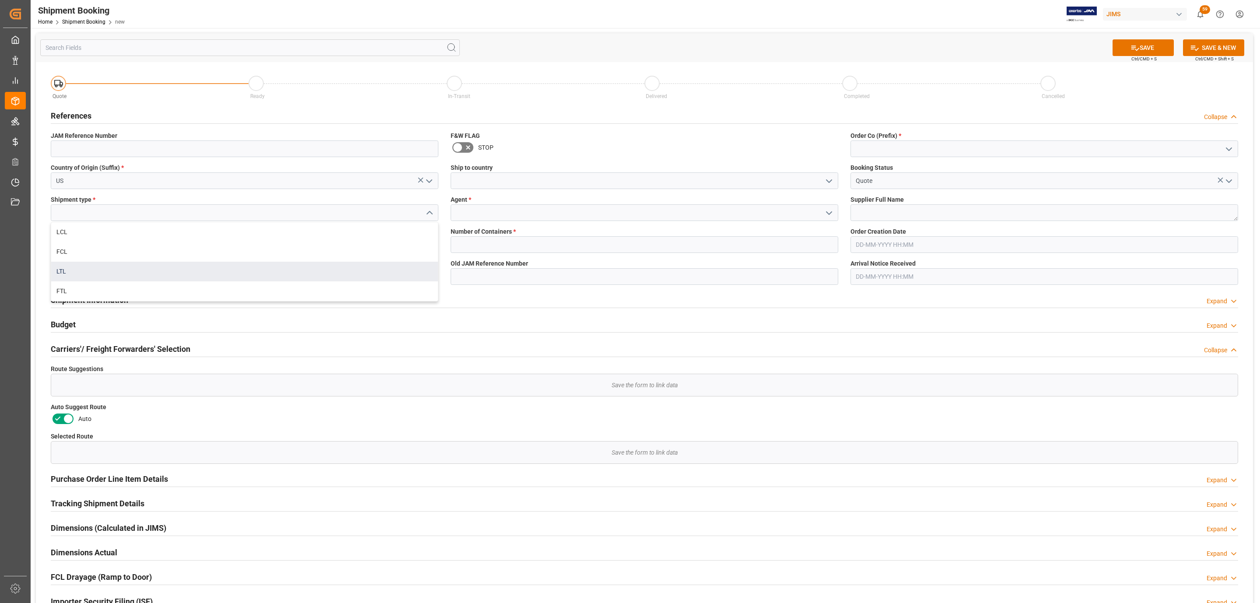
click at [161, 265] on div "LTL" at bounding box center [244, 272] width 387 height 20
type input "LTL"
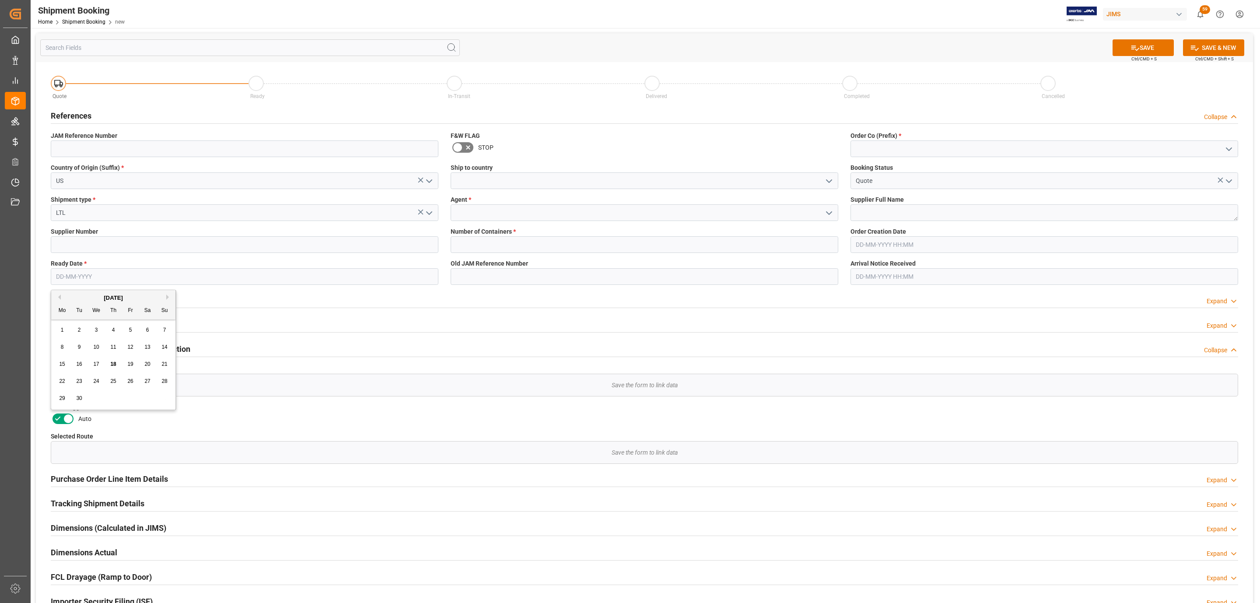
click at [79, 284] on input "text" at bounding box center [244, 276] width 387 height 17
click at [98, 397] on div "29 30 1 2 3 4 5" at bounding box center [113, 398] width 119 height 17
click at [98, 362] on span "17" at bounding box center [96, 364] width 6 height 6
type input "[DATE]"
click at [830, 178] on icon "open menu" at bounding box center [829, 181] width 10 height 10
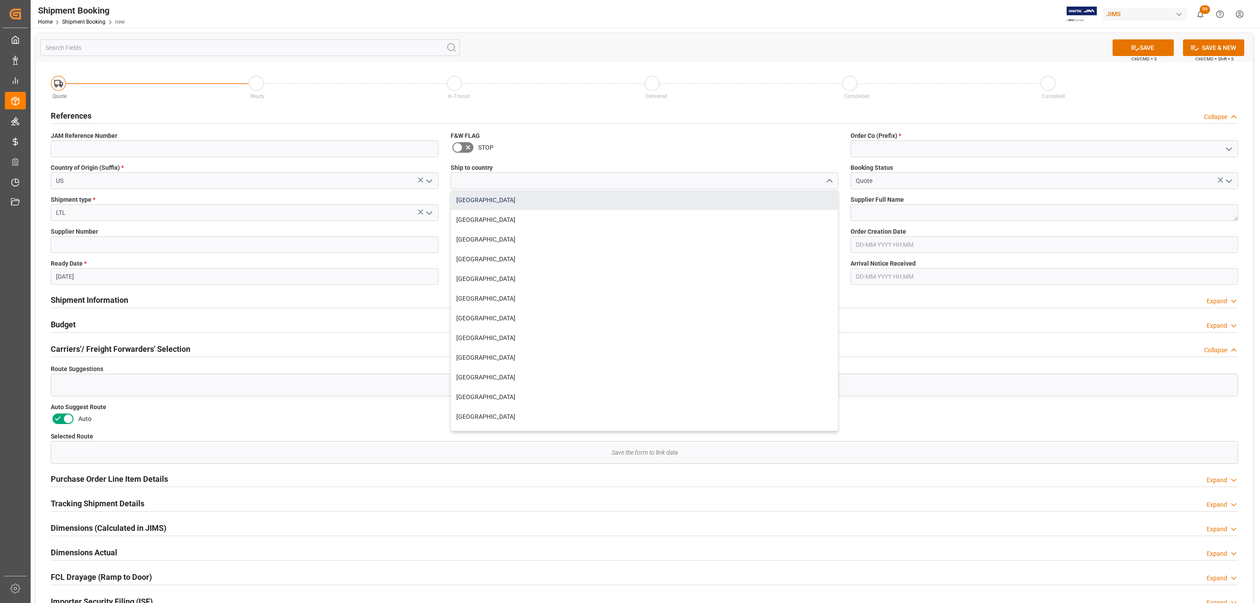
click at [541, 202] on div "[GEOGRAPHIC_DATA]" at bounding box center [644, 200] width 387 height 20
type input "[GEOGRAPHIC_DATA]"
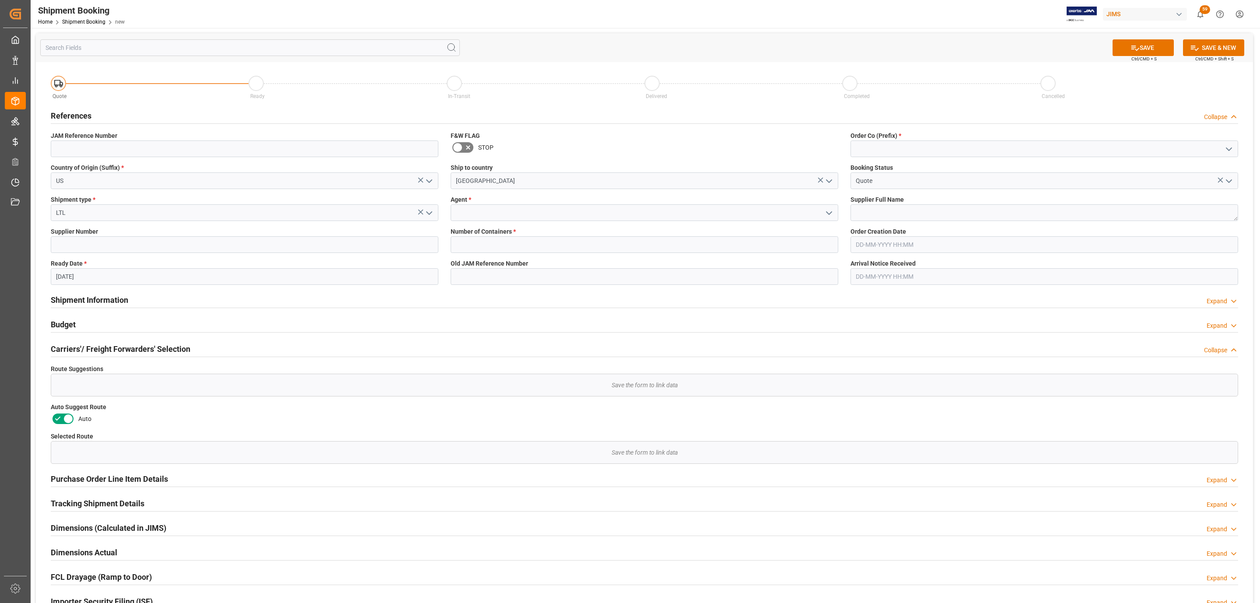
click at [828, 214] on polyline "open menu" at bounding box center [828, 213] width 5 height 3
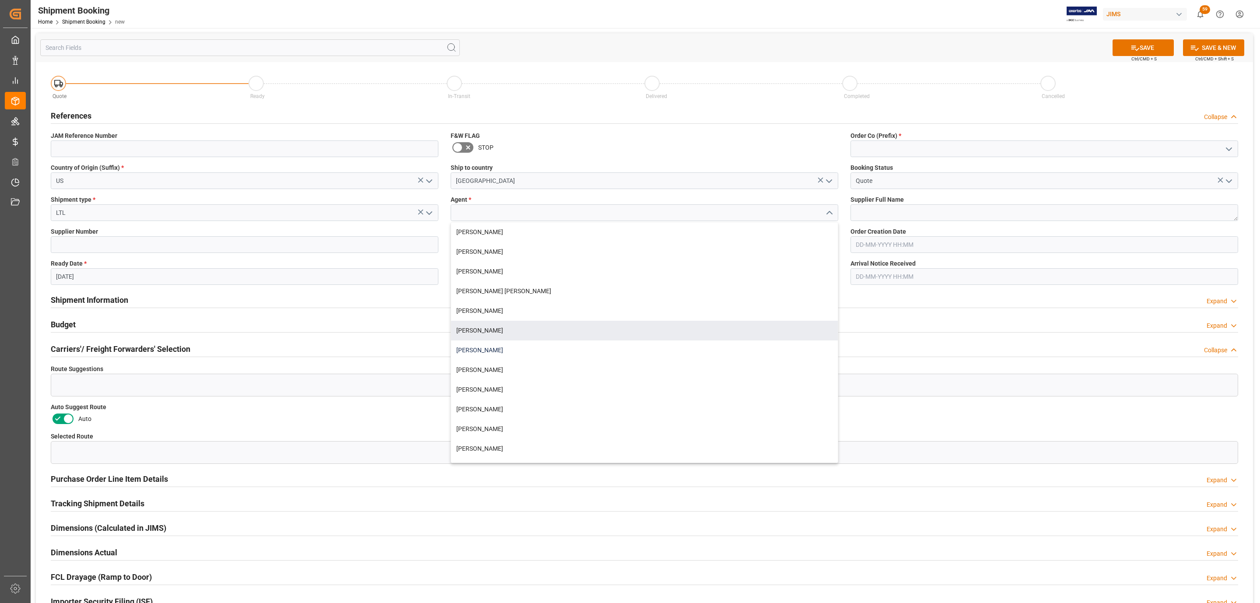
click at [508, 342] on div "[PERSON_NAME]" at bounding box center [644, 350] width 387 height 20
type input "[PERSON_NAME]"
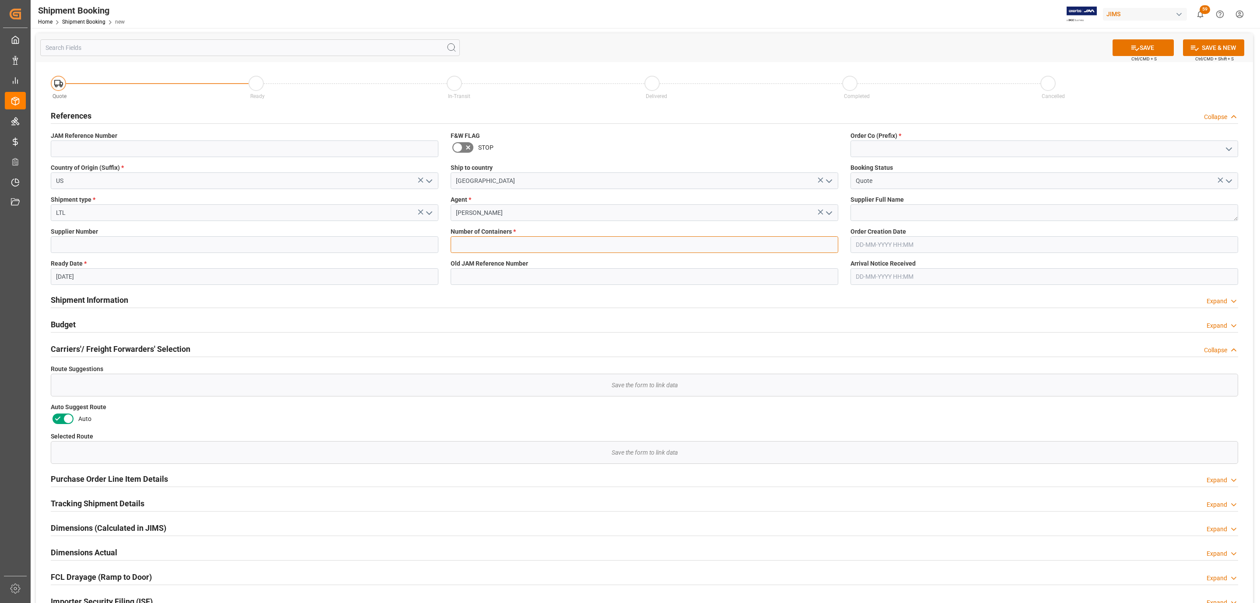
click at [478, 243] on input "text" at bounding box center [643, 244] width 387 height 17
type input "0"
click at [1232, 145] on icon "open menu" at bounding box center [1228, 149] width 10 height 10
click at [921, 185] on div "77" at bounding box center [1044, 188] width 387 height 20
type input "77"
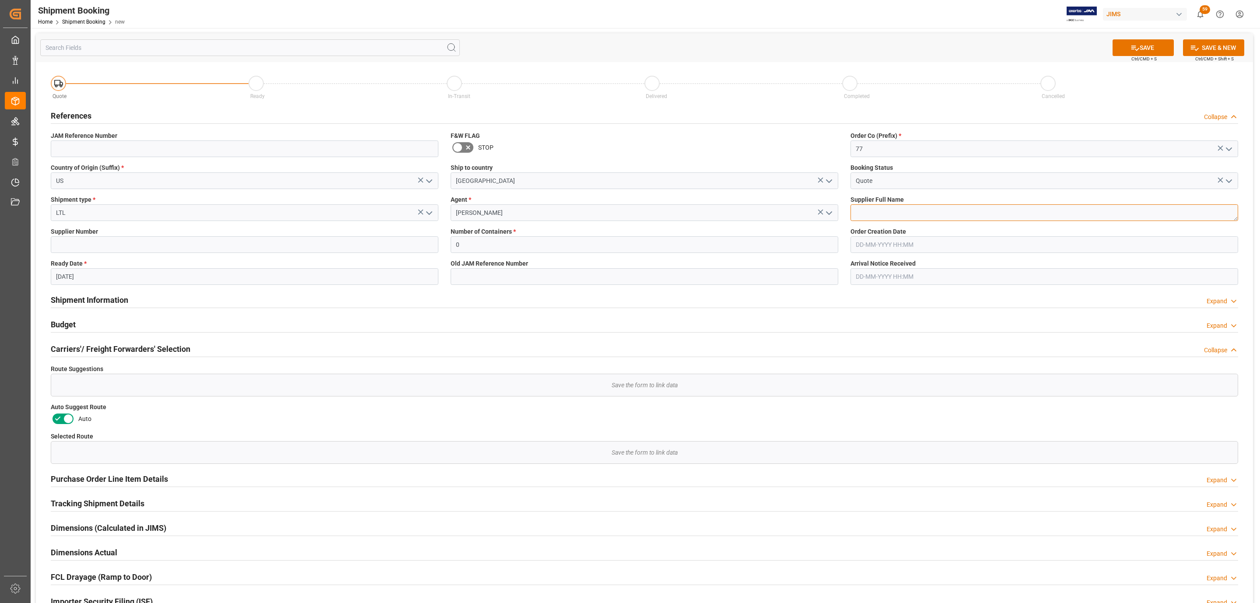
click at [900, 218] on textarea at bounding box center [1043, 212] width 387 height 17
type textarea "[PERSON_NAME]"
click at [1142, 39] on div "SAVE Ctrl/CMD + S SAVE & NEW Ctrl/CMD + Shift + S" at bounding box center [644, 47] width 1217 height 29
click at [1142, 39] on button "SAVE" at bounding box center [1142, 47] width 61 height 17
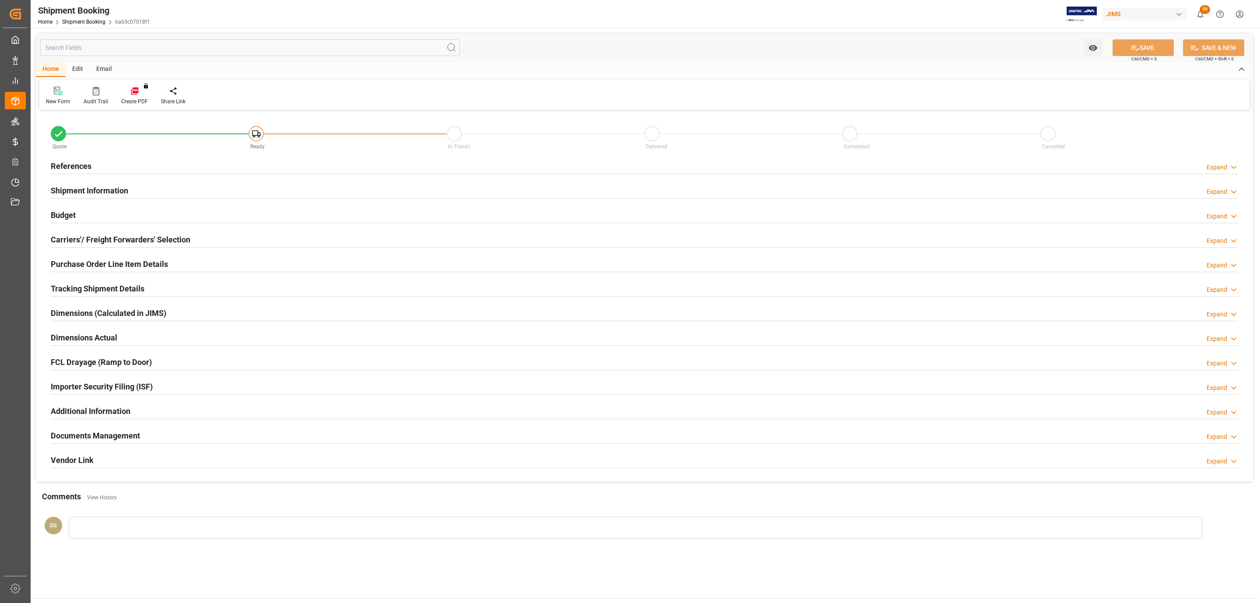
type input "0"
type input "[DATE]"
click at [87, 164] on h2 "References" at bounding box center [71, 166] width 41 height 12
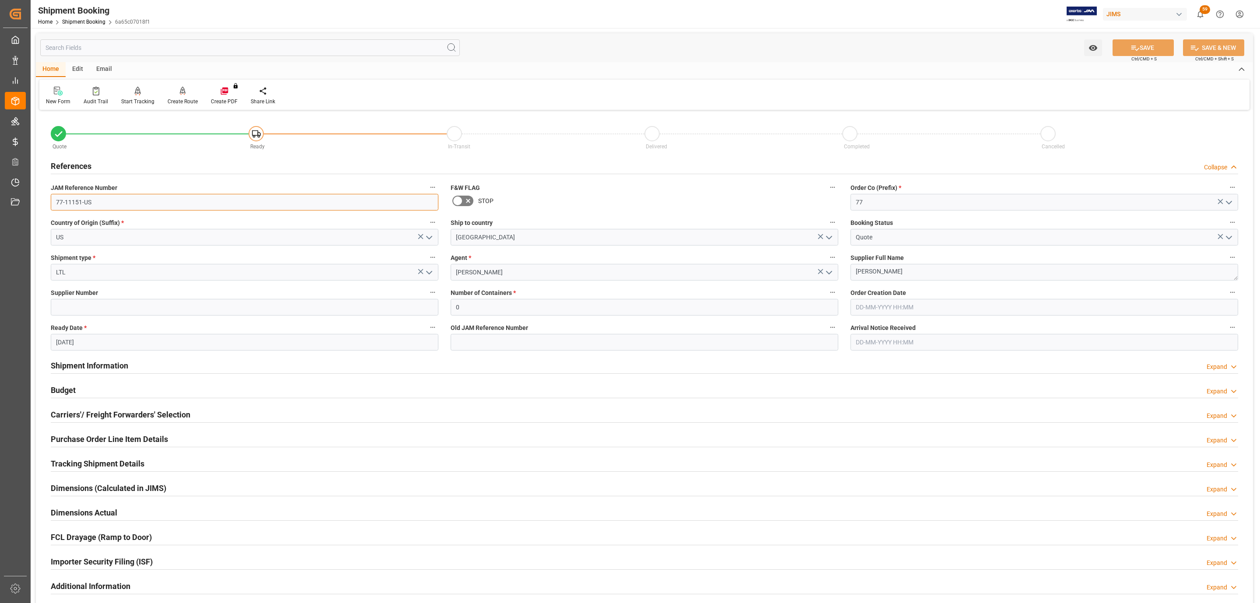
click at [109, 206] on input "77-11151-US" at bounding box center [244, 202] width 387 height 17
